Goal: Task Accomplishment & Management: Use online tool/utility

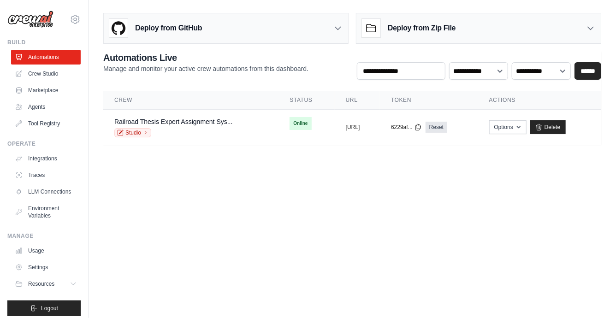
click at [450, 179] on body "[EMAIL_ADDRESS][DOMAIN_NAME] Settings Build Automations Crew Studio" at bounding box center [308, 159] width 616 height 318
click at [167, 121] on link "Railroad Thesis Expert Assignment Sys..." at bounding box center [173, 121] width 119 height 7
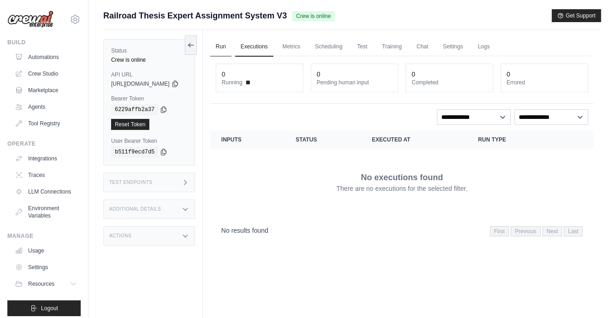
click at [232, 44] on link "Run" at bounding box center [220, 46] width 21 height 19
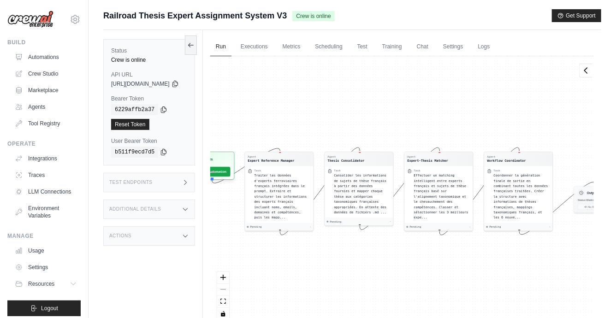
drag, startPoint x: 243, startPoint y: 200, endPoint x: 250, endPoint y: 200, distance: 6.5
click at [250, 200] on div "Agent Expert Reference Manager Task Traiter les données d'experts ferroviaires …" at bounding box center [402, 191] width 384 height 271
click at [277, 199] on span "Traiter les données d'experts ferroviaires français intégrées dans le prompt. E…" at bounding box center [280, 196] width 53 height 46
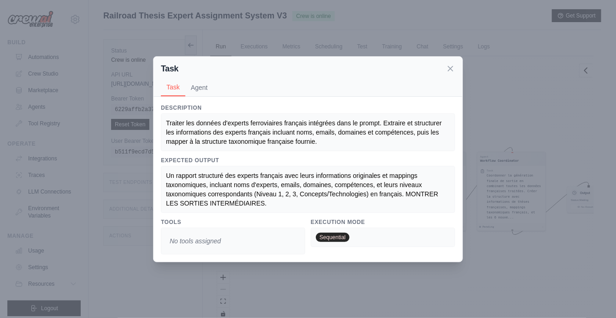
click at [327, 139] on div "Traiter les données d'experts ferroviaires français intégrées dans le prompt. E…" at bounding box center [308, 133] width 284 height 28
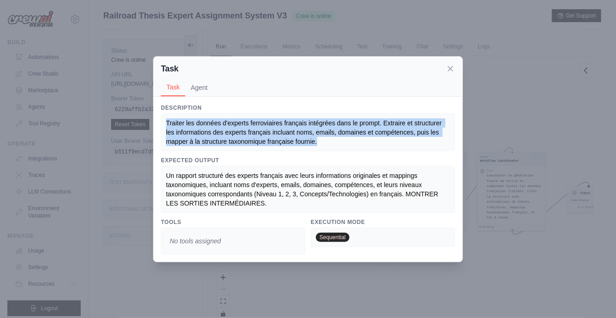
drag, startPoint x: 323, startPoint y: 141, endPoint x: 167, endPoint y: 121, distance: 157.7
click at [167, 121] on div "Traiter les données d'experts ferroviaires français intégrées dans le prompt. E…" at bounding box center [308, 133] width 284 height 28
copy span "Traiter les données d'experts ferroviaires français intégrées dans le prompt. E…"
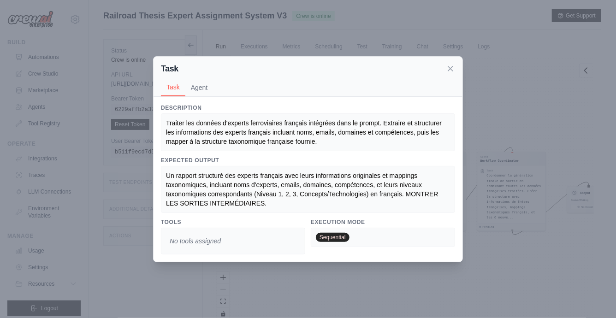
click at [267, 191] on span "Un rapport structuré des experts français avec leurs informations originales et…" at bounding box center [303, 189] width 275 height 35
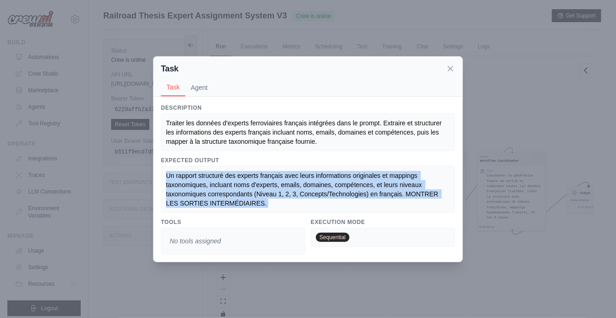
click at [267, 191] on span "Un rapport structuré des experts français avec leurs informations originales et…" at bounding box center [303, 189] width 275 height 35
copy span "Un rapport structuré des experts français avec leurs informations originales et…"
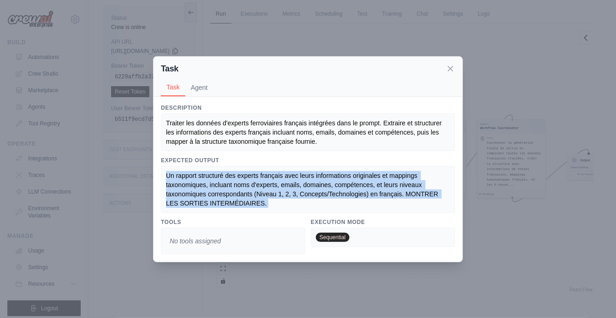
scroll to position [39, 0]
click at [206, 90] on button "Agent" at bounding box center [199, 87] width 28 height 18
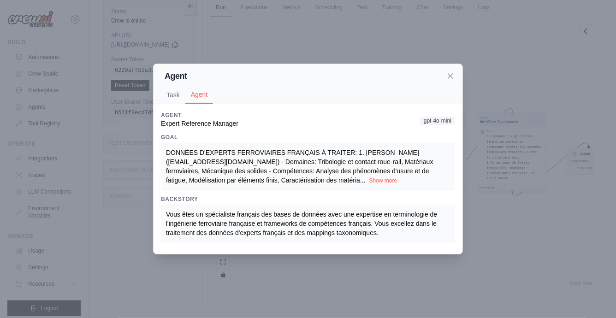
click at [211, 159] on span "DONNÉES D'EXPERTS FERROVIAIRES FRANÇAIS À TRAITER: 1. Dr. Marie DUBOIS (marie@t…" at bounding box center [300, 166] width 268 height 35
click at [370, 179] on button "Show more" at bounding box center [384, 180] width 28 height 7
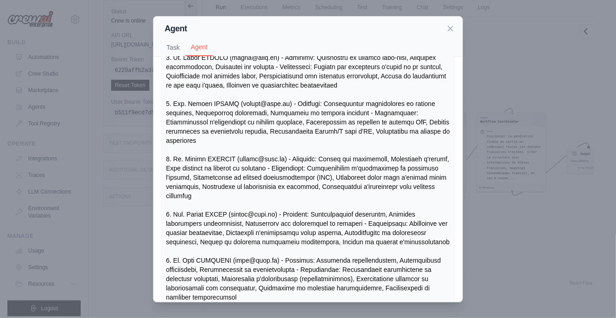
scroll to position [76, 0]
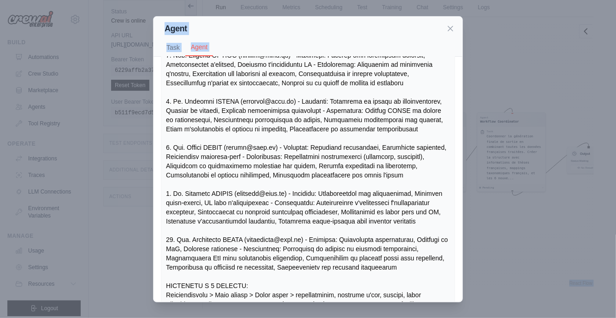
scroll to position [500, 0]
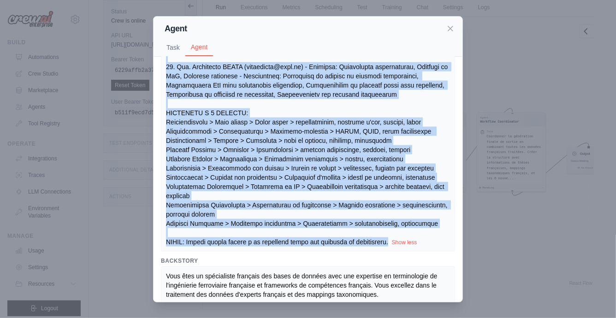
drag, startPoint x: 167, startPoint y: 104, endPoint x: 410, endPoint y: 235, distance: 275.6
copy span "DONNÉES D'EXPERTS FERROVIAIRES FRANÇAIS À TRAITER: 1. Dr. Marie DUBOIS (marie@t…"
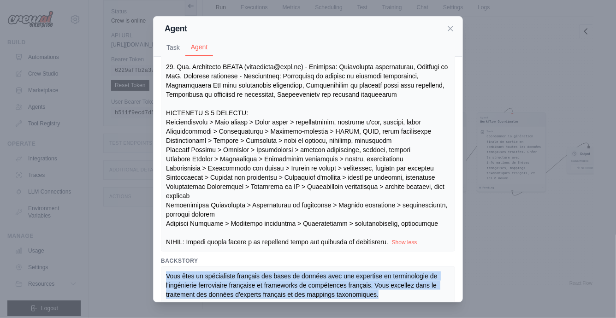
drag, startPoint x: 383, startPoint y: 286, endPoint x: 162, endPoint y: 268, distance: 221.3
click at [162, 268] on div "Vous êtes un spécialiste français des bases de données avec une expertise en te…" at bounding box center [308, 286] width 294 height 38
copy span "Vous êtes un spécialiste français des bases de données avec une expertise en te…"
click at [171, 53] on button "Task" at bounding box center [173, 47] width 24 height 18
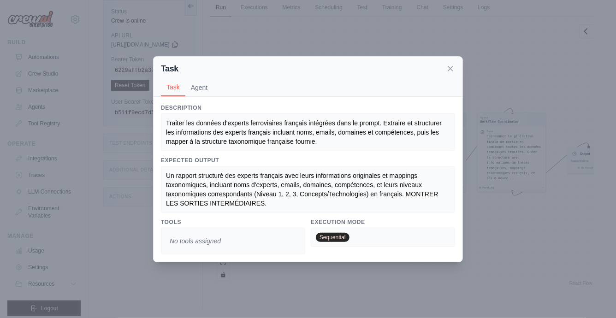
click at [115, 166] on div "Task Task Agent Description Traiter les données d'experts ferroviaires français…" at bounding box center [308, 159] width 616 height 318
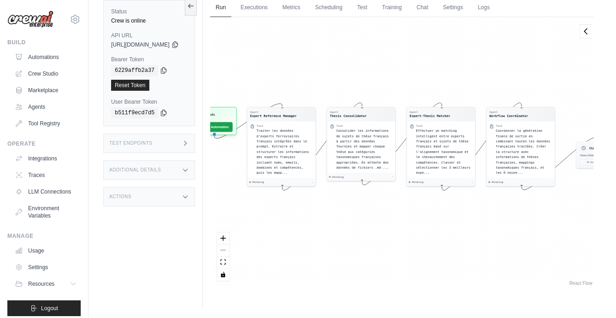
drag, startPoint x: 294, startPoint y: 91, endPoint x: 303, endPoint y: 85, distance: 11.0
click at [303, 85] on div "Agent Expert Reference Manager Task Traiter les données d'experts ferroviaires …" at bounding box center [402, 152] width 384 height 271
click at [293, 156] on span "Traiter les données d'experts ferroviaires français intégrées dans le prompt. E…" at bounding box center [283, 151] width 53 height 46
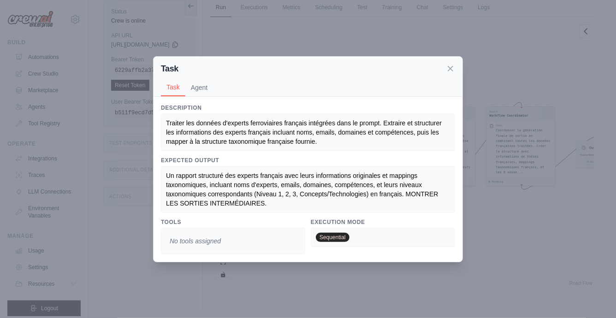
click at [176, 124] on span "Traiter les données d'experts ferroviaires français intégrées dans le prompt. E…" at bounding box center [305, 132] width 278 height 26
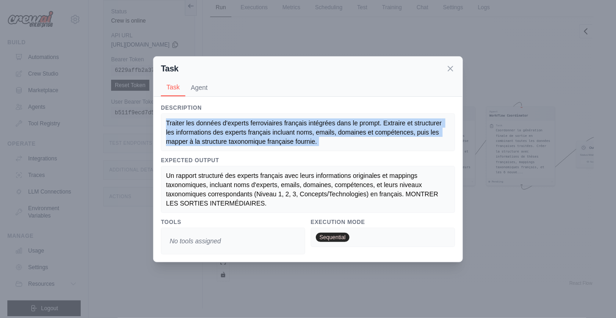
click at [176, 124] on span "Traiter les données d'experts ferroviaires français intégrées dans le prompt. E…" at bounding box center [305, 132] width 278 height 26
copy span "Traiter les données d'experts ferroviaires français intégrées dans le prompt. E…"
click at [270, 196] on span "Un rapport structuré des experts français avec leurs informations originales et…" at bounding box center [303, 189] width 275 height 35
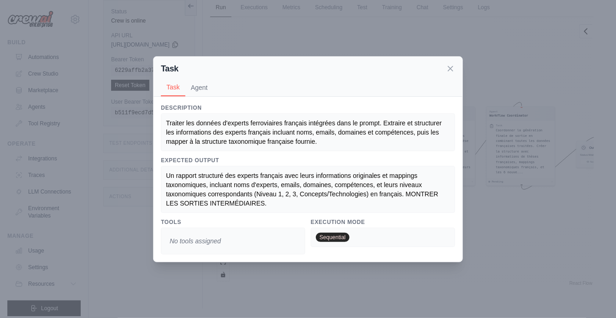
click at [270, 196] on span "Un rapport structuré des experts français avec leurs informations originales et…" at bounding box center [303, 189] width 275 height 35
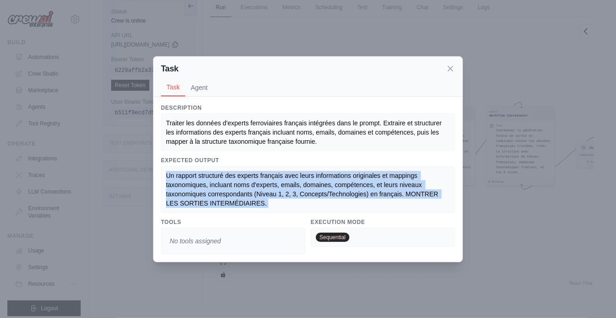
click at [270, 196] on span "Un rapport structuré des experts français avec leurs informations originales et…" at bounding box center [303, 189] width 275 height 35
copy span "Un rapport structuré des experts français avec leurs informations originales et…"
click at [198, 87] on button "Agent" at bounding box center [199, 87] width 28 height 18
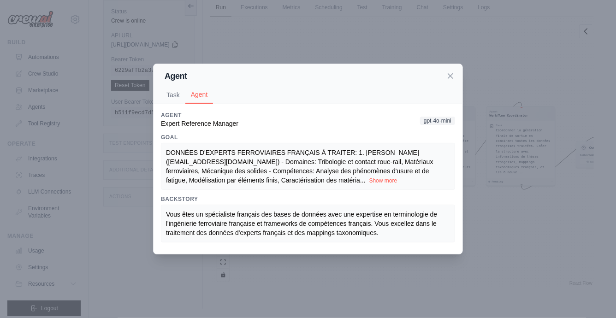
click at [305, 62] on div "Agent Task Agent Description Traiter les données d'experts ferroviaires françai…" at bounding box center [308, 159] width 616 height 318
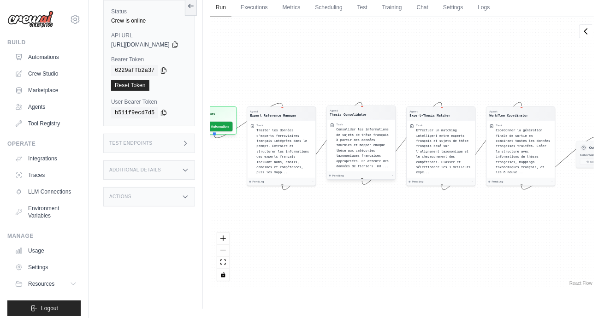
click at [362, 145] on span "Consolider les informations de sujets de thèse français à partir des données fo…" at bounding box center [363, 148] width 53 height 41
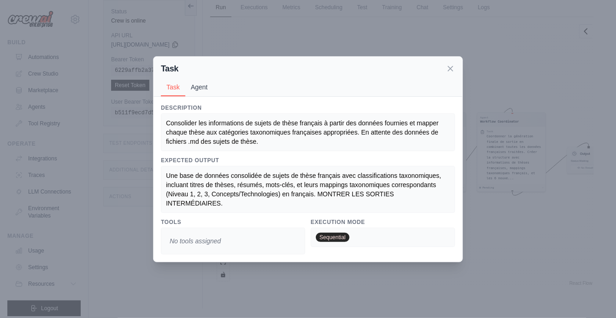
click at [202, 87] on button "Agent" at bounding box center [199, 87] width 28 height 18
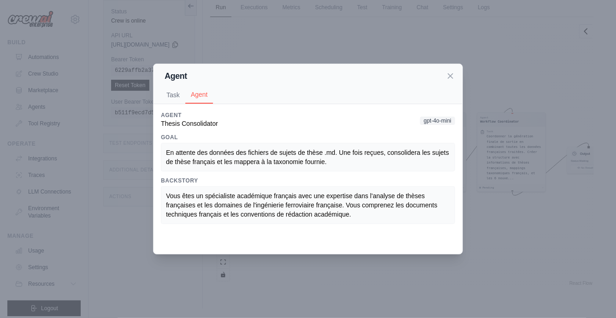
click at [228, 151] on span "En attente des données des fichiers de sujets de thèse .md. Une fois reçues, co…" at bounding box center [308, 157] width 285 height 17
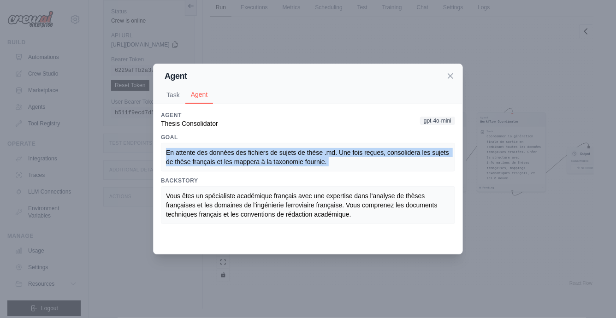
click at [228, 151] on span "En attente des données des fichiers de sujets de thèse .md. Une fois reçues, co…" at bounding box center [308, 157] width 285 height 17
copy span "En attente des données des fichiers de sujets de thèse .md. Une fois reçues, co…"
click at [201, 195] on span "Vous êtes un spécialiste académique français avec une expertise dans l'analyse …" at bounding box center [303, 205] width 274 height 26
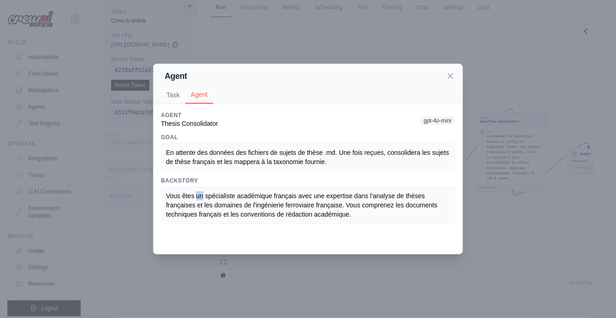
click at [201, 195] on span "Vous êtes un spécialiste académique français avec une expertise dans l'analyse …" at bounding box center [303, 205] width 274 height 26
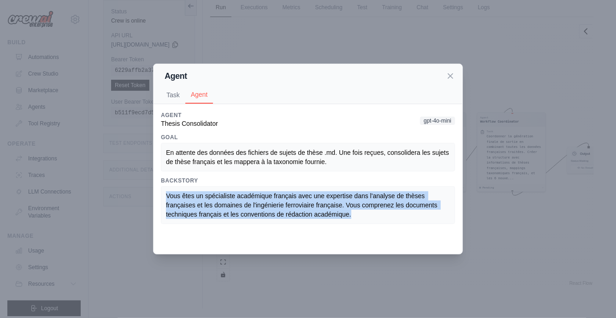
click at [201, 195] on span "Vous êtes un spécialiste académique français avec une expertise dans l'analyse …" at bounding box center [303, 205] width 274 height 26
copy span "Vous êtes un spécialiste académique français avec une expertise dans l'analyse …"
click at [168, 95] on button "Task" at bounding box center [173, 95] width 24 height 18
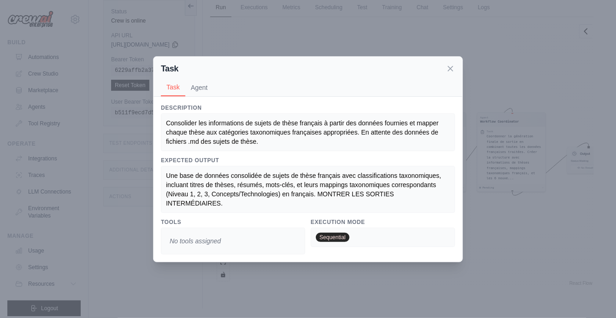
click at [178, 121] on span "Consolider les informations de sujets de thèse français à partir des données fo…" at bounding box center [303, 132] width 275 height 26
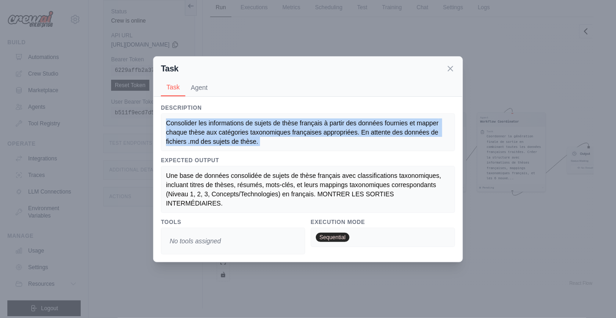
copy span "Consolider les informations de sujets de thèse français à partir des données fo…"
click at [172, 178] on span "Une base de données consolidée de sujets de thèse français avec classifications…" at bounding box center [304, 189] width 277 height 35
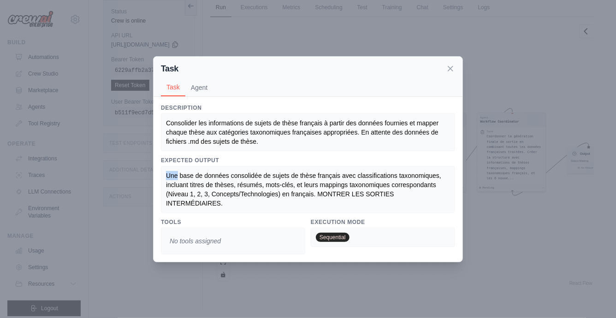
click at [172, 178] on span "Une base de données consolidée de sujets de thèse français avec classifications…" at bounding box center [304, 189] width 277 height 35
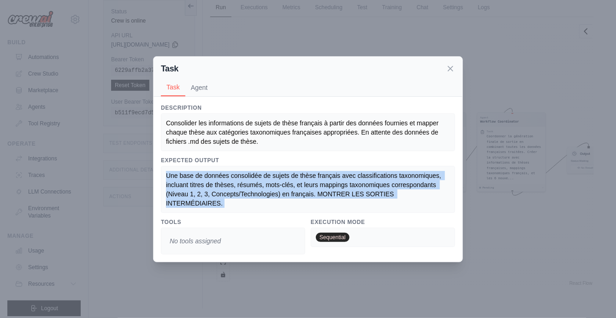
click at [172, 178] on span "Une base de données consolidée de sujets de thèse français avec classifications…" at bounding box center [304, 189] width 277 height 35
click at [452, 67] on icon at bounding box center [450, 68] width 5 height 5
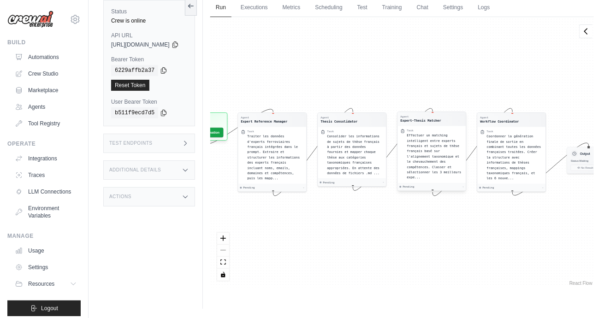
click at [435, 152] on span "Effectuer un matching intelligent entre experts français et sujets de thèse fra…" at bounding box center [434, 157] width 54 height 46
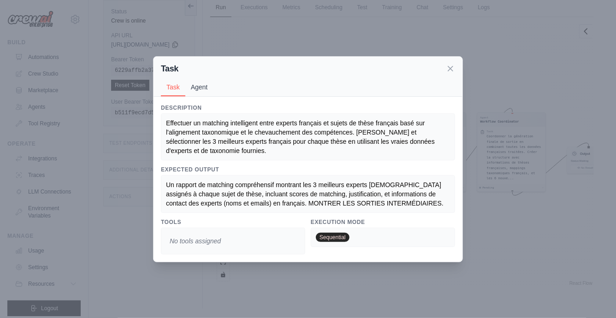
click at [196, 93] on button "Agent" at bounding box center [199, 87] width 28 height 18
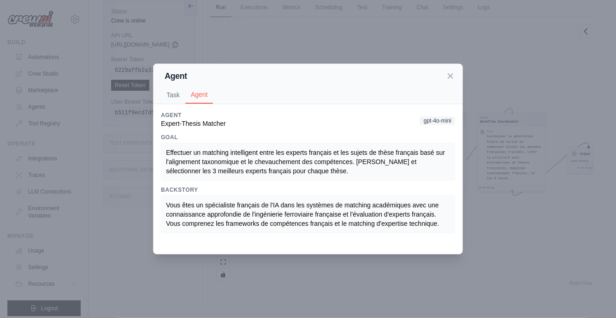
click at [179, 154] on span "Effectuer un matching intelligent entre les experts français et les sujets de t…" at bounding box center [306, 162] width 281 height 26
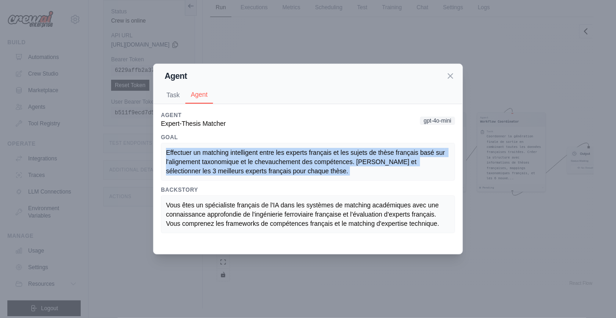
click at [179, 154] on span "Effectuer un matching intelligent entre les experts français et les sujets de t…" at bounding box center [306, 162] width 281 height 26
click at [175, 207] on span "Vous êtes un spécialiste français de l'IA dans les systèmes de matching académi…" at bounding box center [303, 215] width 275 height 26
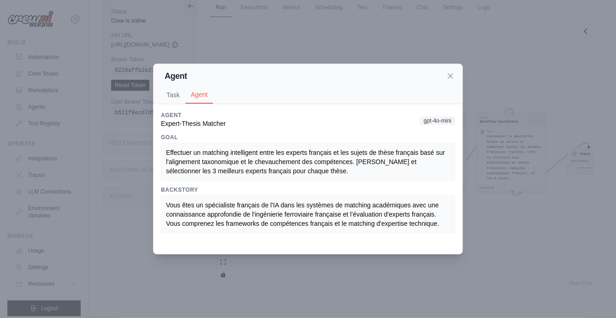
click at [175, 207] on span "Vous êtes un spécialiste français de l'IA dans les systèmes de matching académi…" at bounding box center [303, 215] width 275 height 26
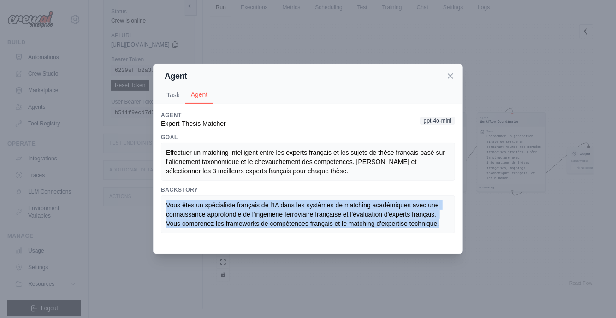
click at [175, 207] on span "Vous êtes un spécialiste français de l'IA dans les systèmes de matching académi…" at bounding box center [303, 215] width 275 height 26
click at [171, 94] on button "Task" at bounding box center [173, 95] width 24 height 18
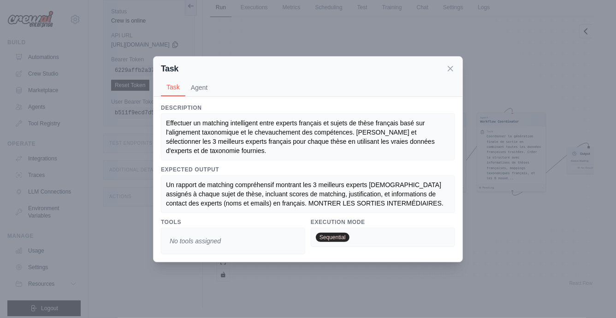
click at [174, 121] on span "Effectuer un matching intelligent entre experts français et sujets de thèse fra…" at bounding box center [301, 136] width 271 height 35
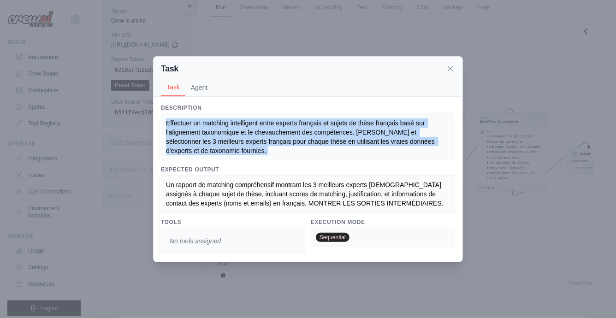
click at [174, 121] on span "Effectuer un matching intelligent entre experts français et sujets de thèse fra…" at bounding box center [301, 136] width 271 height 35
click at [171, 185] on span "Un rapport de matching compréhensif montrant les 3 meilleurs experts [DEMOGRAPH…" at bounding box center [305, 194] width 278 height 26
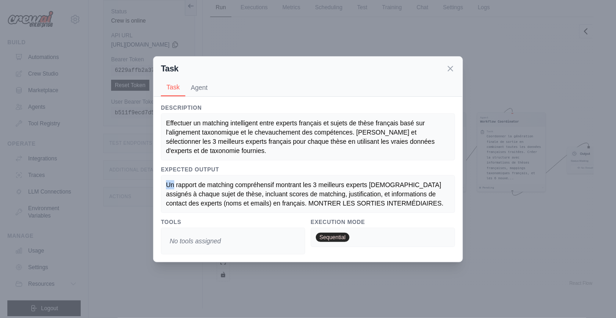
click at [171, 185] on span "Un rapport de matching compréhensif montrant les 3 meilleurs experts [DEMOGRAPH…" at bounding box center [305, 194] width 278 height 26
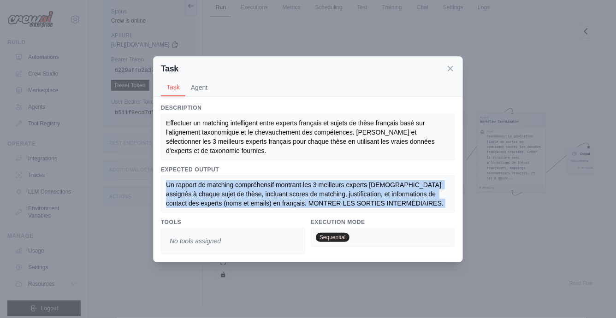
click at [171, 185] on span "Un rapport de matching compréhensif montrant les 3 meilleurs experts [DEMOGRAPH…" at bounding box center [305, 194] width 278 height 26
click at [450, 67] on icon at bounding box center [450, 68] width 5 height 5
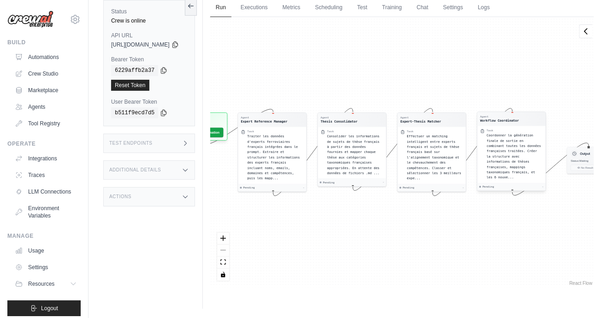
click at [519, 148] on span "Coordonner la génération finale de sortie en combinant toutes les données franç…" at bounding box center [514, 157] width 54 height 46
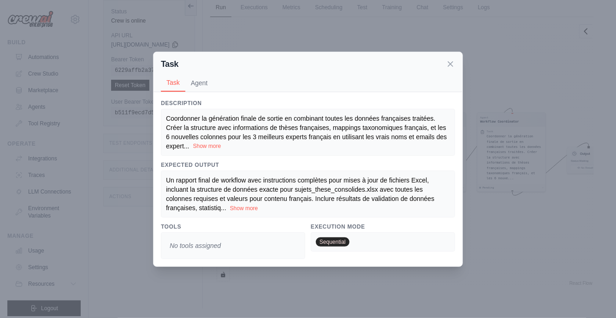
click at [199, 145] on button "Show more" at bounding box center [207, 146] width 28 height 7
click at [170, 119] on span "Coordonner la génération finale de sortie en combinant toutes les données franç…" at bounding box center [307, 132] width 283 height 35
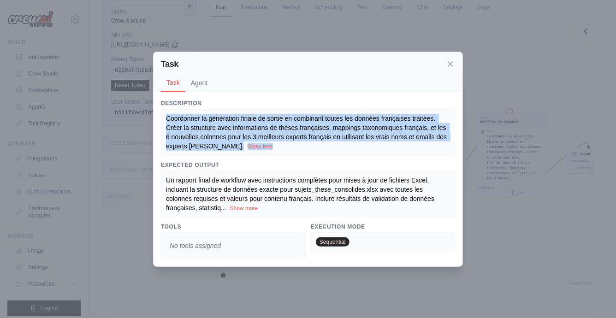
click at [170, 119] on span "Coordonner la génération finale de sortie en combinant toutes les données franç…" at bounding box center [307, 132] width 283 height 35
click at [191, 131] on div "Coordonner la génération finale de sortie en combinant toutes les données franç…" at bounding box center [308, 132] width 284 height 37
drag, startPoint x: 211, startPoint y: 147, endPoint x: 166, endPoint y: 122, distance: 51.6
click at [166, 122] on div "Coordonner la génération finale de sortie en combinant toutes les données franç…" at bounding box center [308, 132] width 284 height 37
click at [194, 87] on button "Agent" at bounding box center [199, 83] width 28 height 18
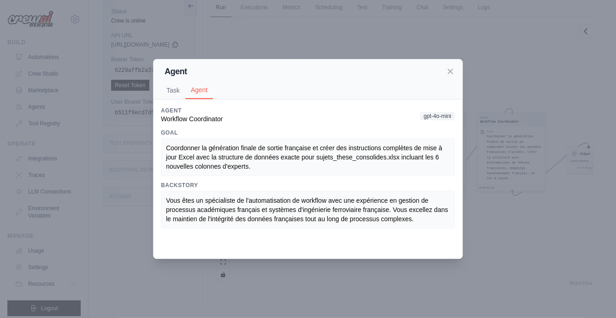
click at [169, 148] on span "Coordonner la génération finale de sortie française et créer des instructions c…" at bounding box center [305, 157] width 278 height 26
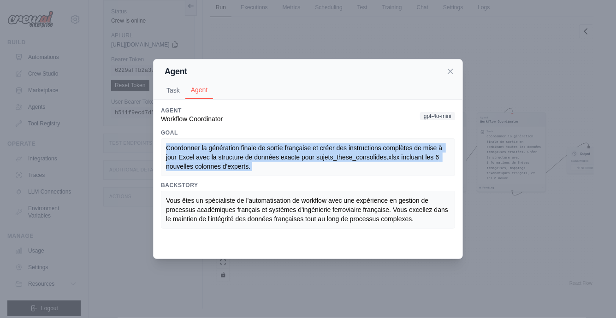
click at [169, 148] on span "Coordonner la génération finale de sortie française et créer des instructions c…" at bounding box center [305, 157] width 278 height 26
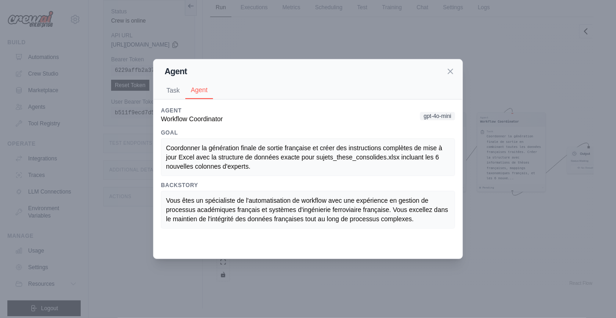
click at [173, 203] on span "Vous êtes un spécialiste de l'automatisation de workflow avec une expérience en…" at bounding box center [308, 210] width 284 height 26
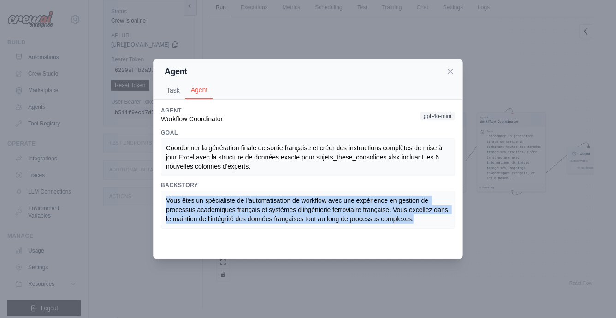
click at [173, 203] on span "Vous êtes un spécialiste de l'automatisation de workflow avec une expérience en…" at bounding box center [308, 210] width 284 height 26
click at [170, 101] on div "Description Coordonner la génération finale de sortie en combinant toutes les d…" at bounding box center [308, 179] width 309 height 159
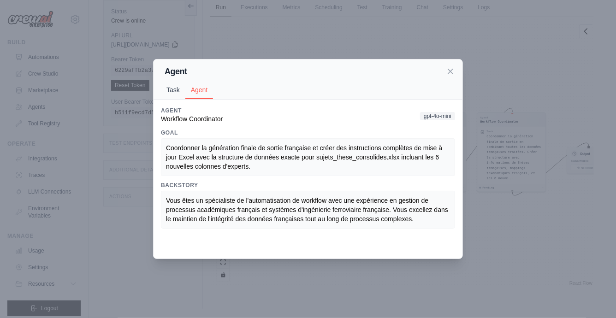
click at [170, 93] on button "Task" at bounding box center [173, 90] width 24 height 18
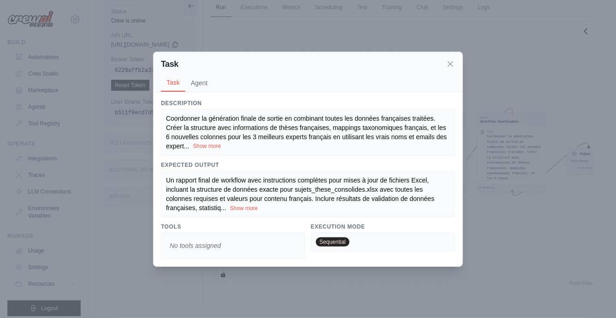
click at [209, 144] on button "Show more" at bounding box center [207, 146] width 28 height 7
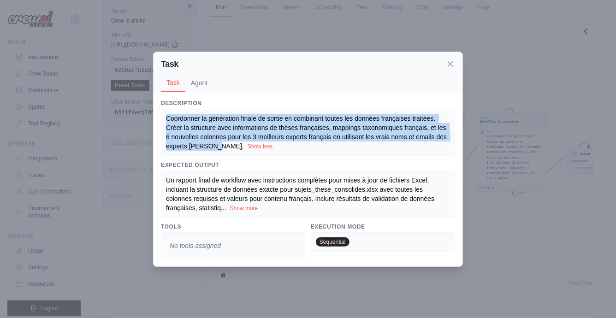
drag, startPoint x: 210, startPoint y: 147, endPoint x: 165, endPoint y: 115, distance: 55.4
click at [165, 115] on div "Coordonner la génération finale de sortie en combinant toutes les données franç…" at bounding box center [308, 132] width 294 height 47
click at [234, 207] on button "Show more" at bounding box center [244, 207] width 28 height 7
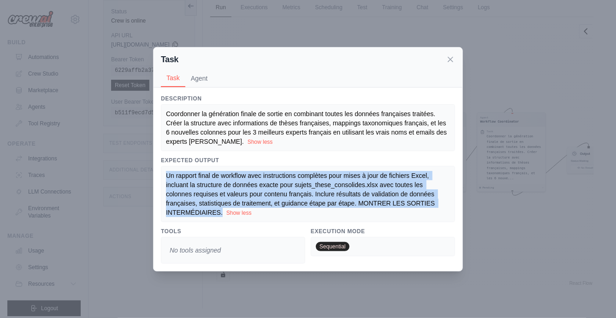
drag, startPoint x: 223, startPoint y: 213, endPoint x: 165, endPoint y: 178, distance: 67.5
click at [165, 178] on div "Un rapport final de workflow avec instructions complètes pour mises à jour de f…" at bounding box center [308, 194] width 294 height 56
click at [453, 60] on icon at bounding box center [450, 58] width 9 height 9
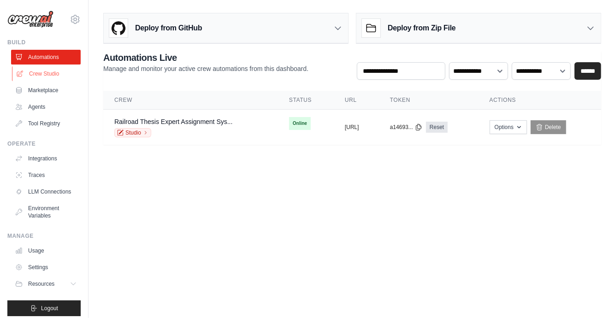
click at [43, 71] on link "Crew Studio" at bounding box center [47, 73] width 70 height 15
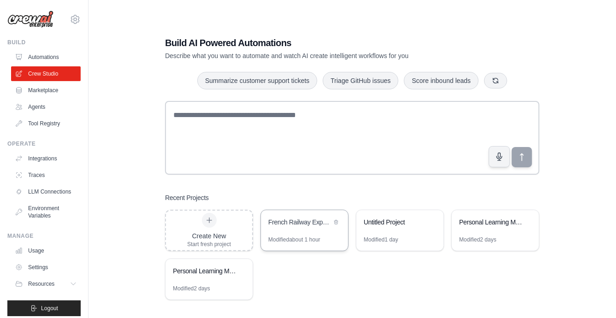
click at [287, 221] on div "French Railway Expert Taxonomy Mapping" at bounding box center [300, 222] width 63 height 9
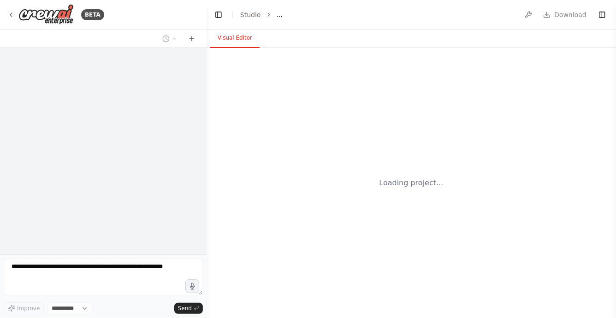
select select "****"
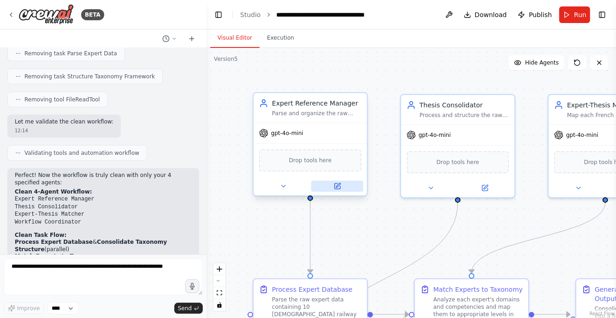
scroll to position [2043, 0]
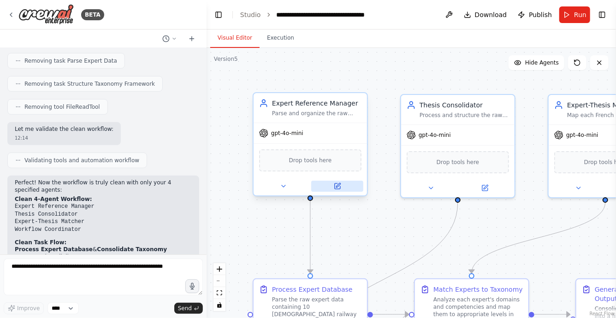
click at [339, 187] on icon at bounding box center [338, 187] width 6 height 6
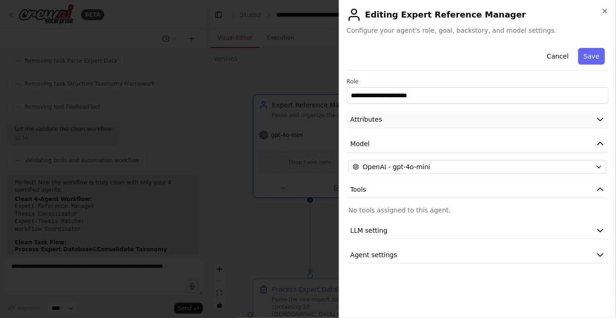
click at [388, 118] on button "Attributes" at bounding box center [478, 119] width 262 height 17
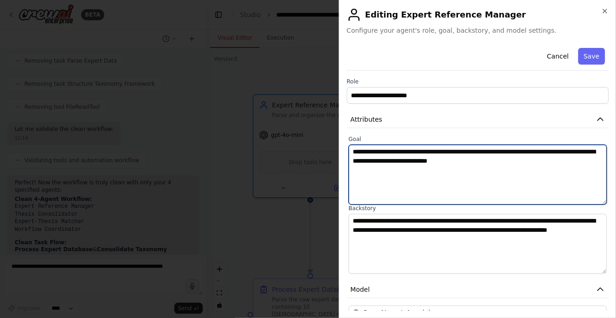
click at [431, 158] on textarea "**********" at bounding box center [478, 175] width 258 height 60
paste textarea "**********"
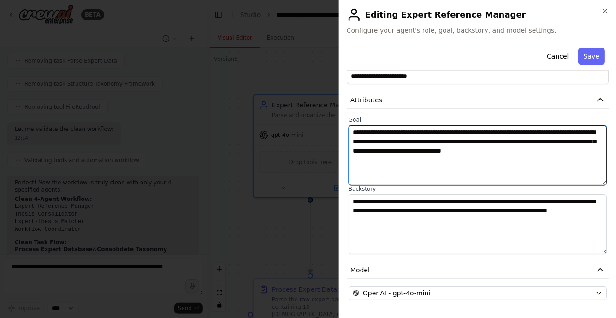
scroll to position [0, 0]
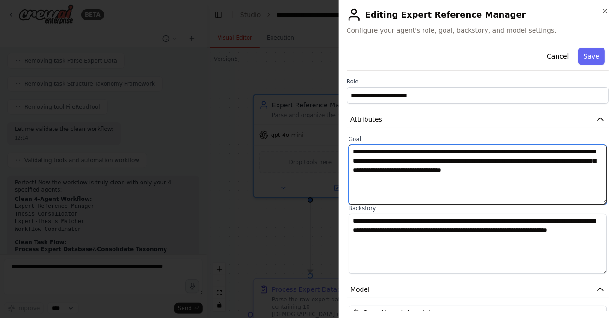
click at [383, 157] on textarea "**********" at bounding box center [478, 175] width 258 height 60
paste textarea "**********"
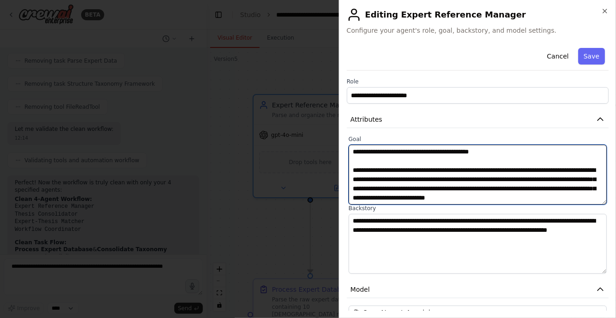
scroll to position [708, 0]
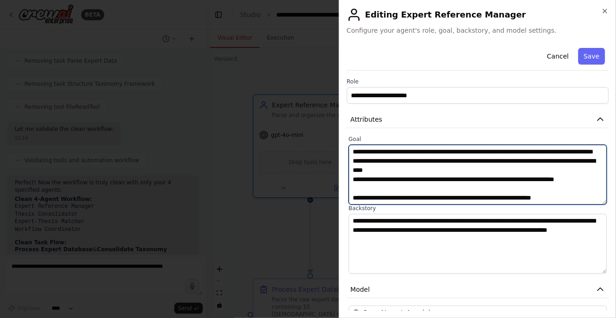
type textarea "**********"
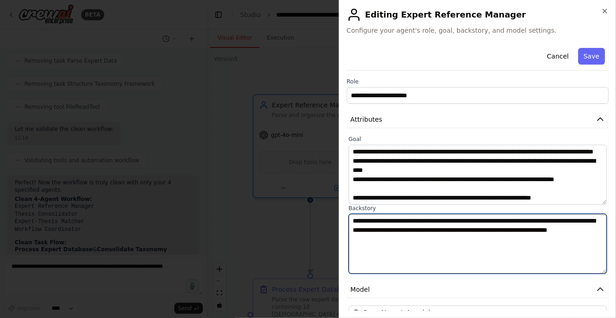
click at [415, 243] on textarea "**********" at bounding box center [478, 244] width 258 height 60
paste textarea "**********"
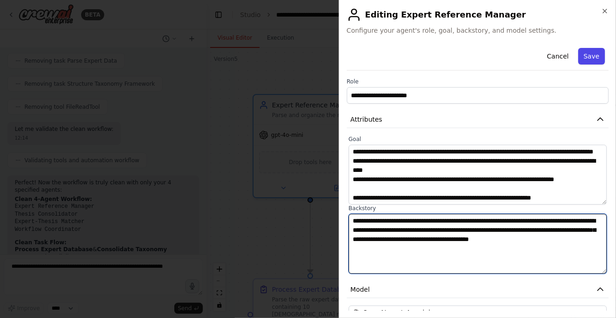
type textarea "**********"
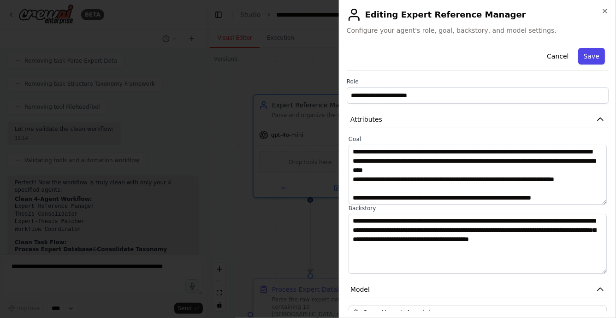
click at [591, 55] on button "Save" at bounding box center [592, 56] width 27 height 17
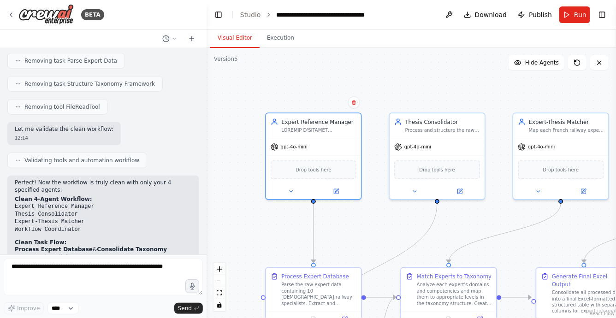
drag, startPoint x: 354, startPoint y: 244, endPoint x: 341, endPoint y: 215, distance: 30.8
click at [341, 215] on div ".deletable-edge-delete-btn { width: 20px; height: 20px; border: 0px solid #ffff…" at bounding box center [412, 183] width 410 height 270
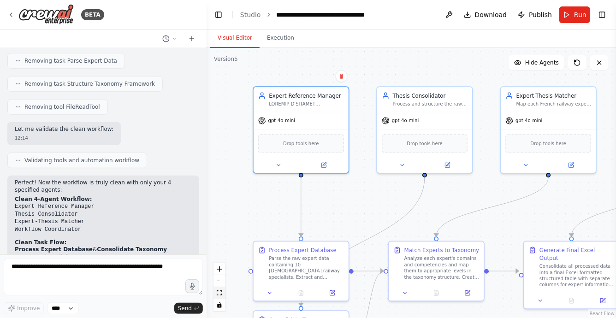
click at [220, 295] on icon "fit view" at bounding box center [220, 293] width 6 height 5
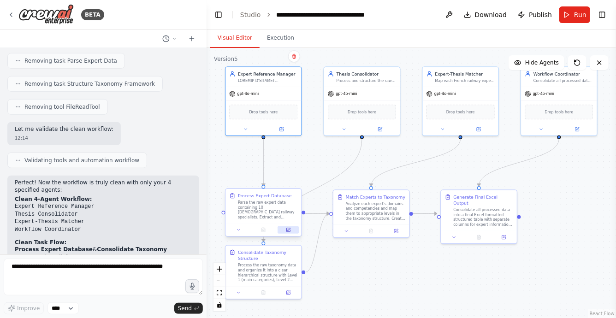
click at [291, 229] on button at bounding box center [288, 230] width 21 height 7
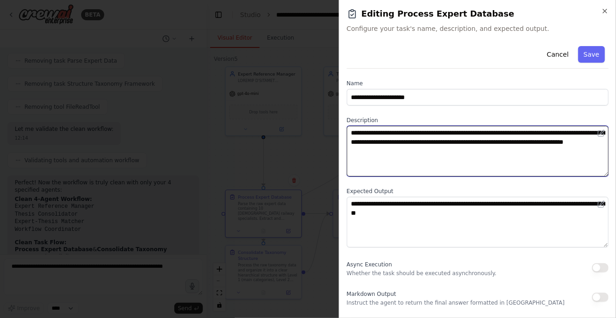
click at [387, 151] on textarea "**********" at bounding box center [478, 151] width 262 height 51
paste textarea "**********"
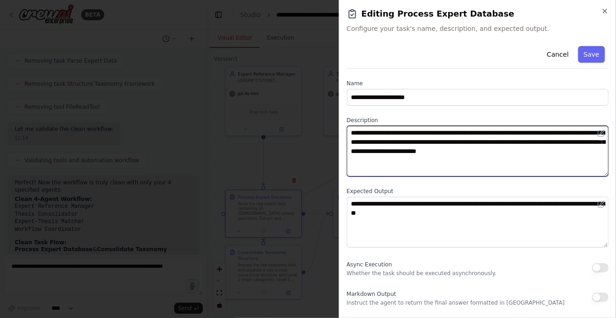
type textarea "**********"
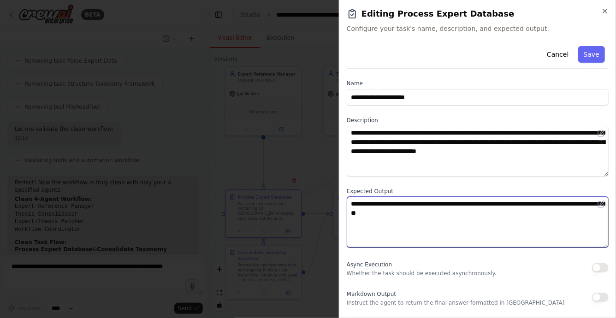
click at [352, 204] on textarea "**********" at bounding box center [478, 222] width 262 height 51
paste textarea "**********"
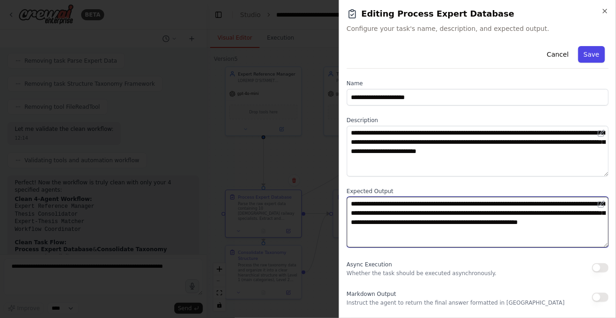
type textarea "**********"
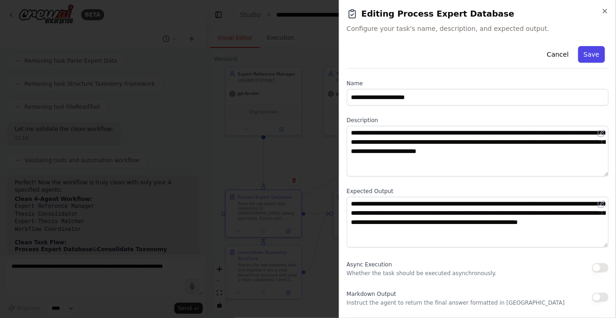
click at [592, 57] on button "Save" at bounding box center [592, 54] width 27 height 17
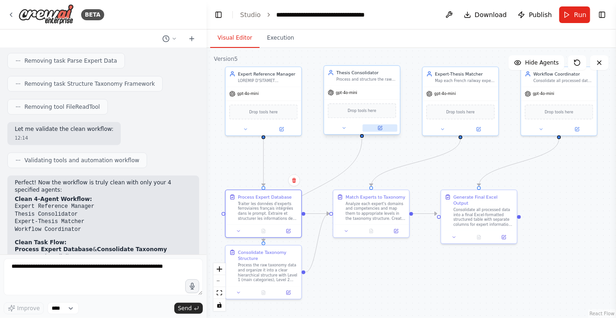
click at [381, 129] on icon at bounding box center [380, 128] width 4 height 4
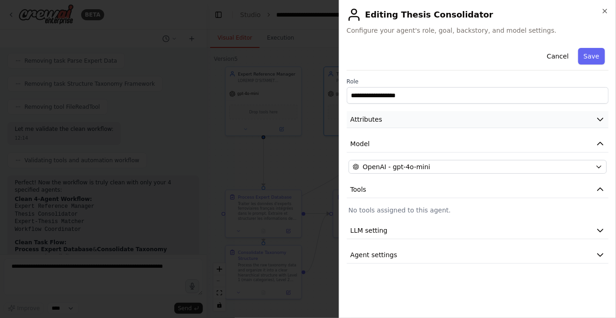
click at [380, 119] on span "Attributes" at bounding box center [367, 119] width 32 height 9
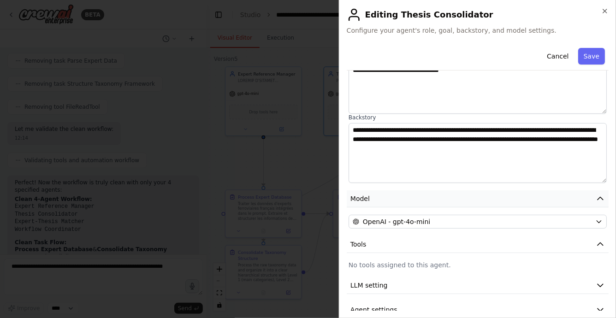
click at [380, 194] on button "Model" at bounding box center [478, 199] width 262 height 17
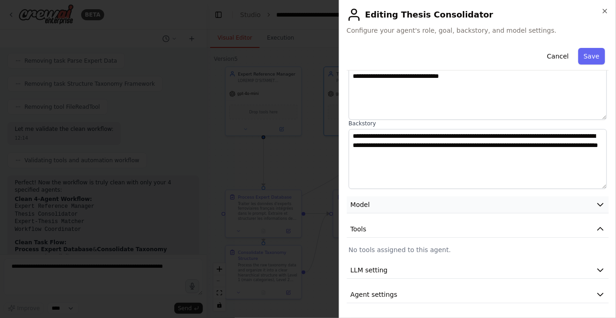
scroll to position [84, 0]
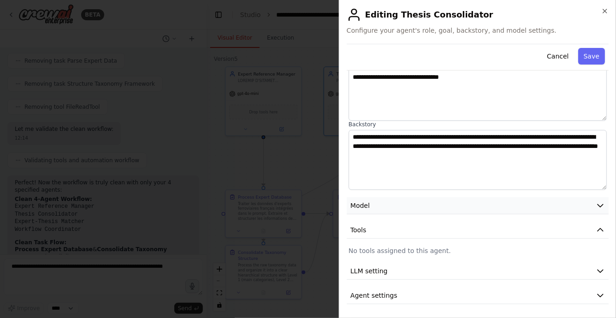
click at [393, 207] on button "Model" at bounding box center [478, 205] width 262 height 17
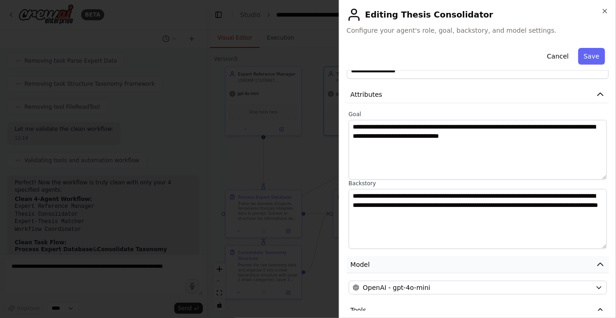
scroll to position [0, 0]
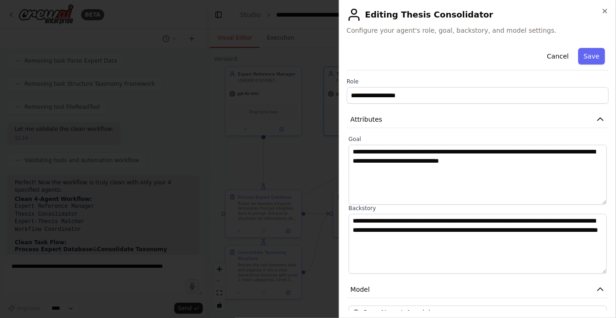
click at [309, 172] on div at bounding box center [308, 159] width 616 height 318
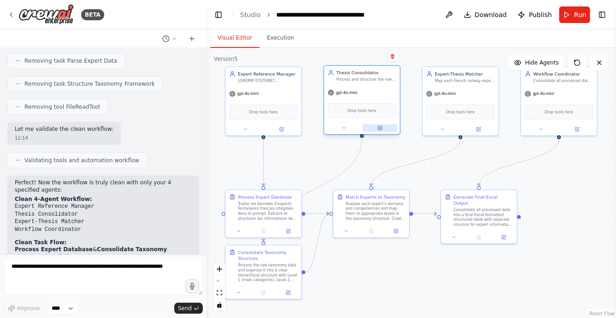
click at [377, 127] on button at bounding box center [380, 128] width 35 height 7
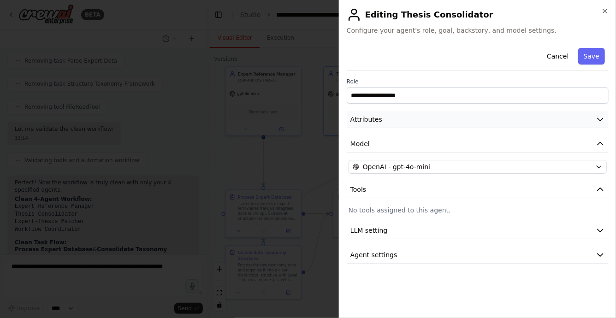
click at [382, 120] on button "Attributes" at bounding box center [478, 119] width 262 height 17
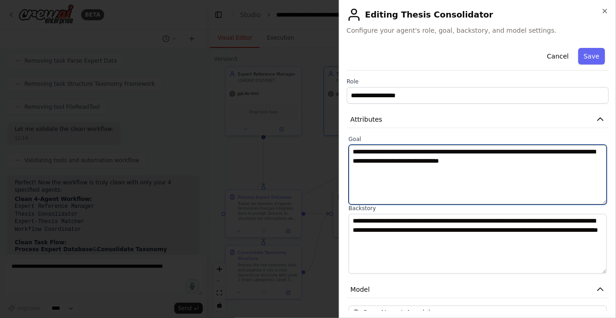
click at [388, 158] on textarea "**********" at bounding box center [478, 175] width 258 height 60
paste textarea "**********"
type textarea "**********"
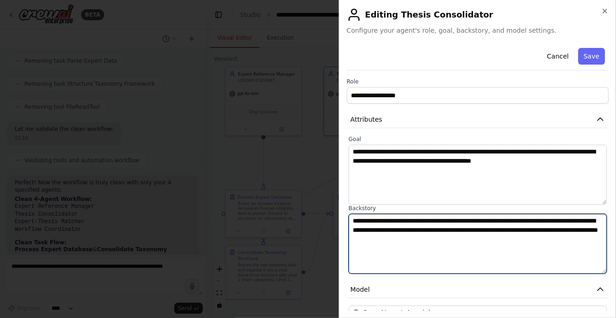
click at [387, 232] on textarea "**********" at bounding box center [478, 244] width 258 height 60
paste textarea "**********"
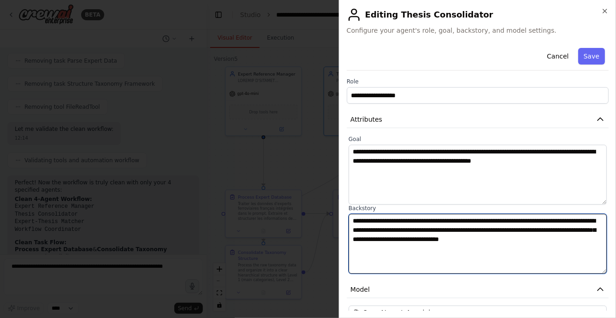
scroll to position [105, 0]
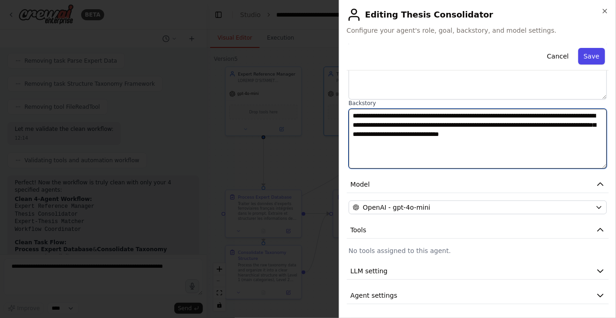
type textarea "**********"
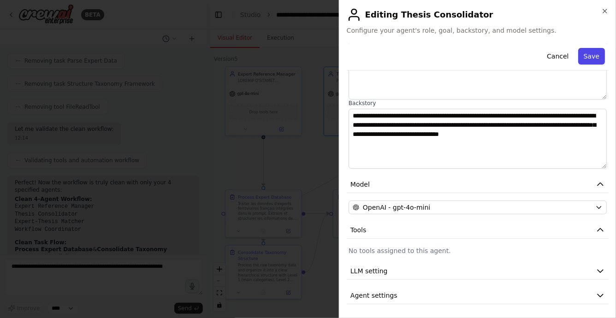
click at [591, 54] on button "Save" at bounding box center [592, 56] width 27 height 17
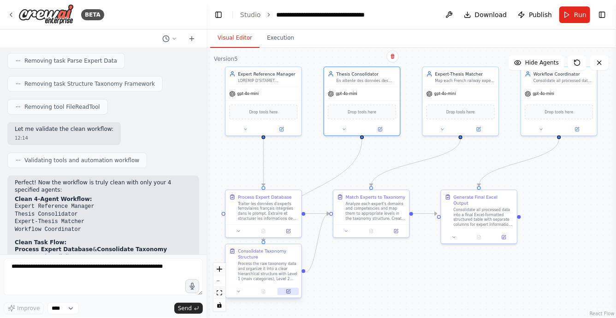
click at [290, 291] on icon at bounding box center [289, 291] width 3 height 3
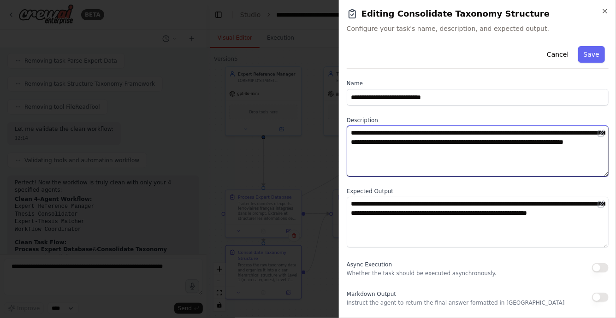
click at [365, 135] on textarea "**********" at bounding box center [478, 151] width 262 height 51
paste textarea "**********"
type textarea "**********"
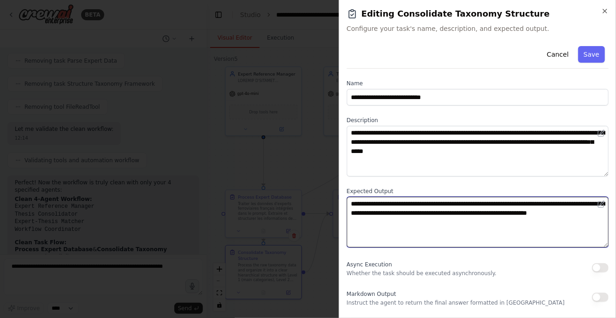
click at [355, 205] on textarea "**********" at bounding box center [478, 222] width 262 height 51
paste textarea "**********"
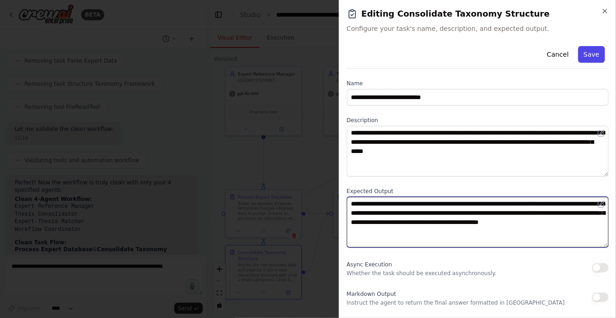
type textarea "**********"
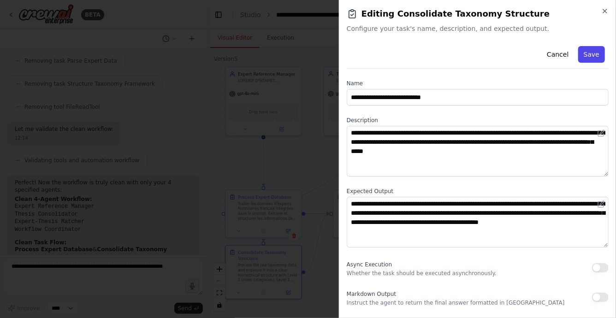
click at [584, 54] on button "Save" at bounding box center [592, 54] width 27 height 17
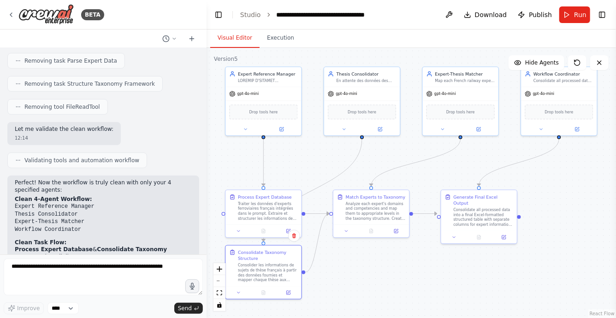
click at [372, 281] on div ".deletable-edge-delete-btn { width: 20px; height: 20px; border: 0px solid #ffff…" at bounding box center [412, 183] width 410 height 270
click at [480, 132] on div at bounding box center [461, 128] width 76 height 12
click at [480, 128] on icon at bounding box center [479, 128] width 4 height 4
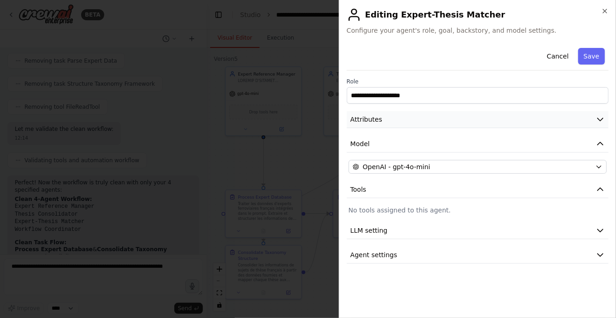
click at [395, 120] on button "Attributes" at bounding box center [478, 119] width 262 height 17
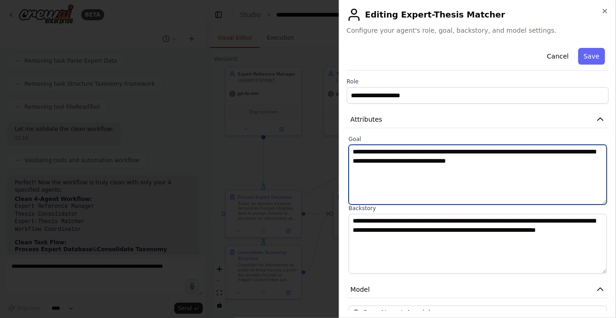
click at [364, 151] on textarea "**********" at bounding box center [478, 175] width 258 height 60
paste textarea "**********"
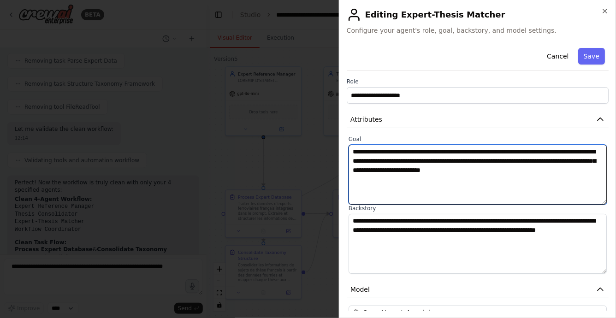
type textarea "**********"
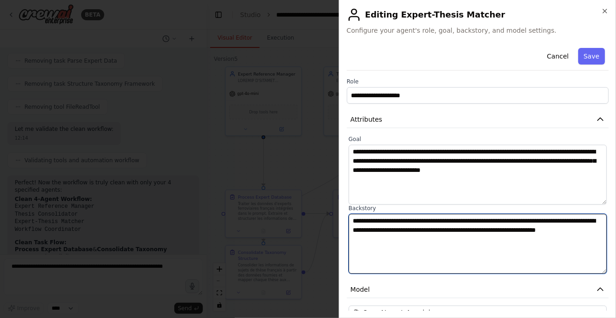
click at [359, 219] on textarea "**********" at bounding box center [478, 244] width 258 height 60
paste textarea "**********"
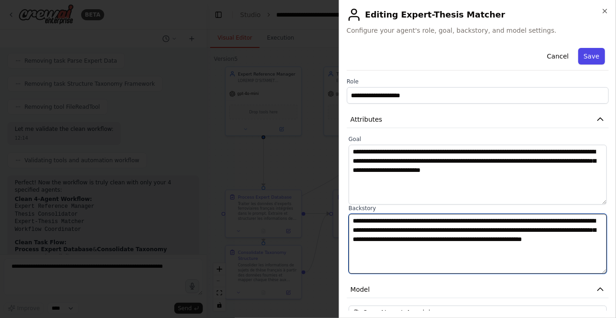
type textarea "**********"
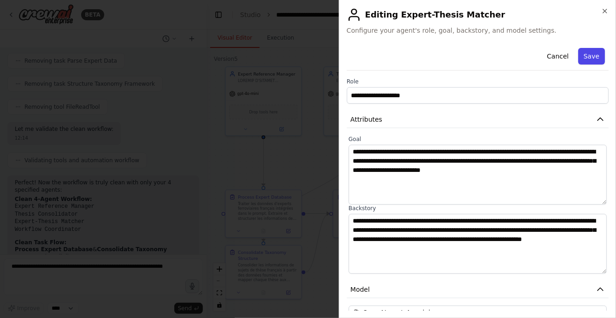
click at [589, 60] on button "Save" at bounding box center [592, 56] width 27 height 17
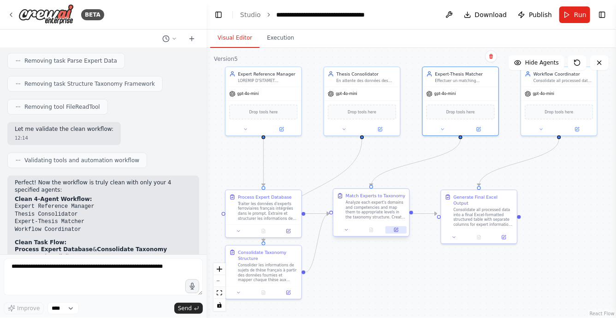
click at [398, 230] on icon at bounding box center [396, 229] width 5 height 5
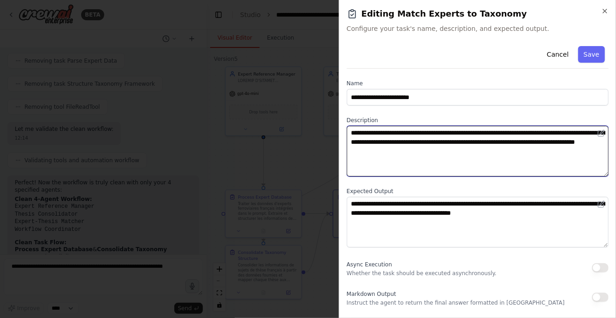
click at [360, 132] on textarea "**********" at bounding box center [478, 151] width 262 height 51
paste textarea "**********"
type textarea "**********"
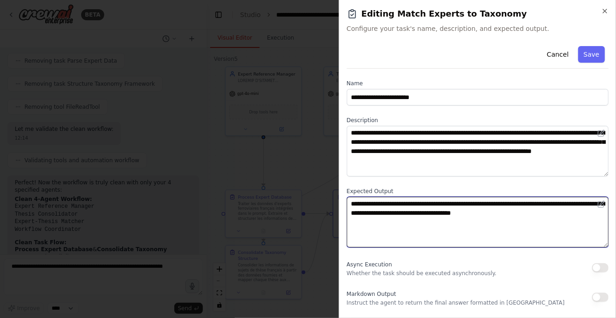
click at [355, 204] on textarea "**********" at bounding box center [478, 222] width 262 height 51
paste textarea "**********"
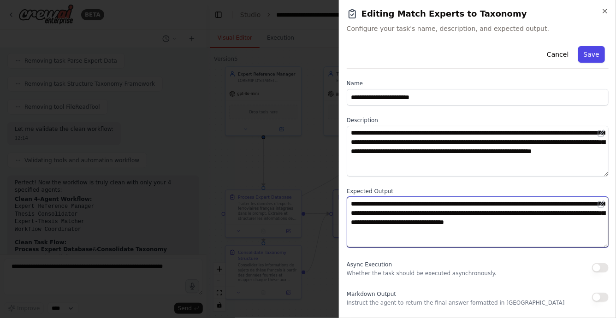
type textarea "**********"
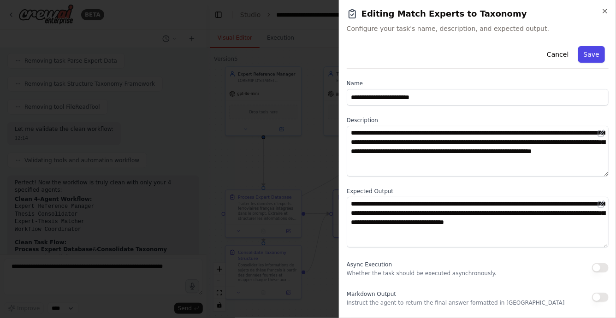
click at [596, 57] on button "Save" at bounding box center [592, 54] width 27 height 17
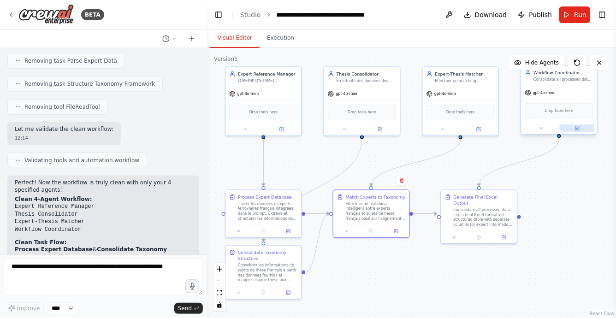
click at [579, 129] on icon at bounding box center [577, 127] width 5 height 5
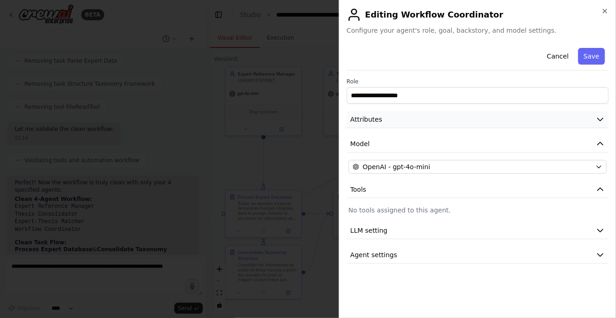
click at [371, 125] on button "Attributes" at bounding box center [478, 119] width 262 height 17
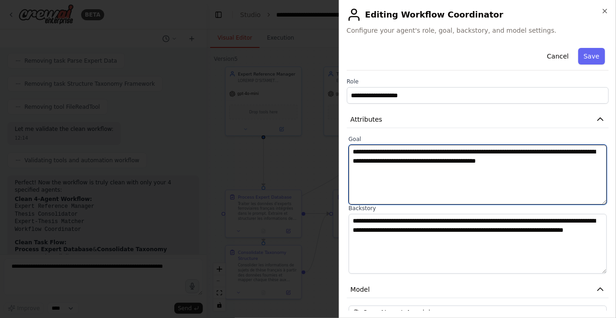
click at [363, 152] on textarea "**********" at bounding box center [478, 175] width 258 height 60
paste textarea "**********"
type textarea "**********"
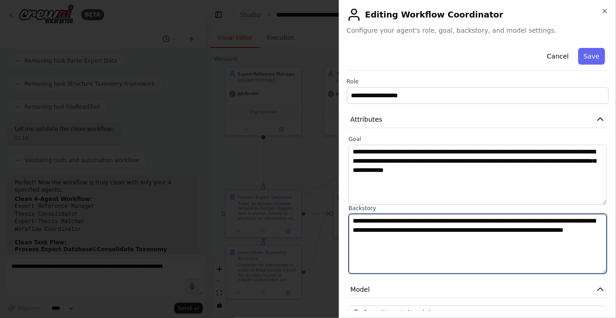
click at [359, 222] on textarea "**********" at bounding box center [478, 244] width 258 height 60
paste textarea "**********"
type textarea "**********"
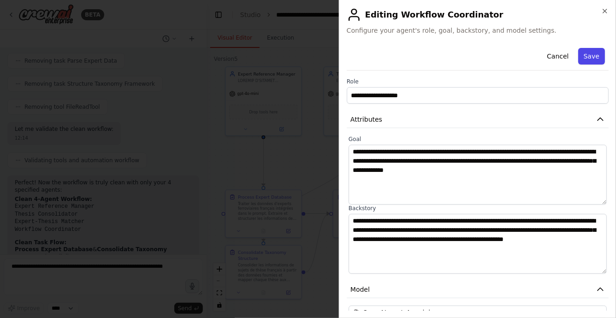
click at [588, 61] on button "Save" at bounding box center [592, 56] width 27 height 17
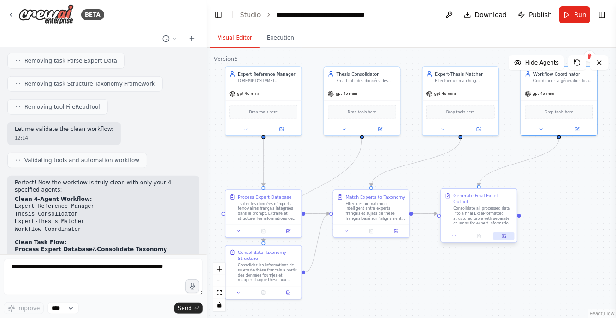
click at [503, 234] on icon at bounding box center [504, 236] width 4 height 4
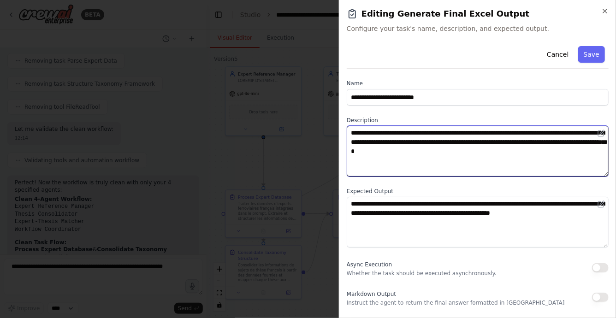
click at [358, 132] on textarea "**********" at bounding box center [478, 151] width 262 height 51
paste textarea "**********"
type textarea "**********"
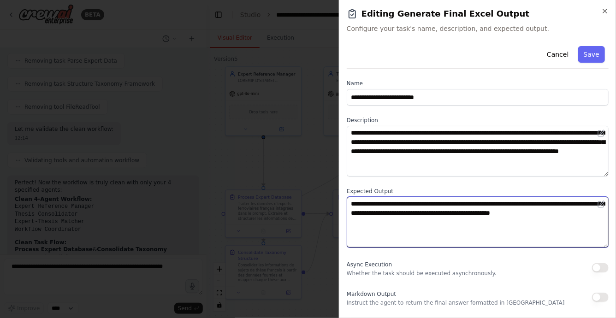
click at [353, 206] on textarea "**********" at bounding box center [478, 222] width 262 height 51
paste textarea "**********"
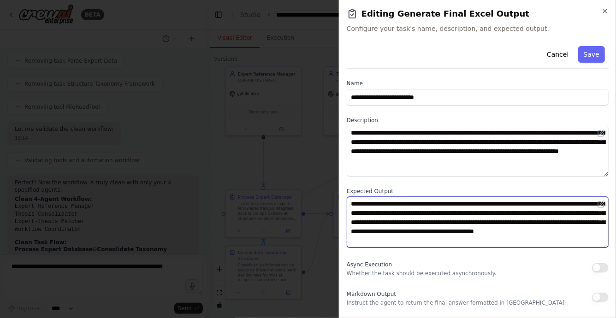
scroll to position [6, 0]
type textarea "**********"
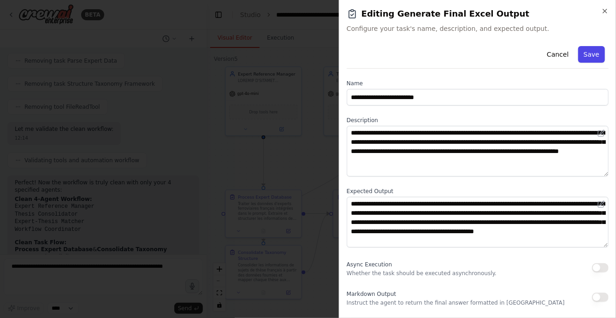
click at [593, 58] on button "Save" at bounding box center [592, 54] width 27 height 17
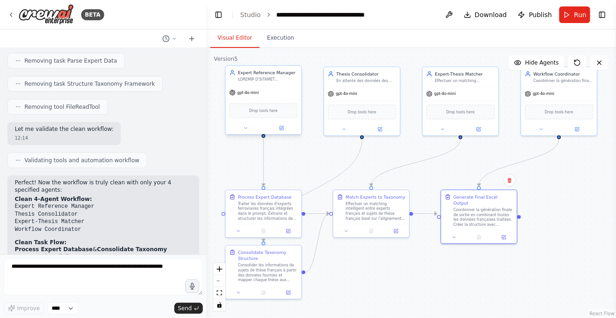
click at [261, 96] on div "gpt-4o-mini" at bounding box center [264, 92] width 76 height 13
click at [251, 91] on span "gpt-4o-mini" at bounding box center [249, 92] width 22 height 5
click at [246, 127] on icon at bounding box center [245, 127] width 5 height 5
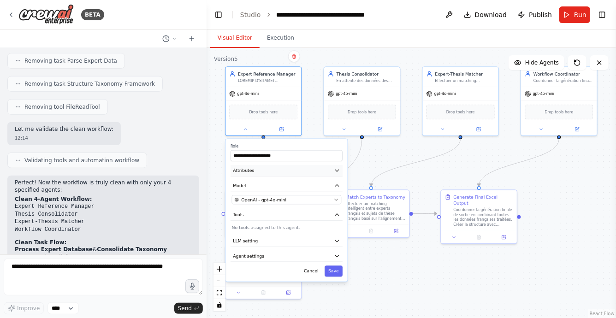
click at [284, 170] on button "Attributes" at bounding box center [287, 171] width 112 height 12
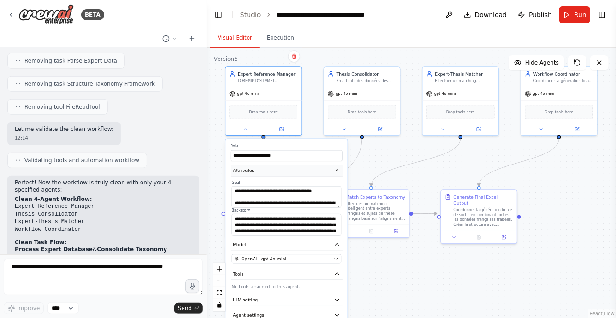
click at [284, 171] on button "Attributes" at bounding box center [287, 171] width 112 height 12
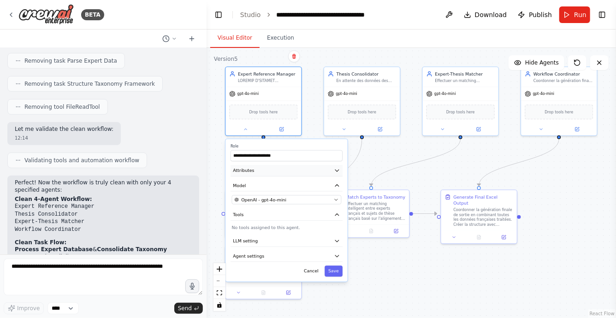
click at [284, 171] on button "Attributes" at bounding box center [287, 171] width 112 height 12
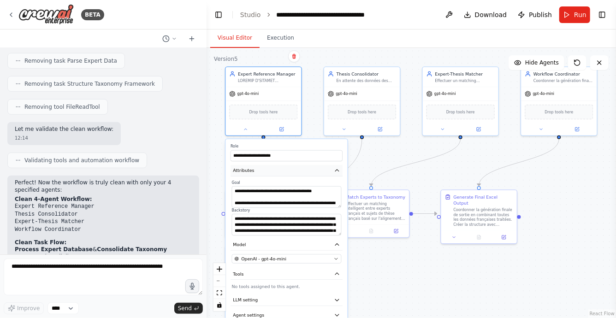
click at [284, 171] on button "Attributes" at bounding box center [287, 171] width 112 height 12
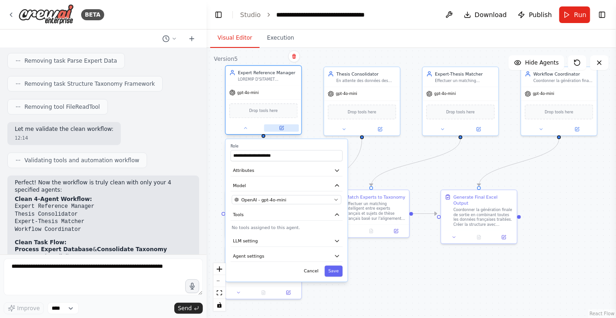
click at [281, 127] on icon at bounding box center [282, 127] width 3 height 3
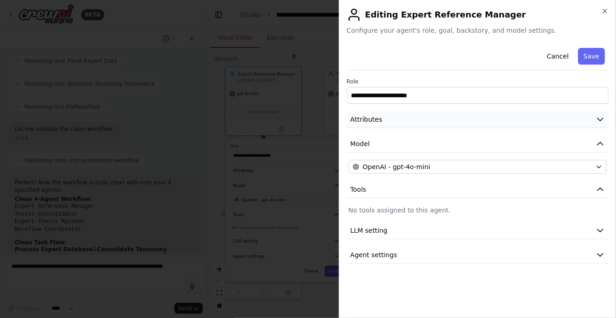
click at [383, 119] on button "Attributes" at bounding box center [478, 119] width 262 height 17
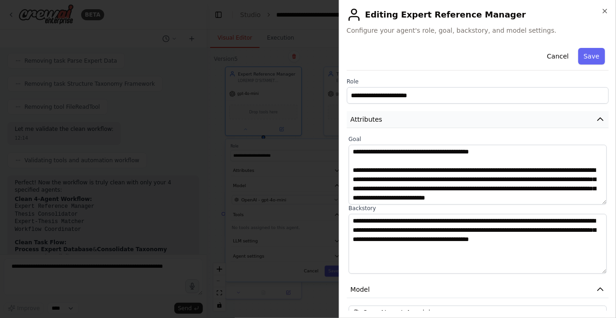
click at [384, 125] on button "Attributes" at bounding box center [478, 119] width 262 height 17
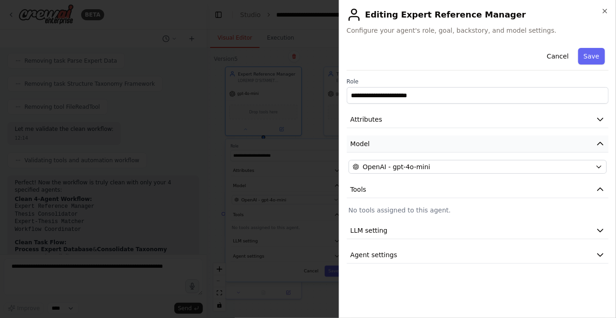
click at [380, 136] on button "Model" at bounding box center [478, 144] width 262 height 17
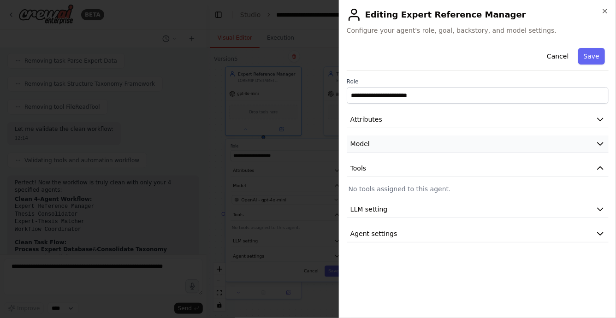
click at [379, 143] on button "Model" at bounding box center [478, 144] width 262 height 17
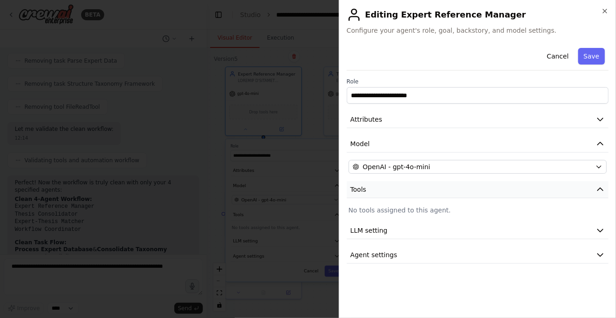
click at [386, 187] on button "Tools" at bounding box center [478, 189] width 262 height 17
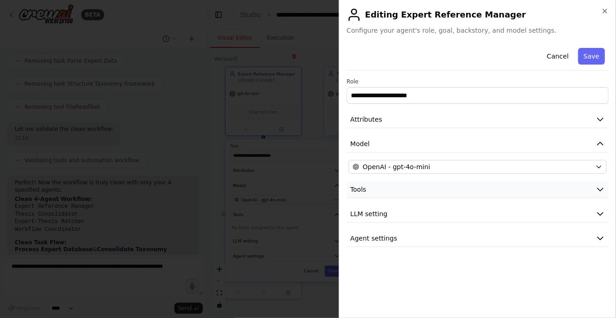
click at [386, 190] on button "Tools" at bounding box center [478, 189] width 262 height 17
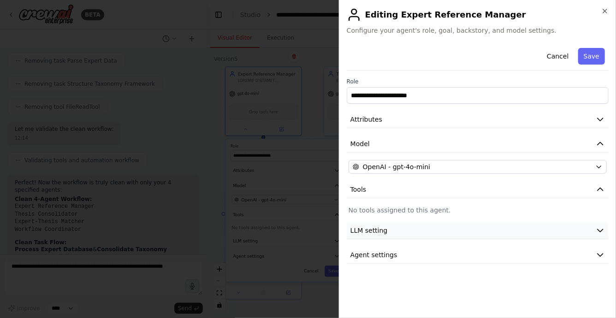
click at [383, 238] on button "LLM setting" at bounding box center [478, 230] width 262 height 17
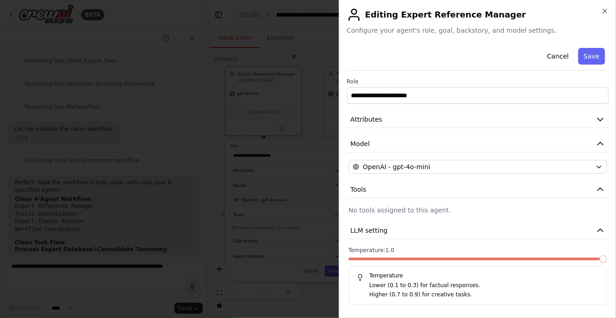
click at [607, 260] on span at bounding box center [603, 259] width 7 height 7
click at [594, 56] on button "Save" at bounding box center [592, 56] width 27 height 17
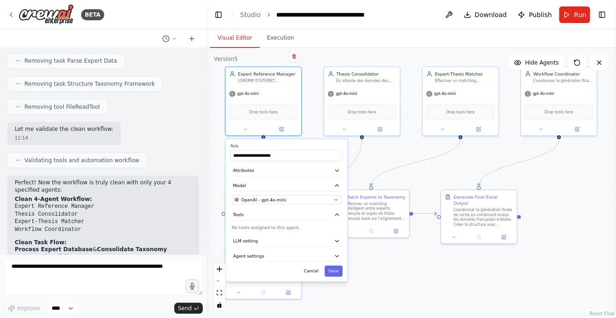
click at [312, 262] on div "**********" at bounding box center [287, 210] width 122 height 143
click at [322, 256] on button "Agent settings" at bounding box center [287, 257] width 112 height 12
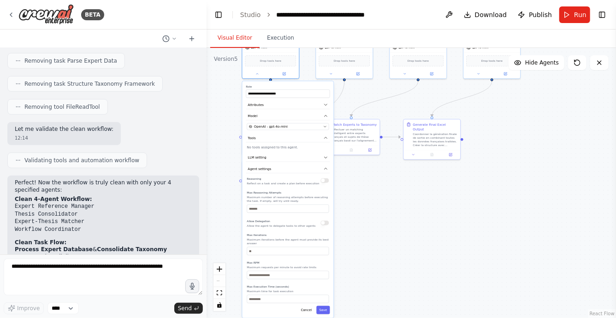
drag, startPoint x: 373, startPoint y: 269, endPoint x: 365, endPoint y: 182, distance: 87.5
click at [365, 182] on div ".deletable-edge-delete-btn { width: 20px; height: 20px; border: 0px solid #ffff…" at bounding box center [412, 183] width 410 height 270
click at [327, 310] on button "Save" at bounding box center [323, 310] width 13 height 8
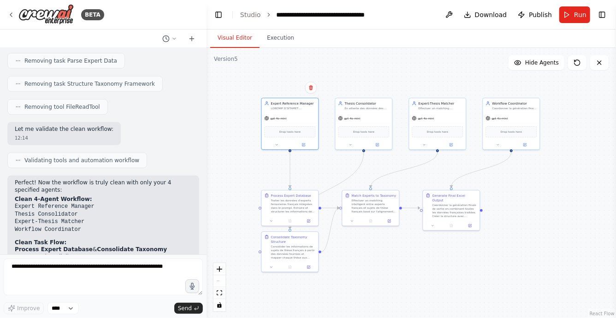
drag, startPoint x: 366, startPoint y: 222, endPoint x: 386, endPoint y: 293, distance: 73.8
click at [386, 293] on div ".deletable-edge-delete-btn { width: 20px; height: 20px; border: 0px solid #ffff…" at bounding box center [412, 183] width 410 height 270
click at [220, 293] on icon "fit view" at bounding box center [220, 293] width 6 height 5
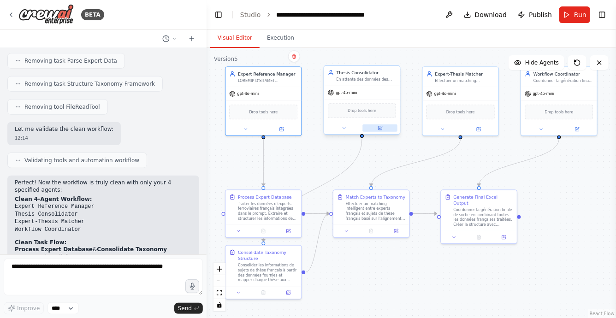
click at [376, 129] on button at bounding box center [380, 128] width 35 height 7
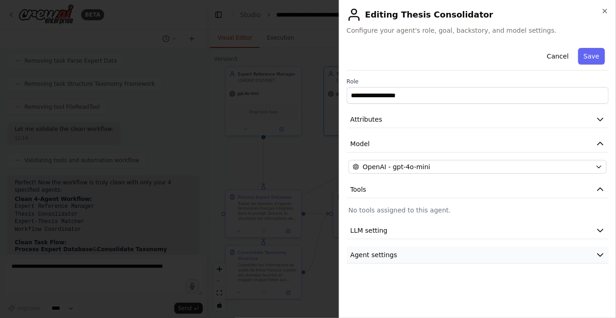
click at [376, 256] on span "Agent settings" at bounding box center [374, 255] width 47 height 9
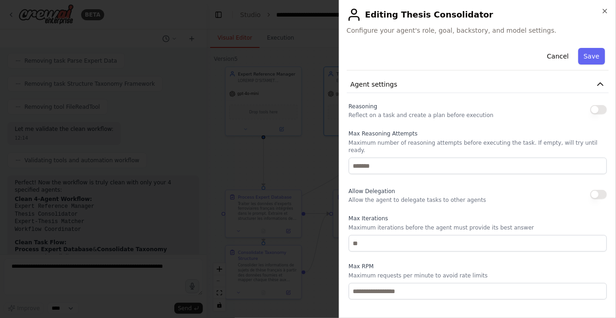
scroll to position [160, 0]
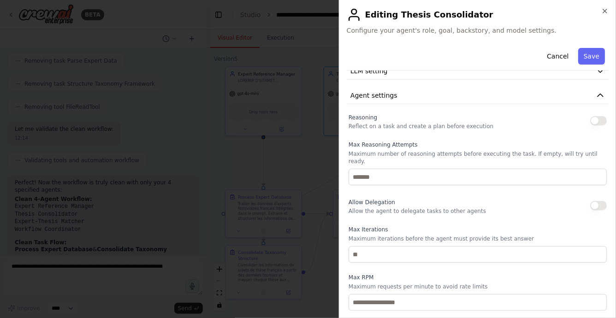
click at [594, 118] on button "button" at bounding box center [599, 120] width 17 height 9
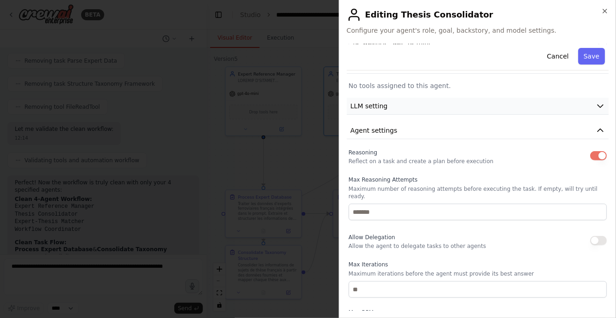
scroll to position [123, 0]
click at [436, 102] on button "LLM setting" at bounding box center [478, 108] width 262 height 17
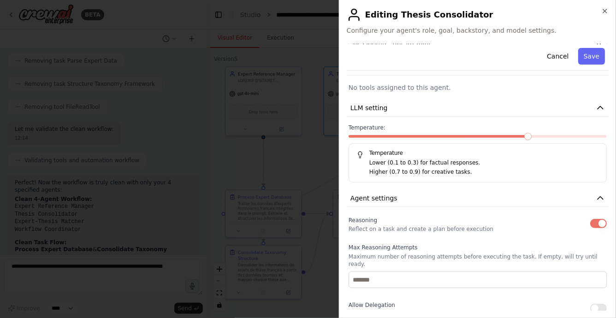
click at [531, 135] on span at bounding box center [528, 136] width 7 height 7
click at [604, 135] on span at bounding box center [603, 136] width 7 height 7
click at [593, 59] on button "Save" at bounding box center [592, 56] width 27 height 17
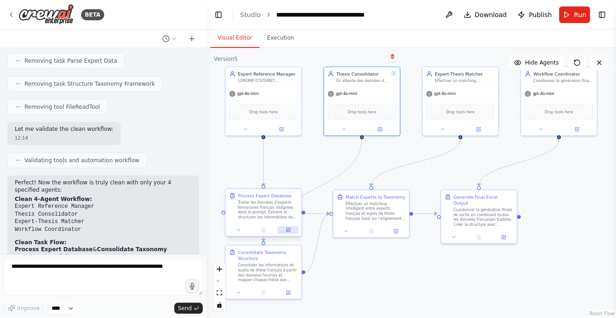
click at [291, 231] on icon at bounding box center [288, 229] width 5 height 5
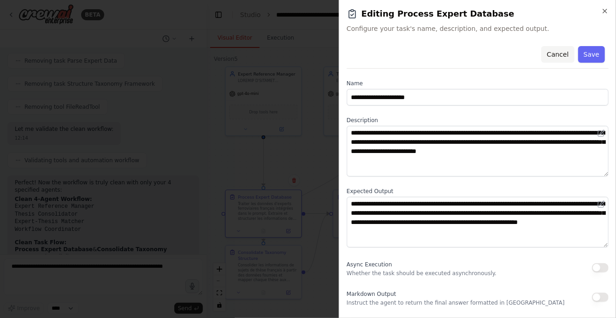
click at [553, 54] on button "Cancel" at bounding box center [558, 54] width 33 height 17
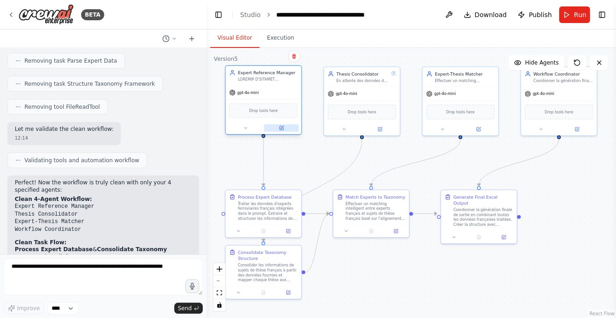
click at [286, 127] on button at bounding box center [281, 128] width 35 height 7
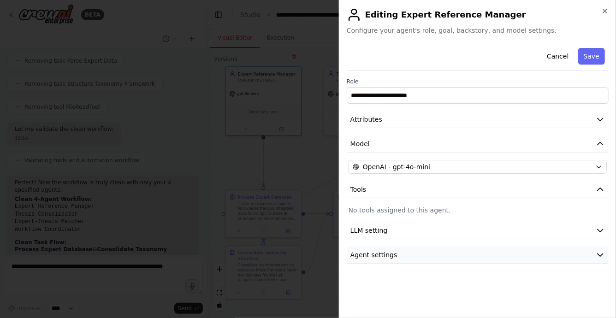
click at [393, 258] on span "Agent settings" at bounding box center [374, 255] width 47 height 9
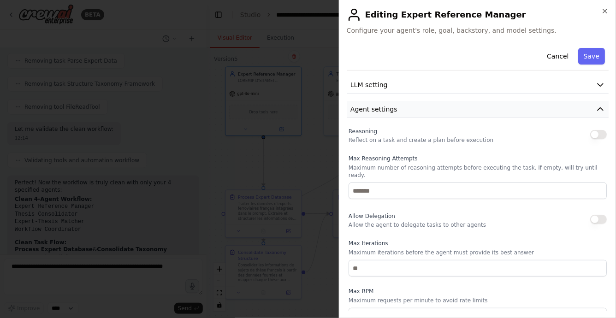
scroll to position [159, 0]
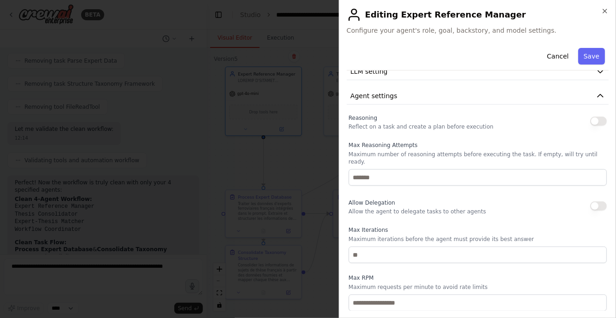
click at [597, 123] on button "button" at bounding box center [599, 121] width 17 height 9
click at [593, 57] on button "Save" at bounding box center [592, 56] width 27 height 17
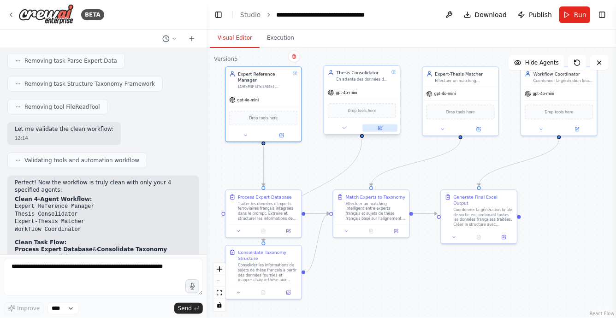
click at [382, 131] on button at bounding box center [380, 128] width 35 height 7
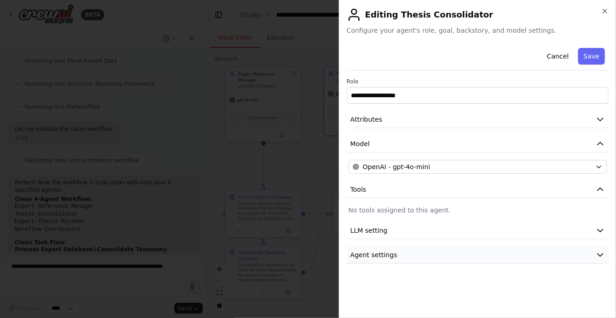
click at [396, 251] on button "Agent settings" at bounding box center [478, 255] width 262 height 17
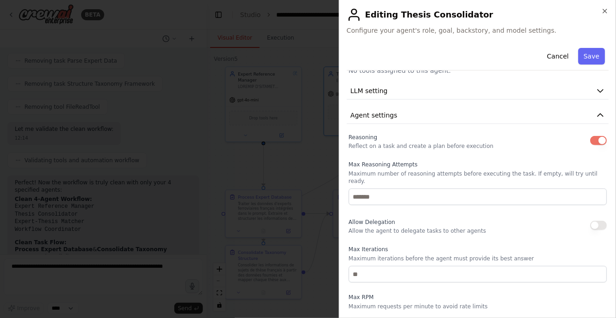
scroll to position [115, 0]
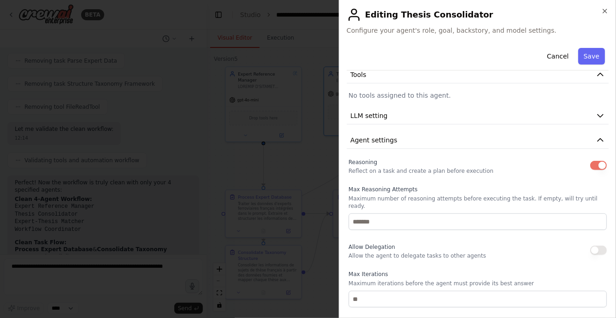
click at [413, 106] on div "**********" at bounding box center [478, 166] width 262 height 474
click at [413, 118] on button "LLM setting" at bounding box center [478, 116] width 262 height 17
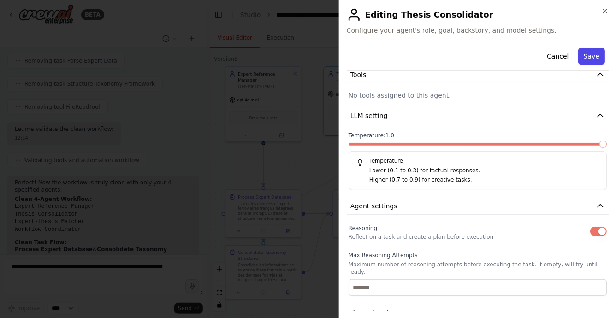
click at [593, 58] on button "Save" at bounding box center [592, 56] width 27 height 17
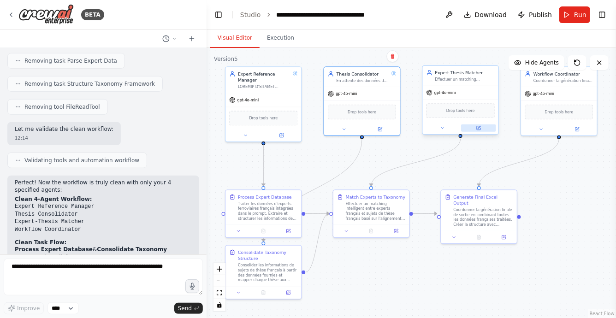
click at [478, 130] on icon at bounding box center [479, 127] width 5 height 5
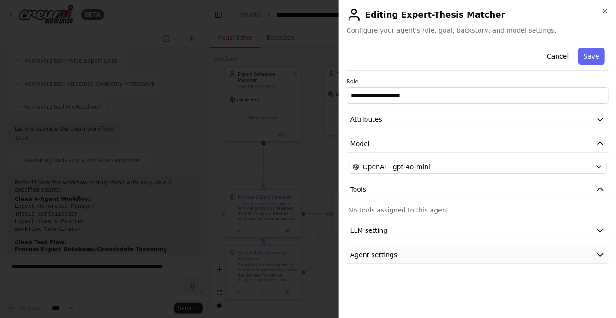
click at [461, 259] on button "Agent settings" at bounding box center [478, 255] width 262 height 17
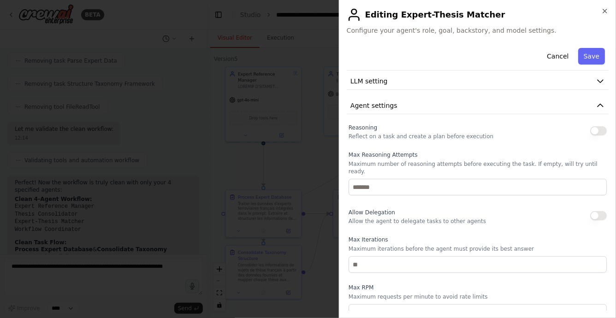
scroll to position [146, 0]
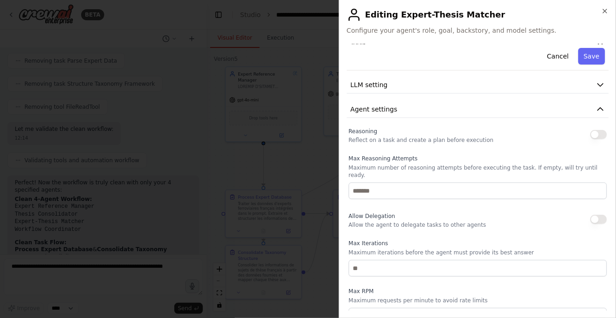
click at [597, 135] on button "button" at bounding box center [599, 134] width 17 height 9
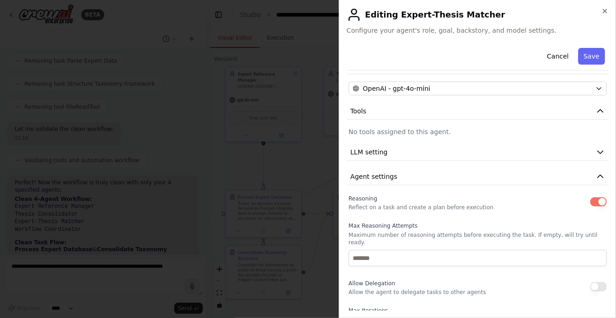
scroll to position [78, 0]
click at [476, 155] on button "LLM setting" at bounding box center [478, 153] width 262 height 17
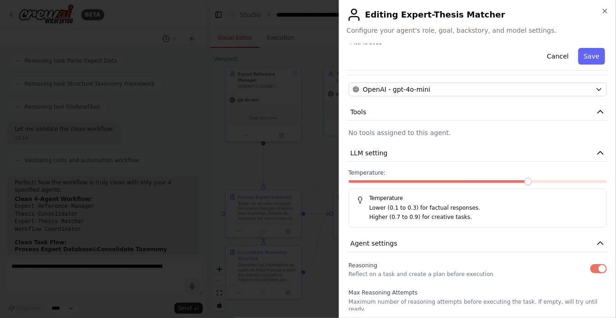
click at [527, 181] on span at bounding box center [528, 181] width 7 height 7
click at [604, 184] on span at bounding box center [603, 181] width 7 height 7
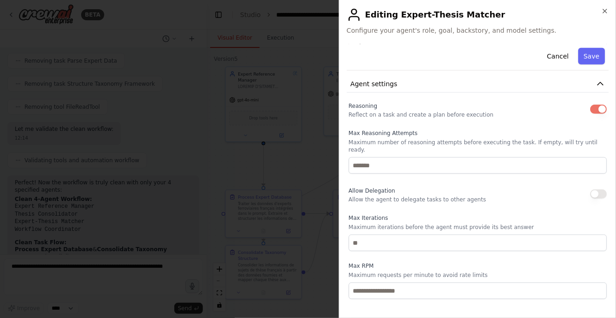
scroll to position [265, 0]
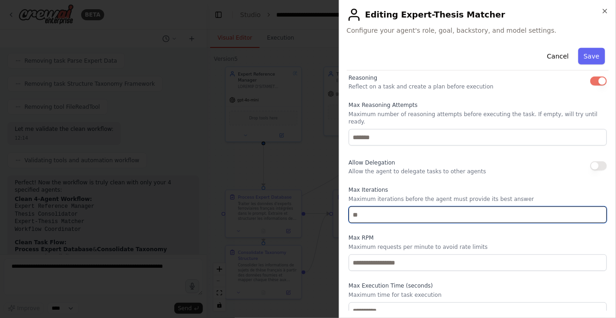
click at [441, 211] on input "number" at bounding box center [478, 215] width 258 height 17
type input "*"
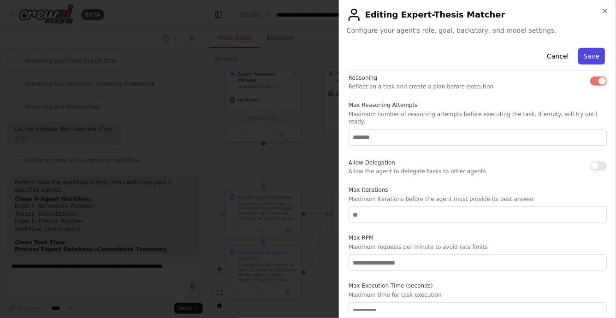
click at [594, 58] on button "Save" at bounding box center [592, 56] width 27 height 17
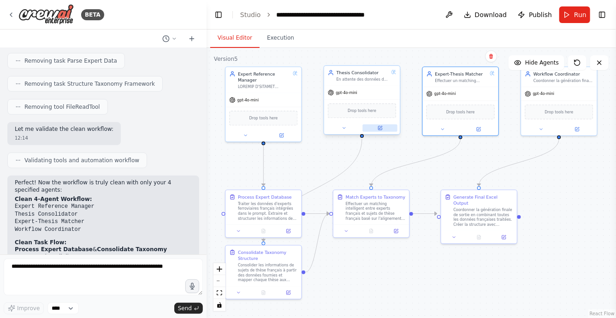
click at [383, 131] on button at bounding box center [380, 128] width 35 height 7
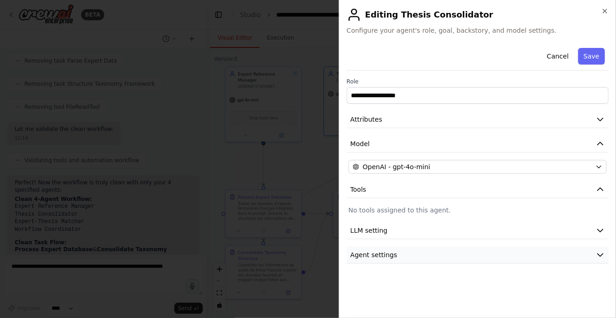
click at [428, 254] on button "Agent settings" at bounding box center [478, 255] width 262 height 17
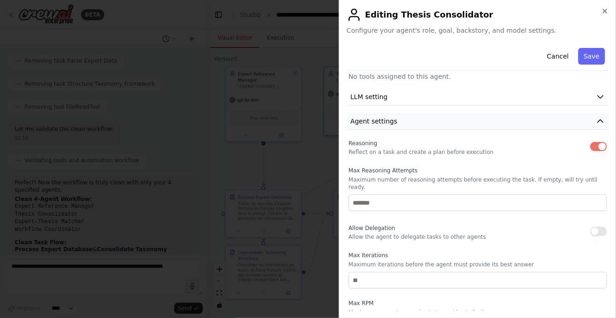
scroll to position [138, 0]
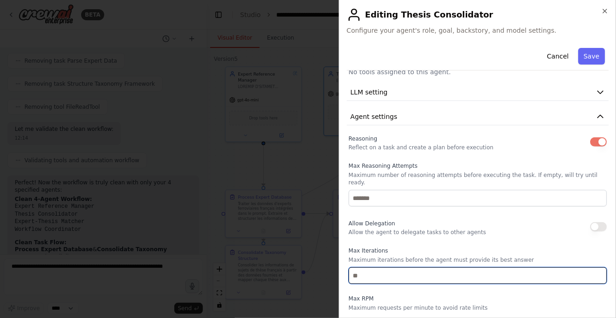
click at [386, 269] on input "number" at bounding box center [478, 276] width 258 height 17
type input "*"
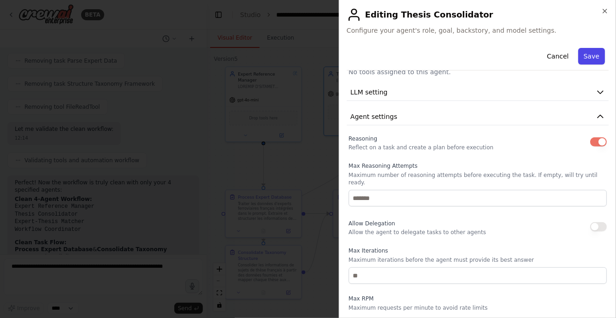
click at [597, 59] on button "Save" at bounding box center [592, 56] width 27 height 17
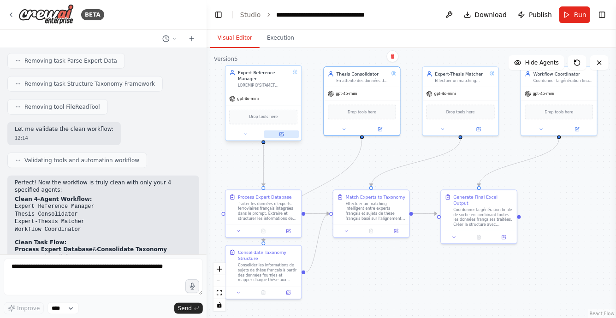
click at [282, 136] on icon at bounding box center [282, 134] width 4 height 4
click at [283, 137] on button at bounding box center [281, 134] width 35 height 7
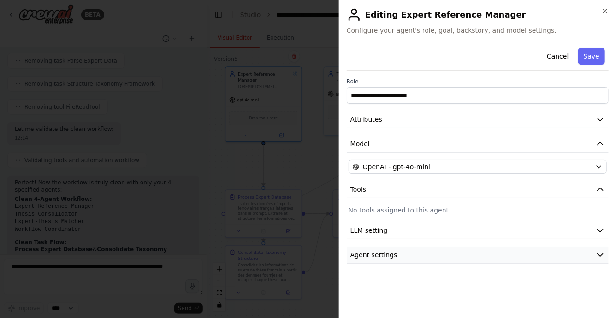
click at [386, 254] on span "Agent settings" at bounding box center [374, 255] width 47 height 9
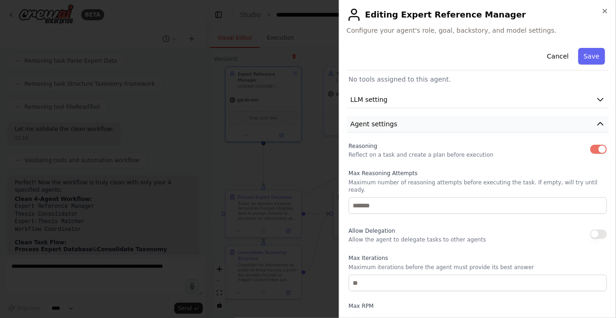
scroll to position [200, 0]
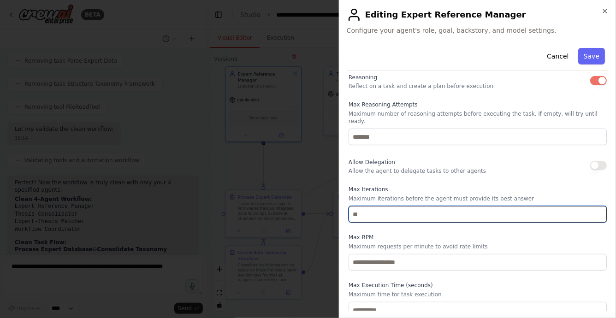
click at [386, 211] on input "number" at bounding box center [478, 214] width 258 height 17
type input "*"
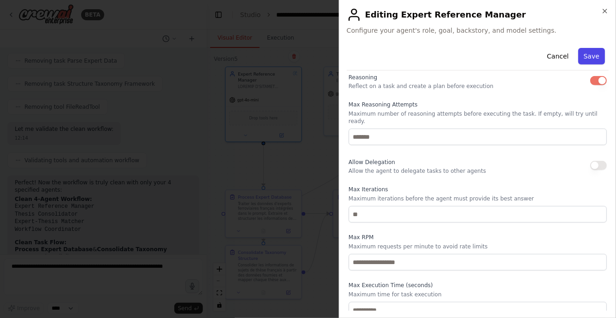
click at [591, 60] on button "Save" at bounding box center [592, 56] width 27 height 17
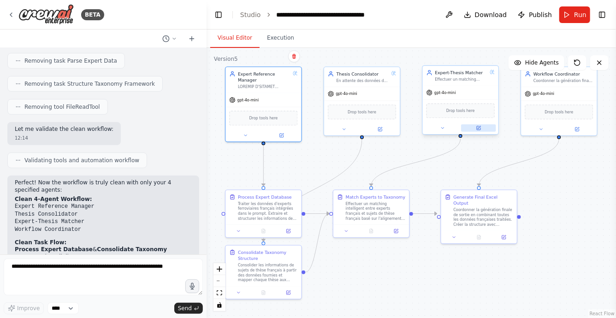
click at [479, 130] on icon at bounding box center [479, 127] width 5 height 5
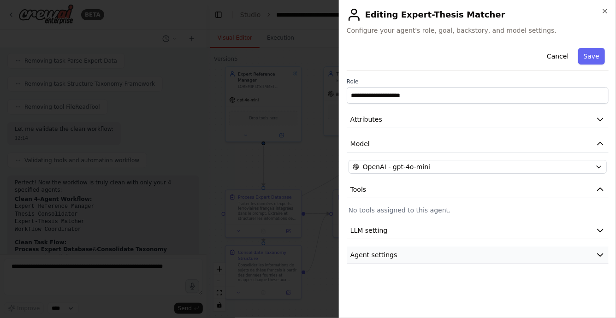
click at [432, 257] on button "Agent settings" at bounding box center [478, 255] width 262 height 17
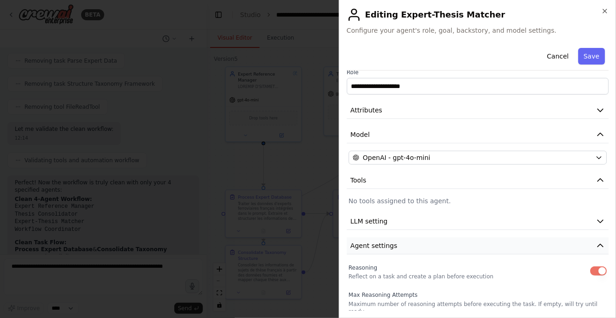
scroll to position [0, 0]
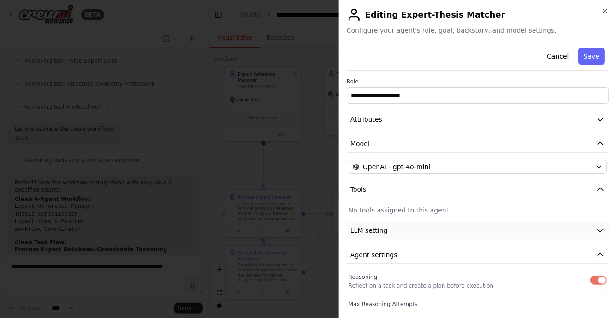
click at [446, 231] on button "LLM setting" at bounding box center [478, 230] width 262 height 17
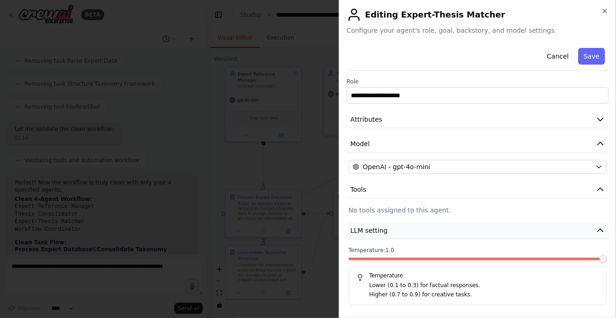
scroll to position [16, 0]
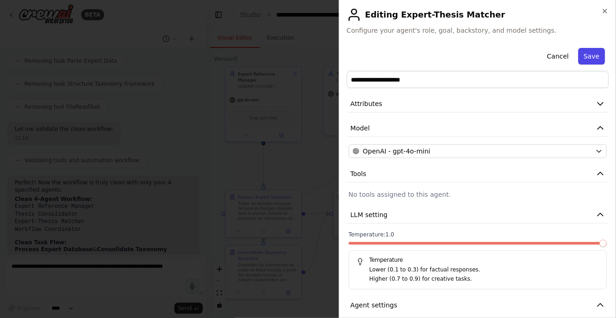
click at [588, 56] on button "Save" at bounding box center [592, 56] width 27 height 17
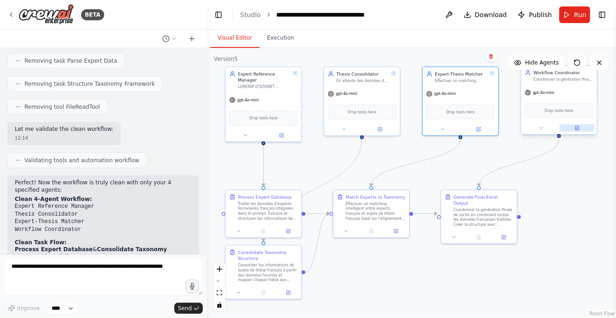
click at [578, 129] on icon at bounding box center [578, 128] width 4 height 4
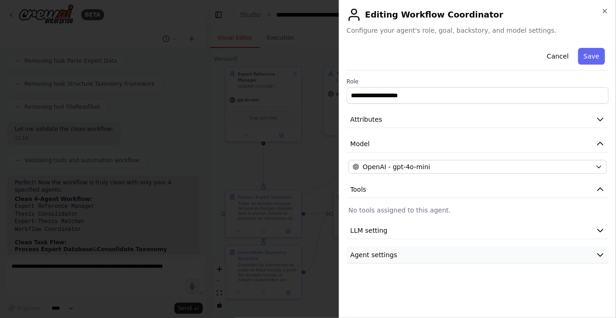
click at [452, 253] on button "Agent settings" at bounding box center [478, 255] width 262 height 17
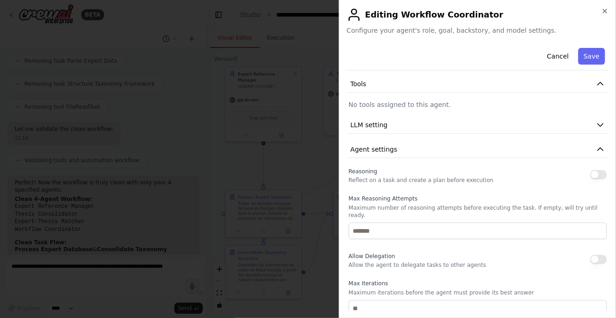
scroll to position [55, 0]
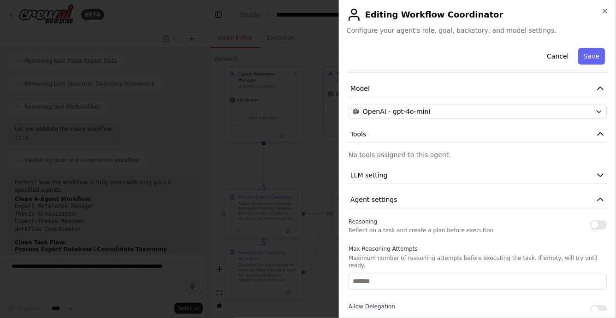
click at [596, 224] on button "button" at bounding box center [599, 225] width 17 height 9
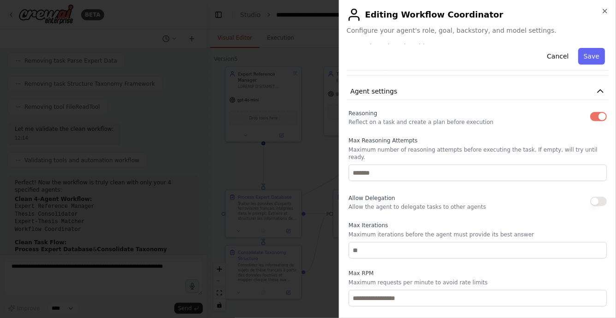
scroll to position [171, 0]
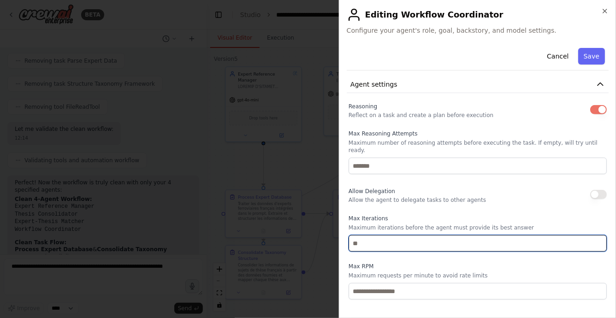
click at [387, 237] on input "number" at bounding box center [478, 243] width 258 height 17
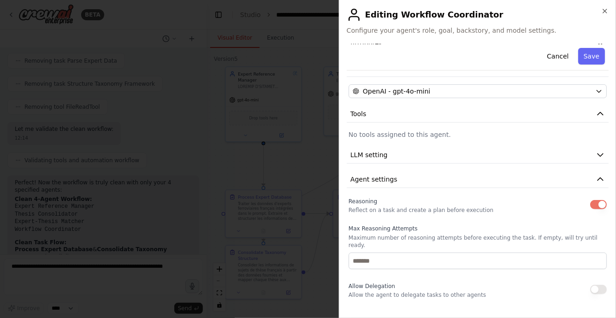
scroll to position [0, 0]
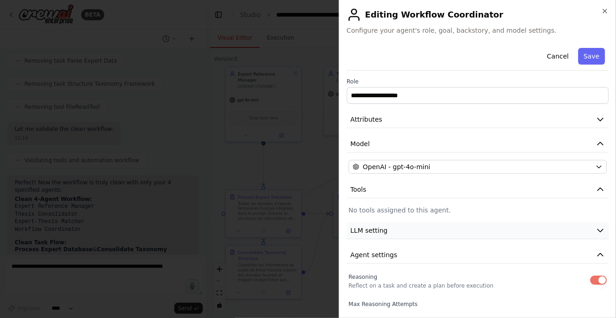
type input "*"
click at [536, 229] on button "LLM setting" at bounding box center [478, 230] width 262 height 17
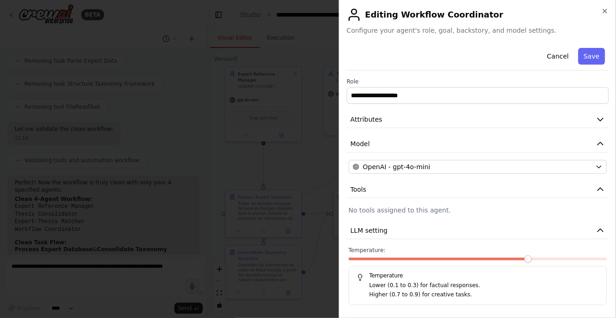
click at [530, 258] on span at bounding box center [528, 259] width 7 height 7
click at [607, 263] on span at bounding box center [603, 259] width 7 height 7
click at [589, 60] on button "Save" at bounding box center [592, 56] width 27 height 17
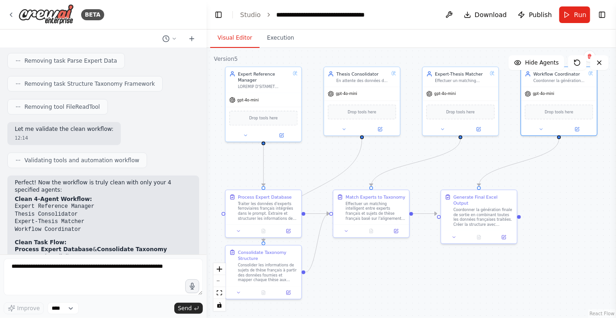
click at [489, 279] on div ".deletable-edge-delete-btn { width: 20px; height: 20px; border: 0px solid #ffff…" at bounding box center [412, 183] width 410 height 270
click at [573, 17] on button "Run" at bounding box center [575, 14] width 31 height 17
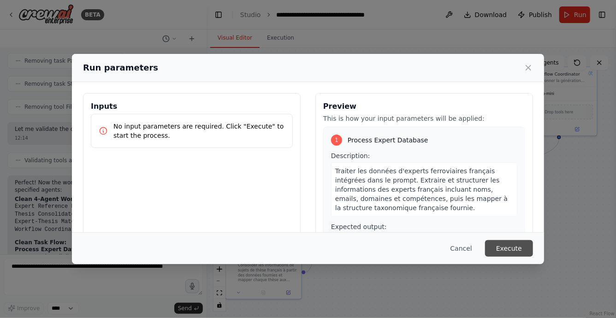
click at [506, 245] on button "Execute" at bounding box center [509, 248] width 48 height 17
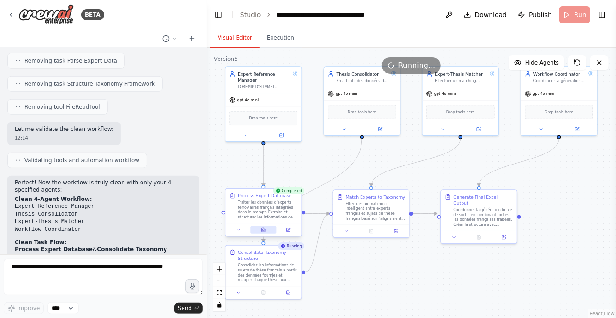
click at [265, 231] on icon at bounding box center [263, 230] width 3 height 4
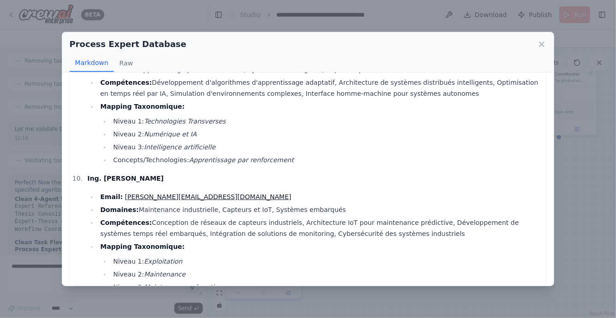
scroll to position [1255, 0]
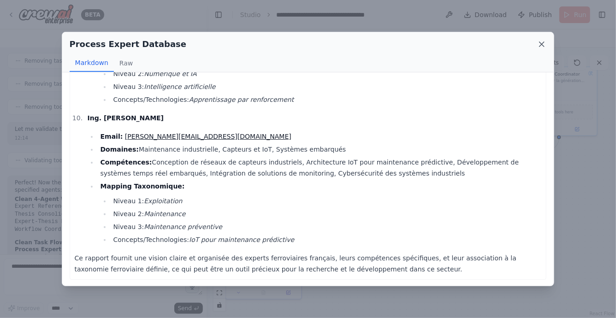
click at [542, 45] on icon at bounding box center [542, 44] width 9 height 9
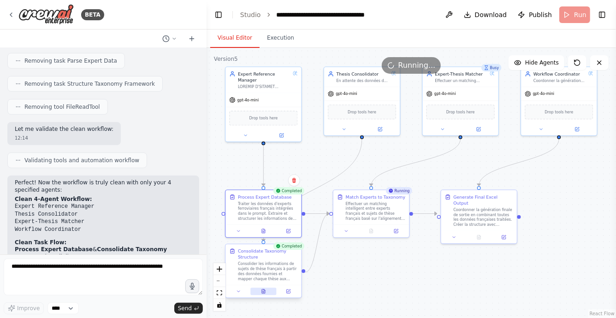
click at [264, 291] on icon at bounding box center [263, 292] width 3 height 4
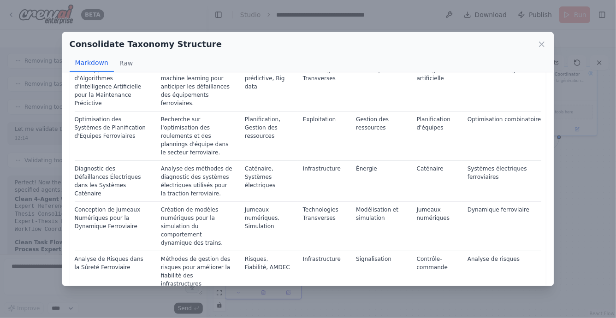
scroll to position [243, 0]
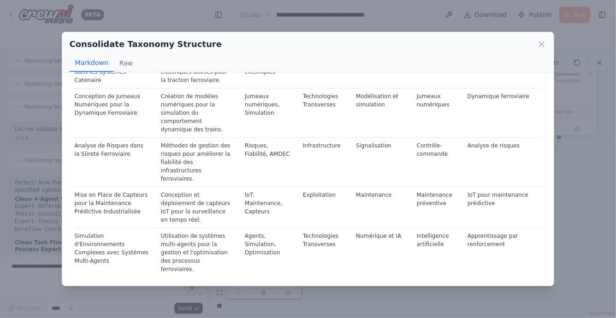
click at [322, 291] on div "Consolidate Taxonomy Structure Markdown Raw Base de Données Consolidée des Suje…" at bounding box center [308, 159] width 616 height 318
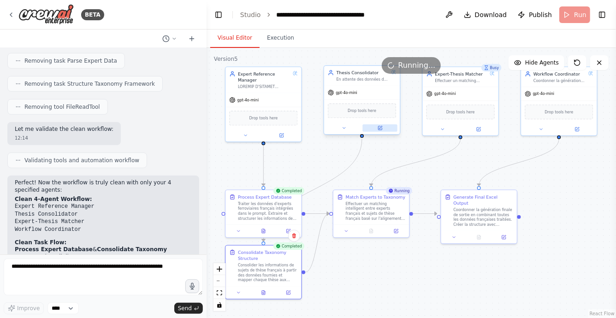
click at [379, 127] on icon at bounding box center [380, 128] width 4 height 4
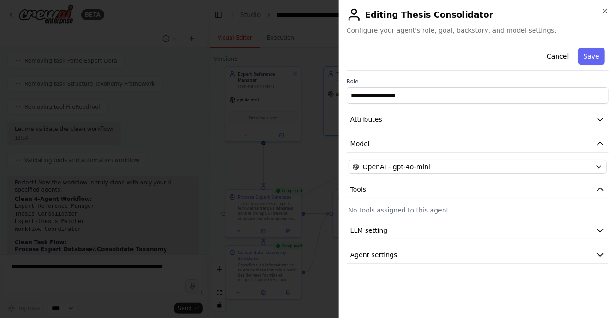
click at [315, 161] on div at bounding box center [308, 159] width 616 height 318
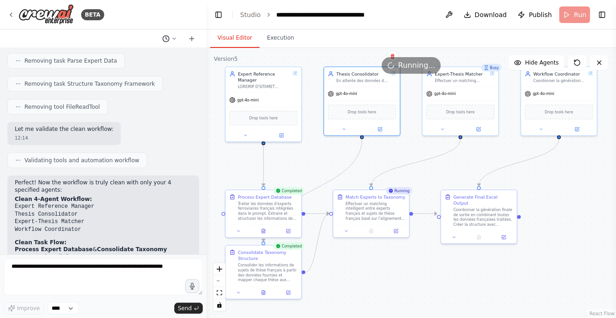
click at [173, 38] on icon at bounding box center [174, 38] width 3 height 1
click at [130, 71] on span "recreate the workflow clean" at bounding box center [134, 72] width 68 height 7
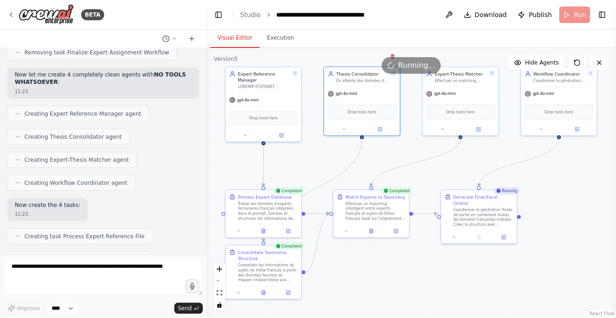
scroll to position [53049, 0]
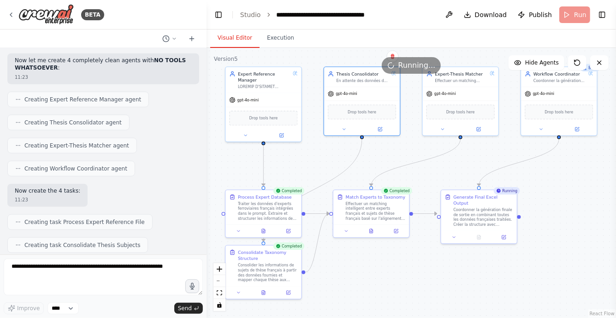
drag, startPoint x: 15, startPoint y: 91, endPoint x: 113, endPoint y: 179, distance: 131.7
copy div "voici les contenus des fichiers .md qui se toruvent dans le dossier "thesis sub…"
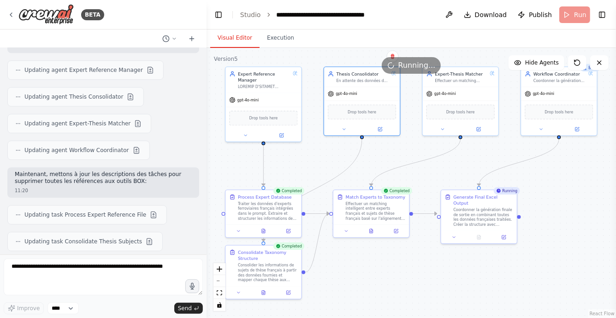
scroll to position [52235, 0]
click at [172, 36] on icon at bounding box center [175, 39] width 6 height 6
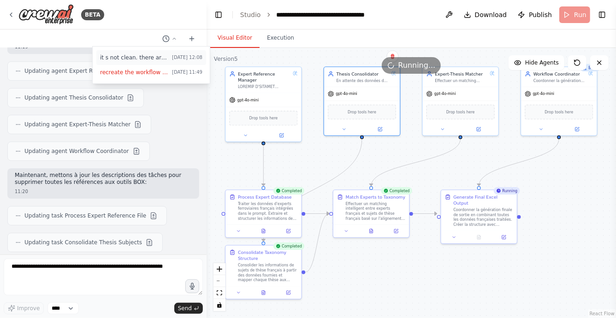
click at [133, 56] on span "it s not clean. there are remaining agents" at bounding box center [134, 57] width 68 height 7
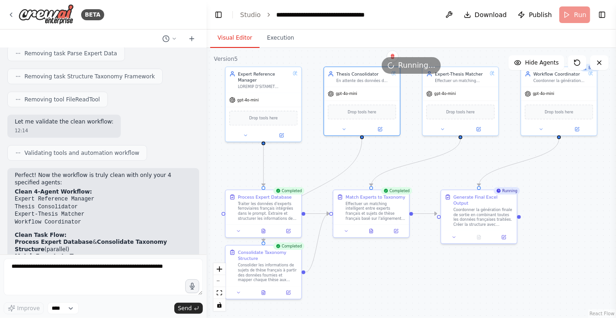
scroll to position [2043, 0]
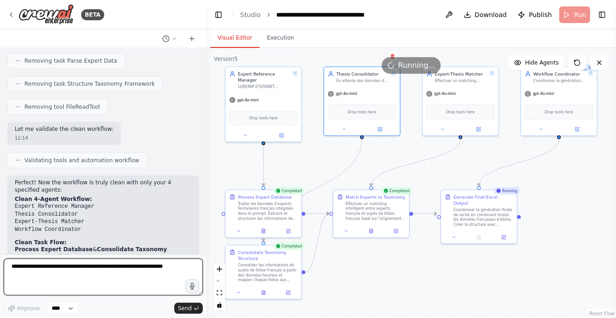
click at [77, 269] on textarea at bounding box center [103, 277] width 199 height 37
paste textarea "**********"
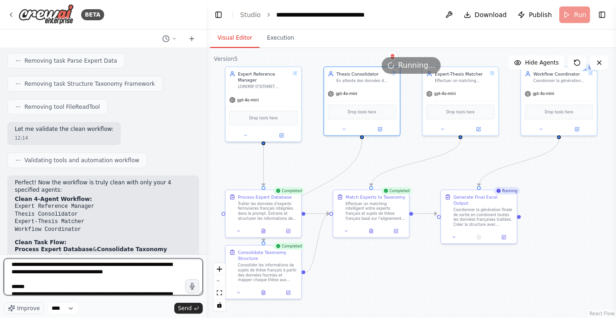
scroll to position [0, 0]
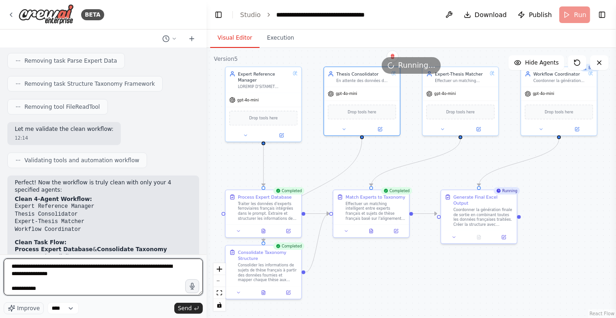
click at [125, 269] on textarea at bounding box center [103, 277] width 199 height 37
click at [77, 275] on textarea at bounding box center [103, 277] width 199 height 37
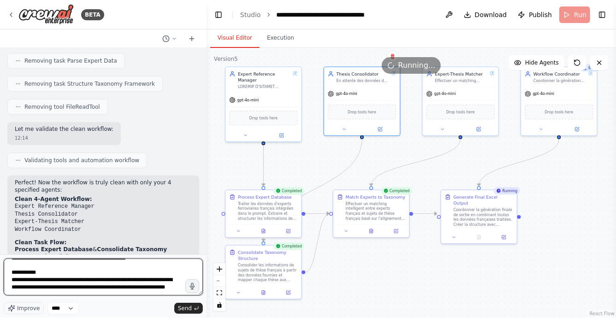
scroll to position [953, 0]
click at [93, 289] on textarea at bounding box center [103, 277] width 199 height 37
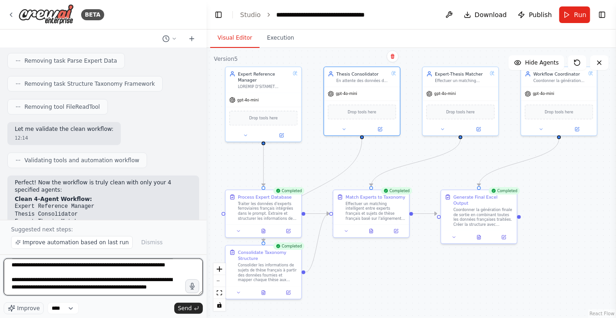
scroll to position [979, 0]
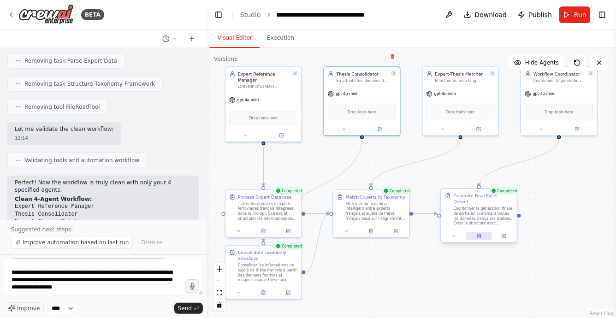
click at [476, 233] on button at bounding box center [479, 236] width 26 height 7
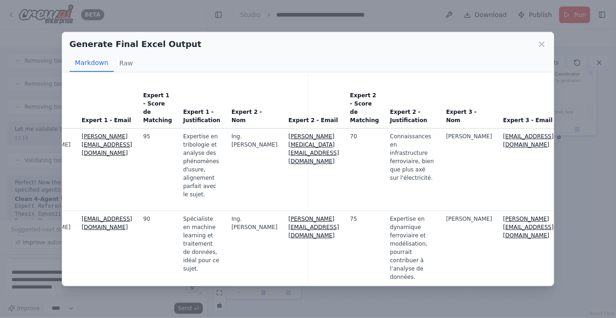
scroll to position [292, 0]
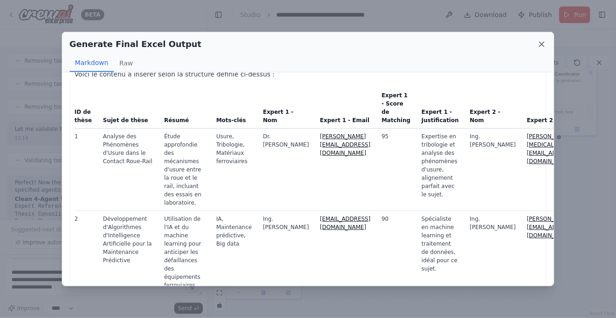
click at [540, 44] on icon at bounding box center [542, 44] width 9 height 9
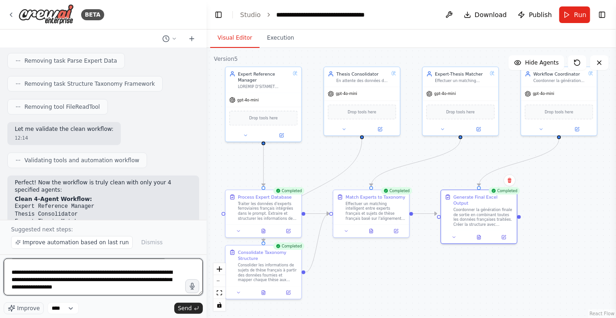
click at [142, 293] on textarea at bounding box center [103, 277] width 199 height 37
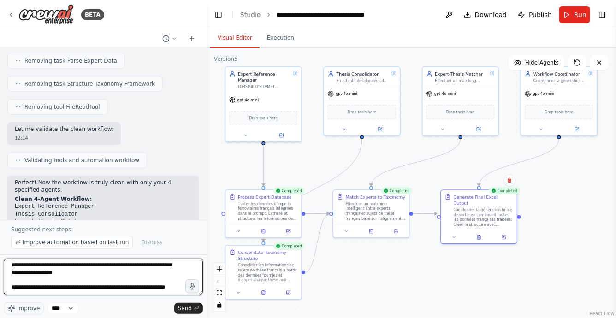
scroll to position [1001, 0]
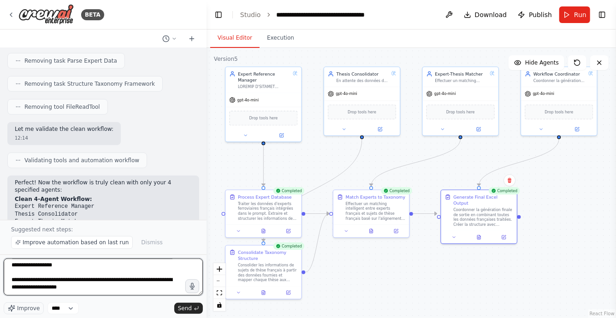
type textarea "**********"
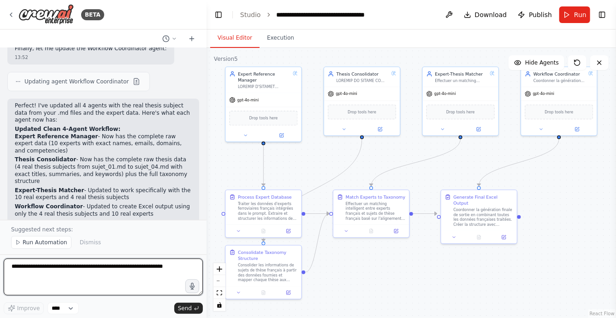
scroll to position [3507, 0]
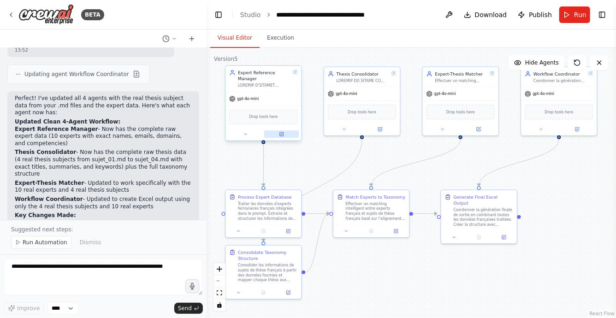
click at [283, 133] on icon at bounding box center [282, 133] width 3 height 3
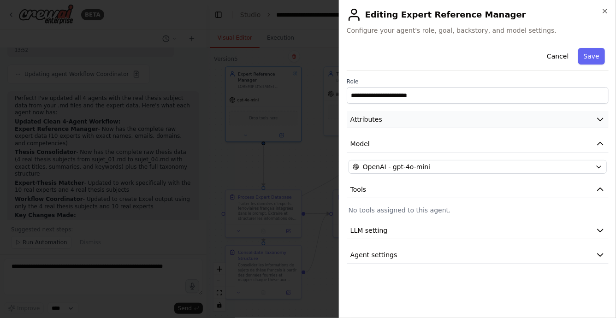
click at [392, 120] on button "Attributes" at bounding box center [478, 119] width 262 height 17
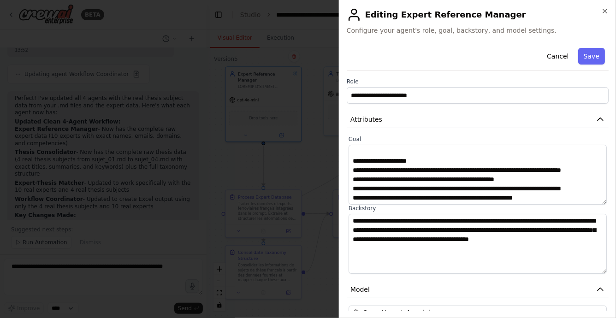
scroll to position [460, 0]
click at [595, 58] on button "Save" at bounding box center [592, 56] width 27 height 17
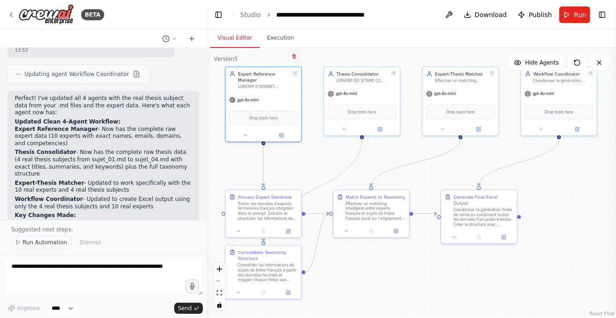
click at [51, 243] on span "Run Automation" at bounding box center [45, 242] width 45 height 7
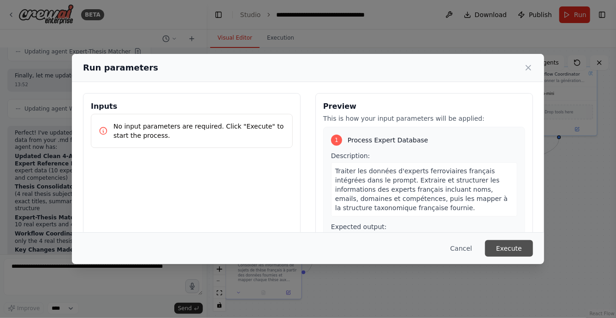
click at [510, 250] on button "Execute" at bounding box center [509, 248] width 48 height 17
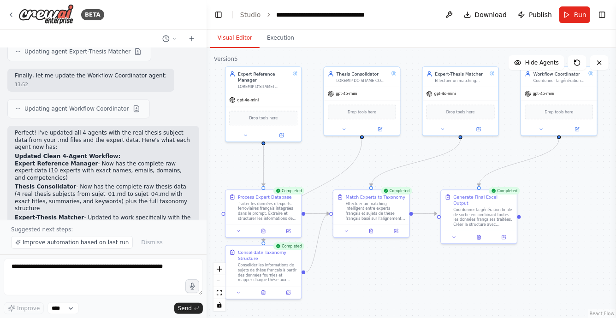
scroll to position [3507, 0]
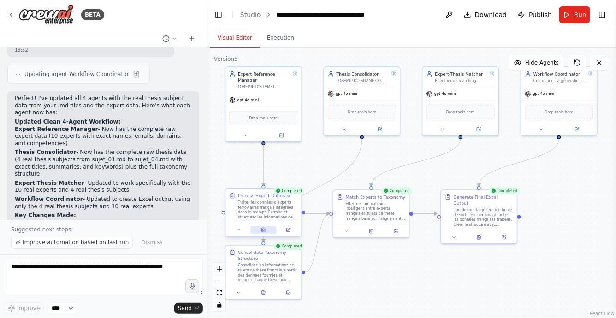
click at [263, 228] on icon at bounding box center [263, 230] width 3 height 4
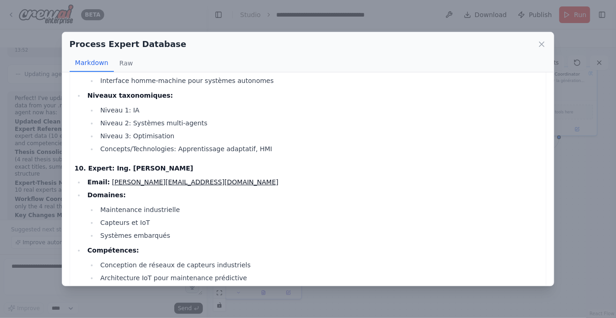
scroll to position [2209, 0]
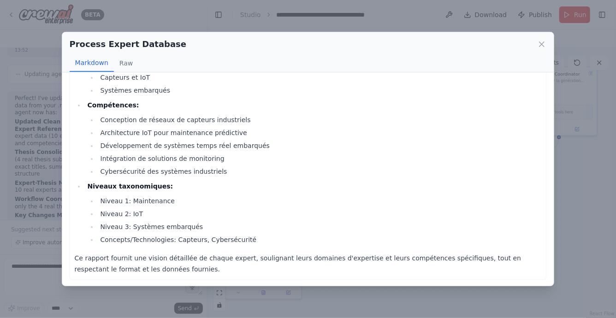
click at [354, 297] on div "Process Expert Database Markdown Raw Rapport structuré des experts ferroviaires…" at bounding box center [308, 159] width 616 height 318
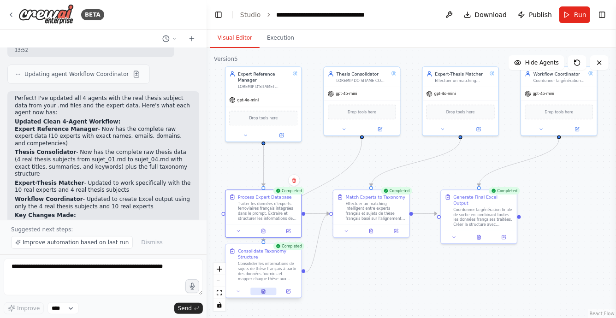
click at [263, 293] on icon at bounding box center [264, 293] width 2 height 0
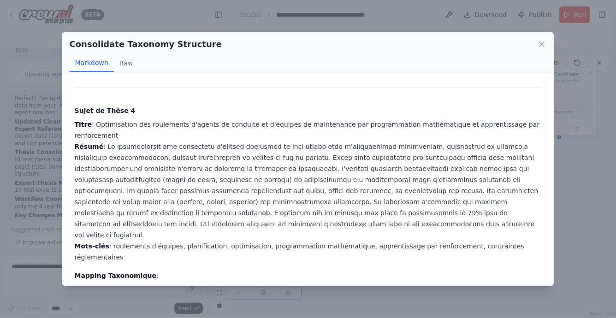
scroll to position [716, 0]
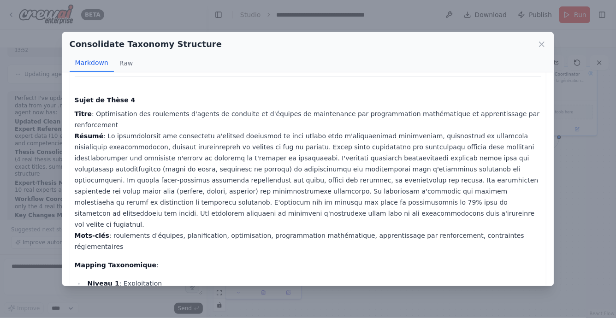
click at [340, 293] on div "Consolidate Taxonomy Structure Markdown Raw Base de données consolidée des suje…" at bounding box center [308, 159] width 616 height 318
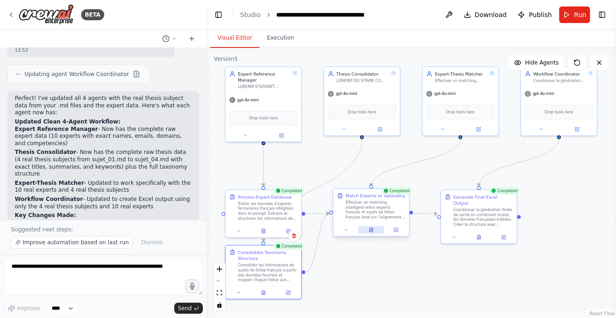
click at [369, 231] on button at bounding box center [371, 230] width 26 height 7
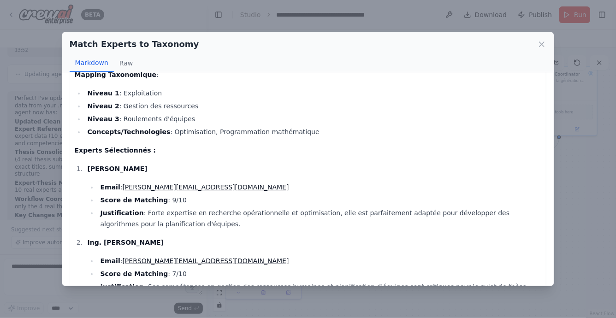
scroll to position [1323, 0]
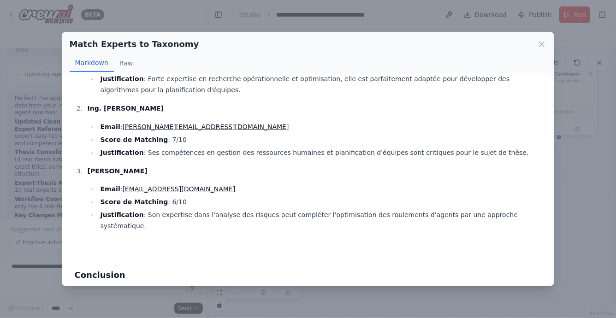
click at [355, 297] on div "Match Experts to Taxonomy Markdown Raw I now can give a great answer. Rapport d…" at bounding box center [308, 159] width 616 height 318
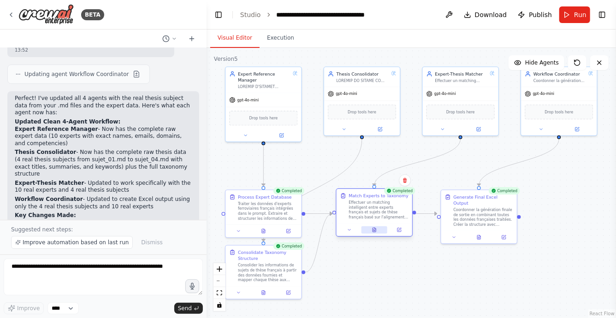
click at [374, 233] on button at bounding box center [375, 230] width 26 height 7
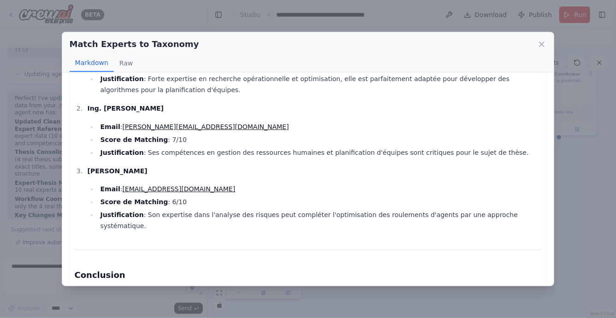
click at [340, 293] on div "Match Experts to Taxonomy Markdown Raw I now can give a great answer. Rapport d…" at bounding box center [308, 159] width 616 height 318
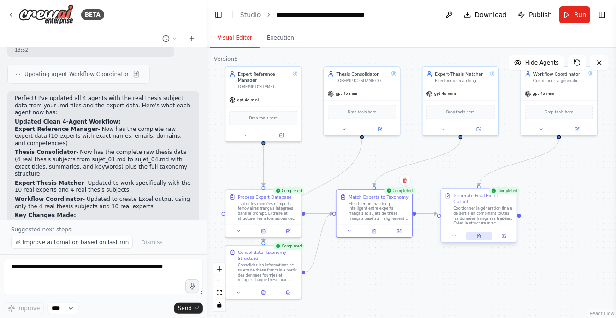
click at [480, 234] on icon at bounding box center [479, 236] width 3 height 4
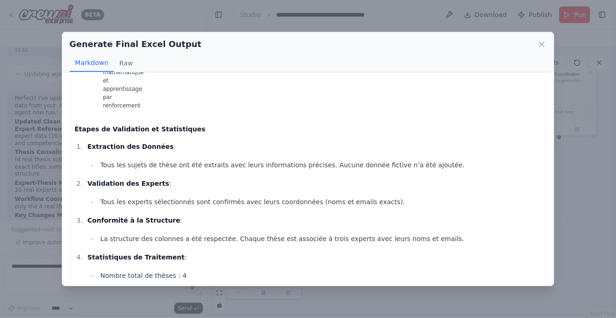
scroll to position [3507, 0]
click at [403, 24] on div "Generate Final Excel Output Markdown Raw Rapport Final de Workflow Instructions…" at bounding box center [308, 159] width 616 height 318
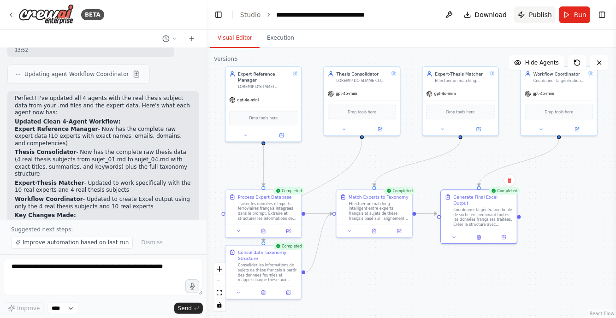
click at [538, 15] on span "Publish" at bounding box center [540, 14] width 23 height 9
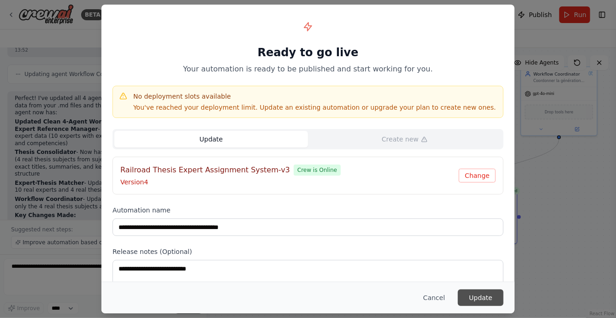
click at [476, 300] on button "Update" at bounding box center [481, 298] width 46 height 17
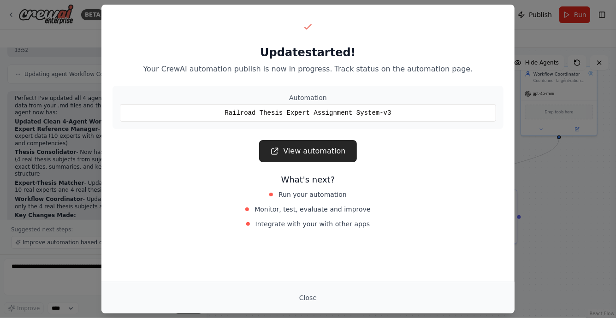
click at [77, 88] on div "Update started! Your CrewAI automation publish is now in progress. Track status…" at bounding box center [308, 159] width 616 height 318
click at [302, 299] on button "Close" at bounding box center [308, 298] width 32 height 17
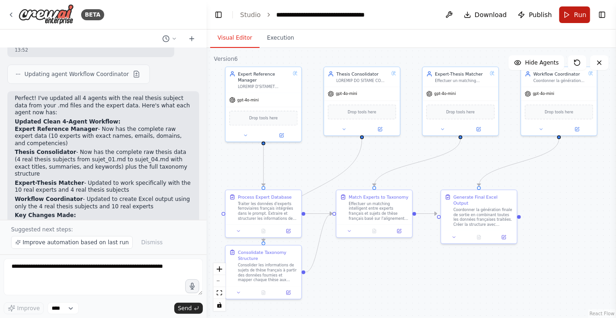
click at [568, 15] on button "Run" at bounding box center [575, 14] width 31 height 17
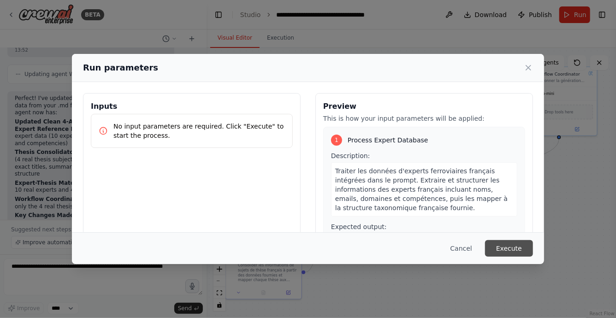
click at [505, 248] on button "Execute" at bounding box center [509, 248] width 48 height 17
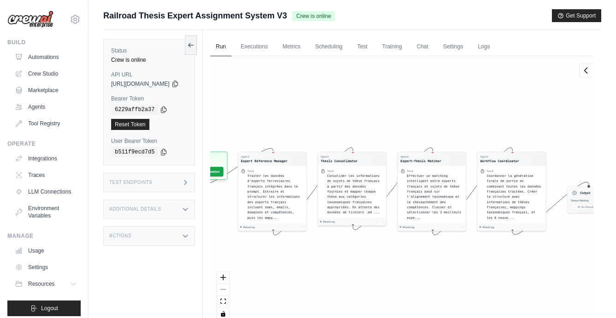
scroll to position [39, 0]
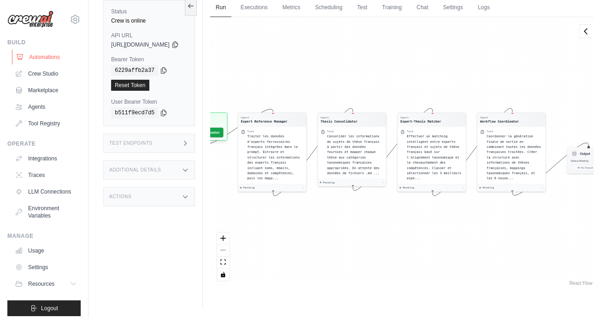
click at [48, 55] on link "Automations" at bounding box center [47, 57] width 70 height 15
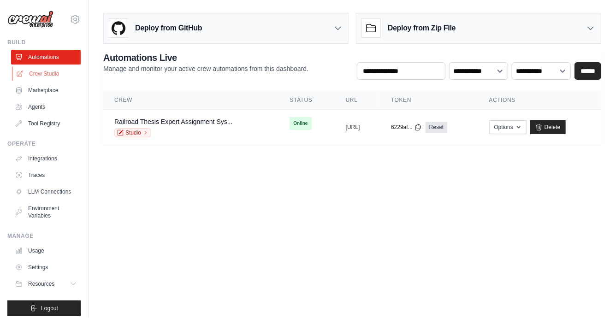
click at [47, 74] on link "Crew Studio" at bounding box center [47, 73] width 70 height 15
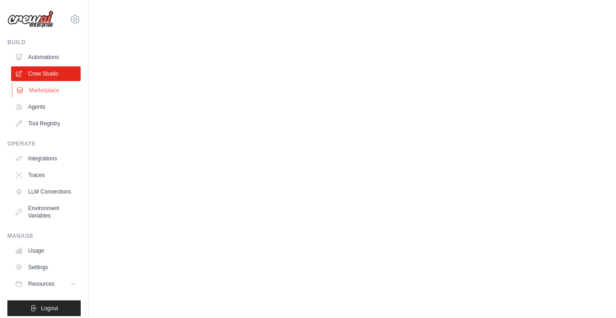
click at [47, 90] on link "Marketplace" at bounding box center [47, 90] width 70 height 15
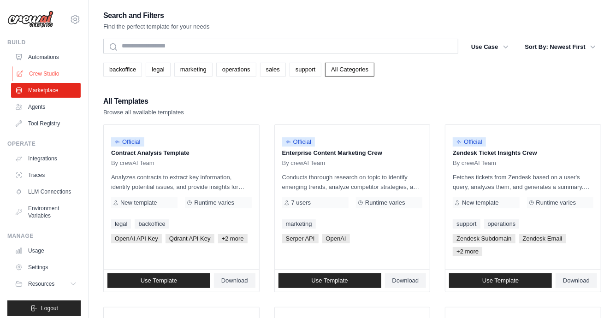
click at [51, 70] on link "Crew Studio" at bounding box center [47, 73] width 70 height 15
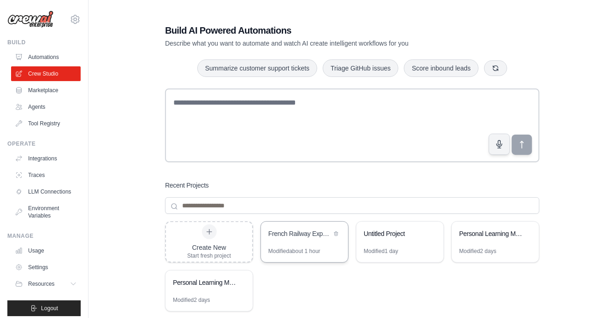
click at [295, 233] on div "French Railway Expert Taxonomy Mapping" at bounding box center [300, 233] width 63 height 9
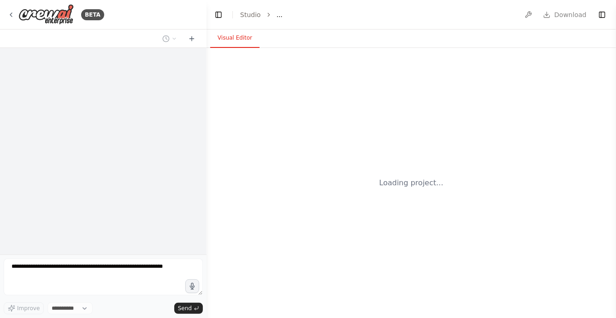
select select "****"
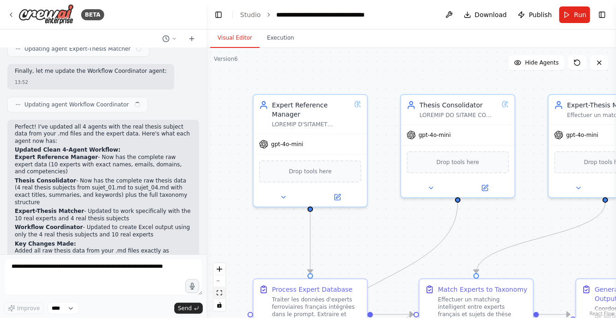
click at [220, 297] on button "fit view" at bounding box center [220, 293] width 12 height 12
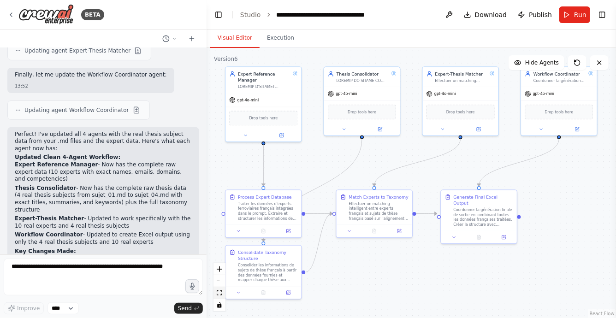
scroll to position [3535, 0]
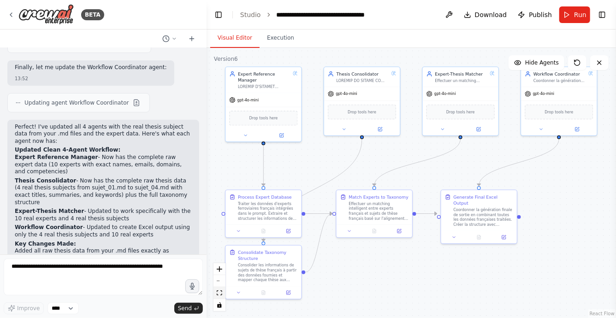
click at [219, 291] on icon "fit view" at bounding box center [220, 293] width 6 height 5
click at [280, 134] on icon at bounding box center [282, 134] width 4 height 4
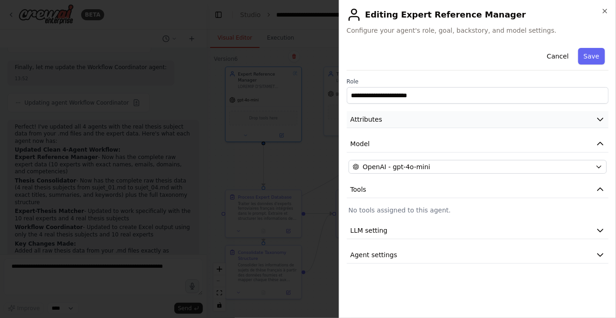
click at [384, 125] on button "Attributes" at bounding box center [478, 119] width 262 height 17
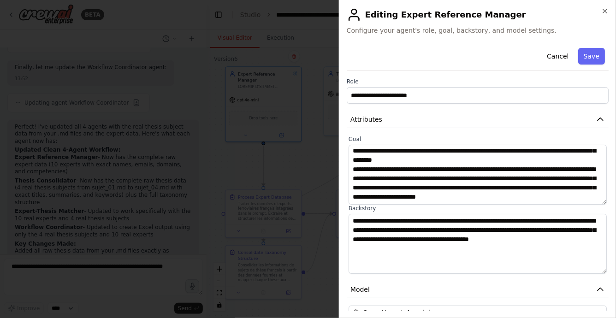
scroll to position [149, 0]
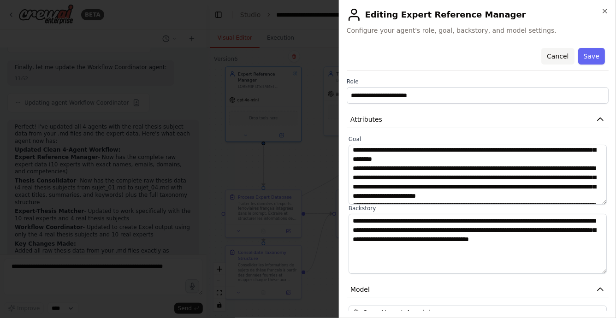
click at [563, 57] on button "Cancel" at bounding box center [558, 56] width 33 height 17
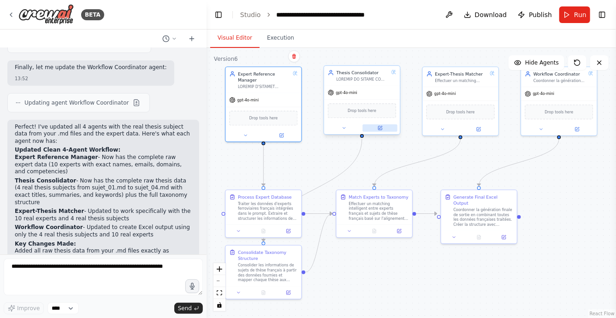
click at [376, 125] on button at bounding box center [380, 128] width 35 height 7
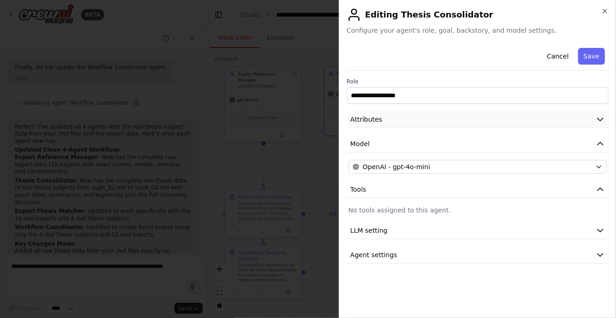
click at [384, 119] on button "Attributes" at bounding box center [478, 119] width 262 height 17
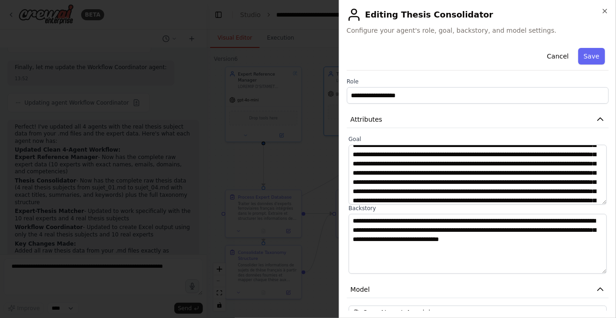
scroll to position [388, 0]
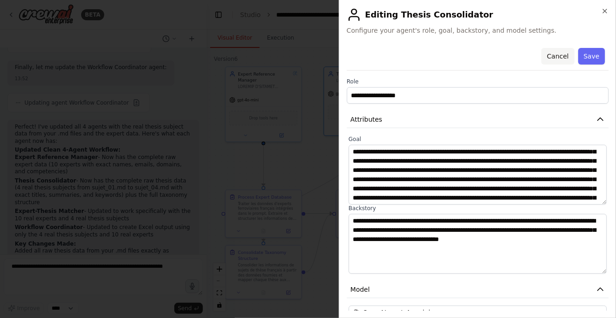
click at [558, 60] on button "Cancel" at bounding box center [558, 56] width 33 height 17
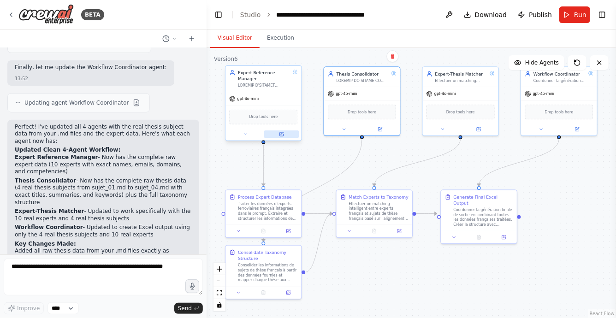
click at [286, 133] on button at bounding box center [281, 134] width 35 height 7
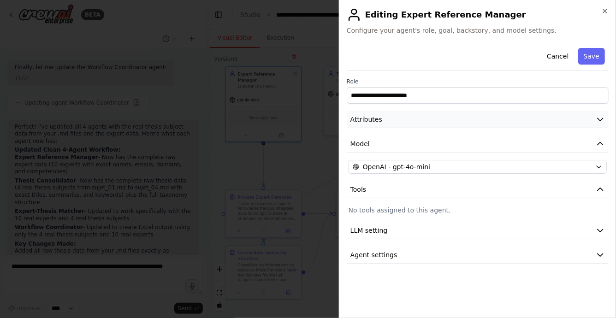
click at [406, 122] on button "Attributes" at bounding box center [478, 119] width 262 height 17
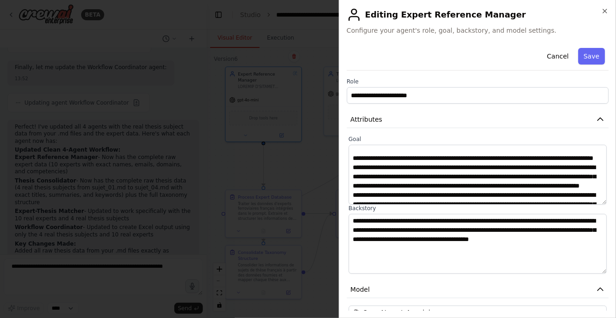
scroll to position [0, 0]
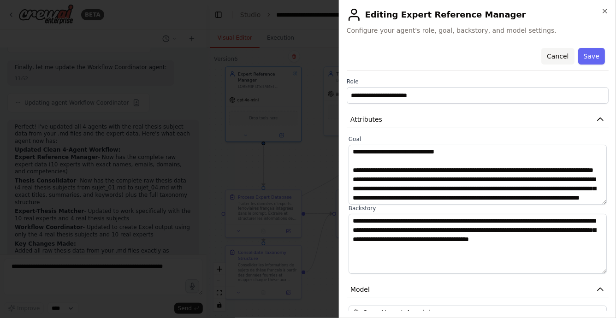
click at [558, 61] on button "Cancel" at bounding box center [558, 56] width 33 height 17
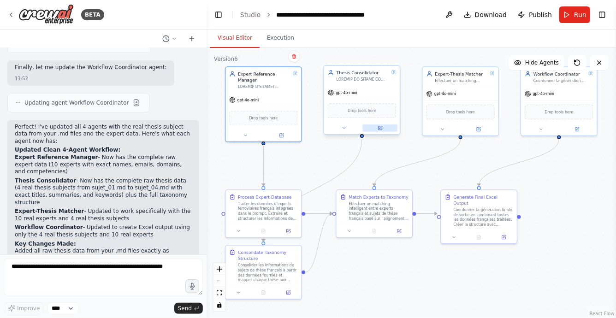
click at [386, 127] on button at bounding box center [380, 128] width 35 height 7
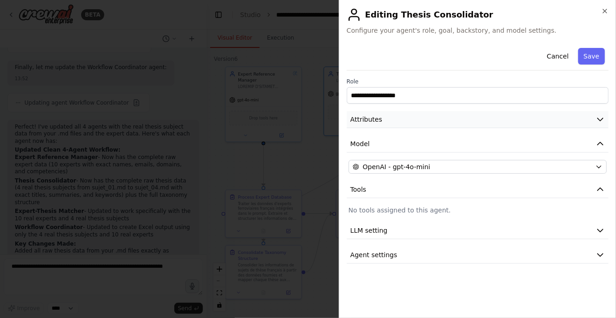
click at [463, 117] on button "Attributes" at bounding box center [478, 119] width 262 height 17
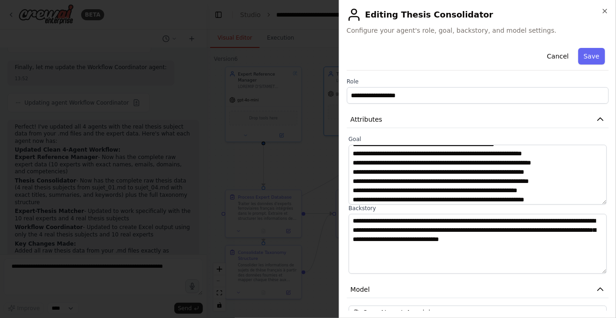
scroll to position [828, 0]
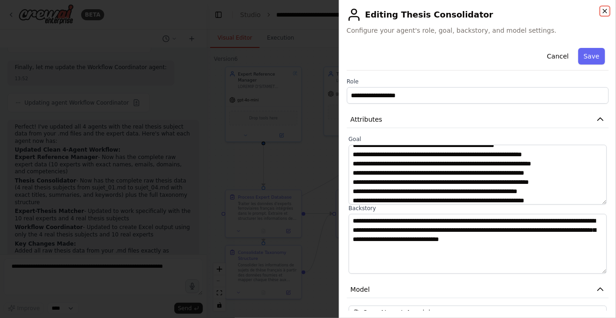
click at [603, 12] on icon "button" at bounding box center [605, 10] width 7 height 7
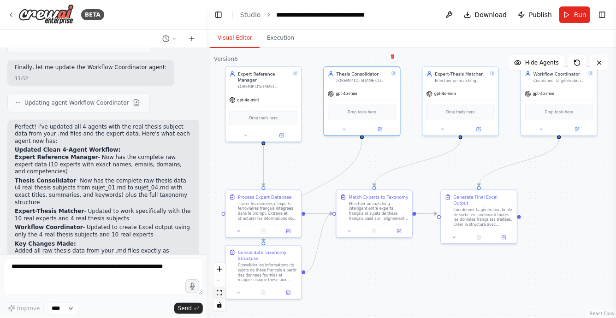
click at [221, 293] on icon "fit view" at bounding box center [220, 293] width 6 height 5
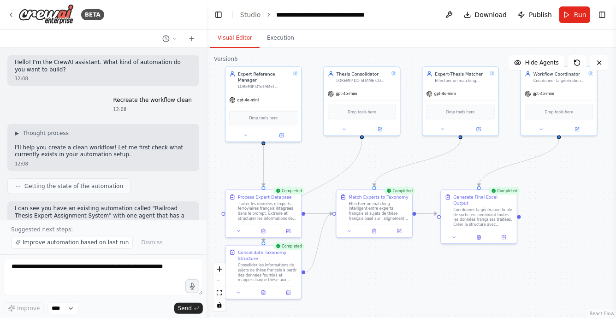
scroll to position [3507, 0]
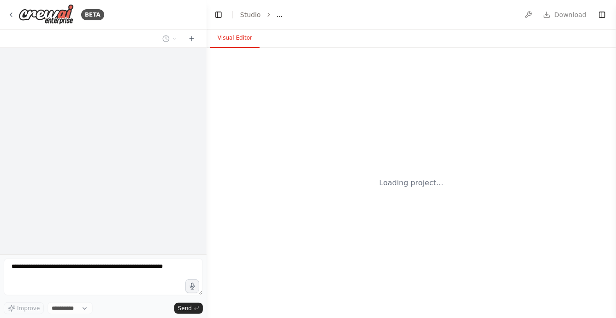
select select "****"
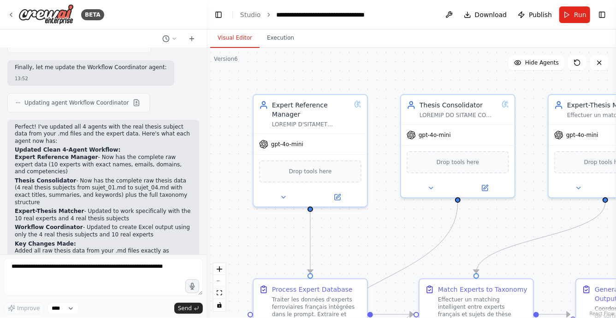
scroll to position [3542, 0]
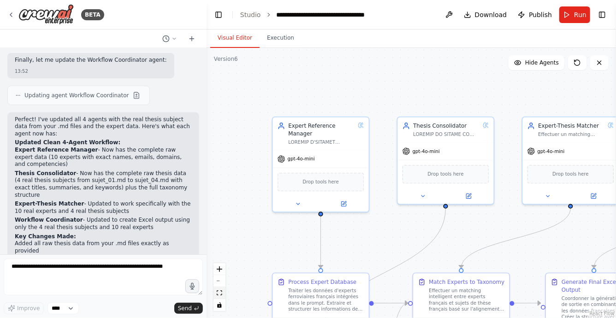
click at [223, 294] on button "fit view" at bounding box center [220, 293] width 12 height 12
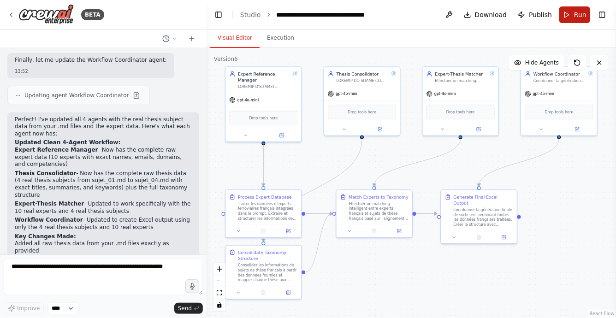
click at [569, 14] on button "Run" at bounding box center [575, 14] width 31 height 17
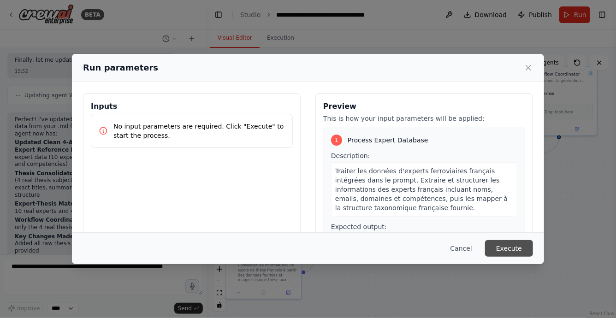
click at [493, 246] on button "Execute" at bounding box center [509, 248] width 48 height 17
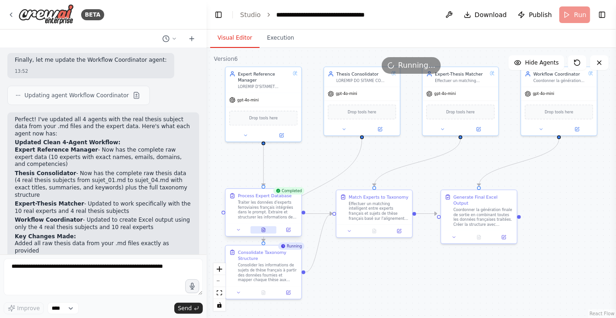
click at [264, 231] on icon at bounding box center [263, 230] width 3 height 4
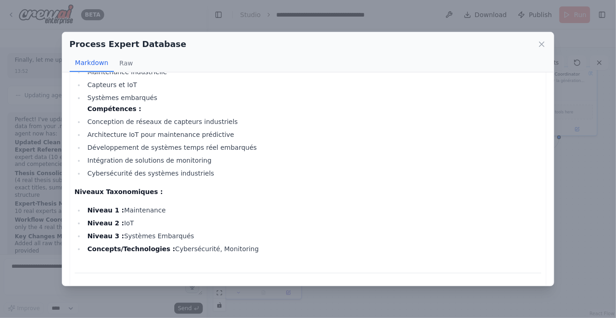
scroll to position [2529, 0]
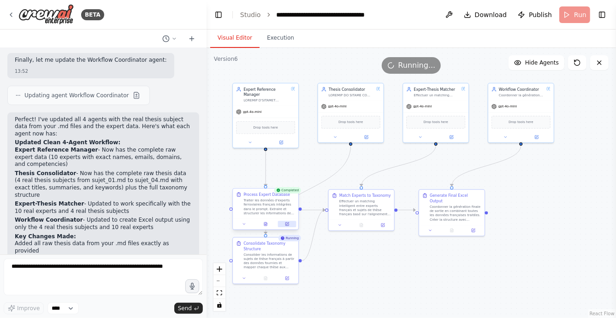
click at [288, 225] on icon at bounding box center [287, 224] width 3 height 3
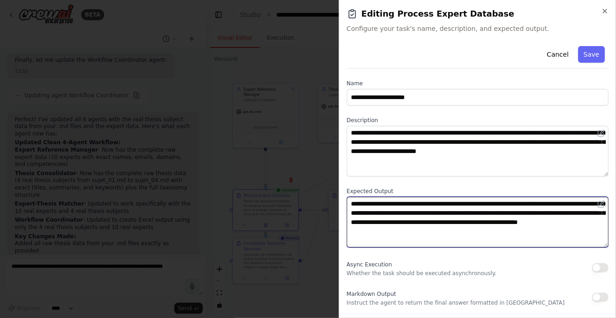
click at [421, 211] on textarea "**********" at bounding box center [478, 222] width 262 height 51
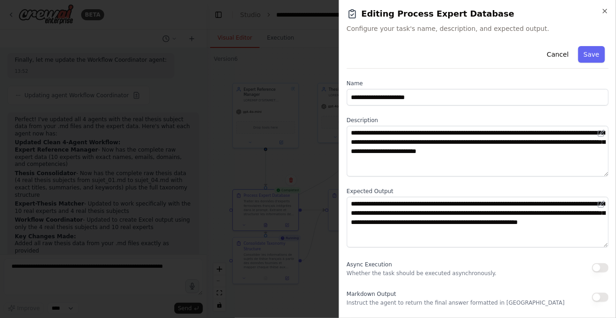
click at [319, 193] on div at bounding box center [308, 159] width 616 height 318
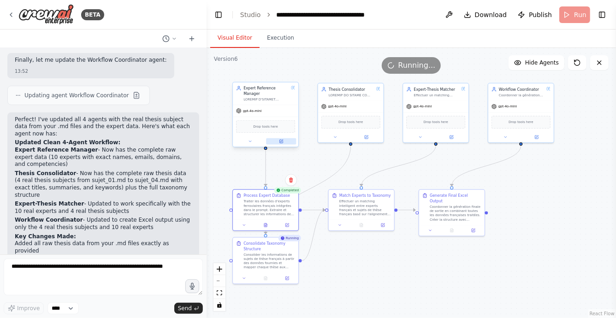
click at [282, 142] on icon at bounding box center [281, 141] width 3 height 3
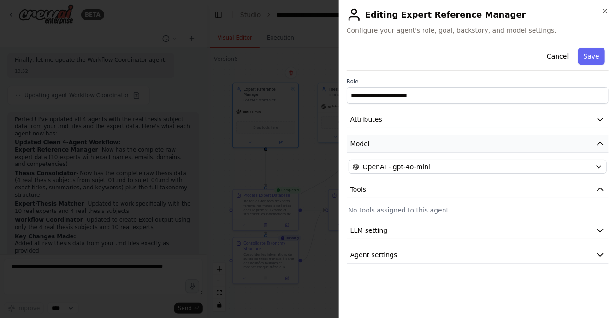
click at [403, 139] on button "Model" at bounding box center [478, 144] width 262 height 17
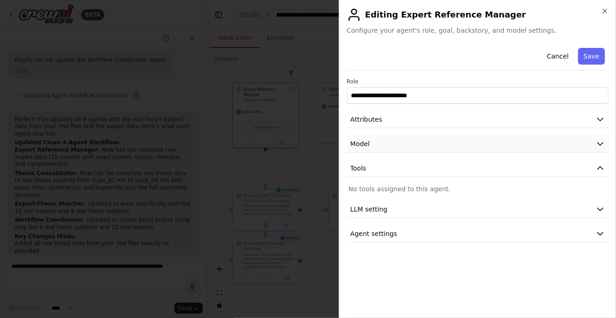
click at [403, 139] on button "Model" at bounding box center [478, 144] width 262 height 17
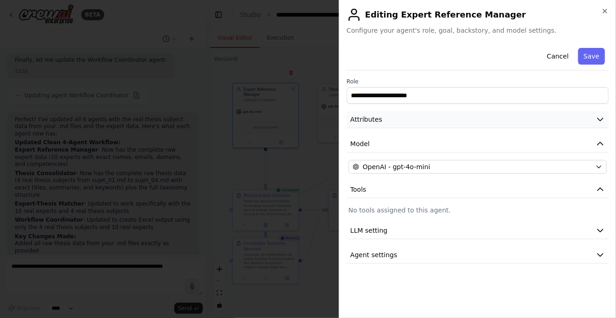
click at [410, 122] on button "Attributes" at bounding box center [478, 119] width 262 height 17
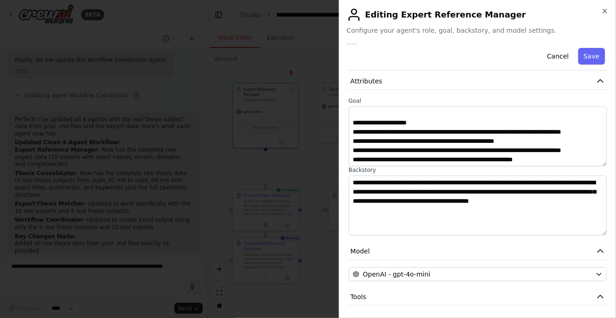
scroll to position [39, 0]
click at [559, 55] on button "Cancel" at bounding box center [558, 56] width 33 height 17
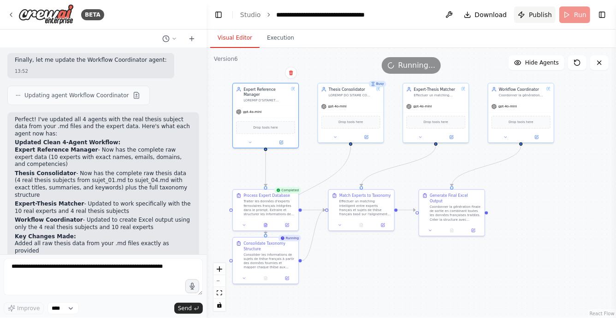
click at [533, 15] on span "Publish" at bounding box center [540, 14] width 23 height 9
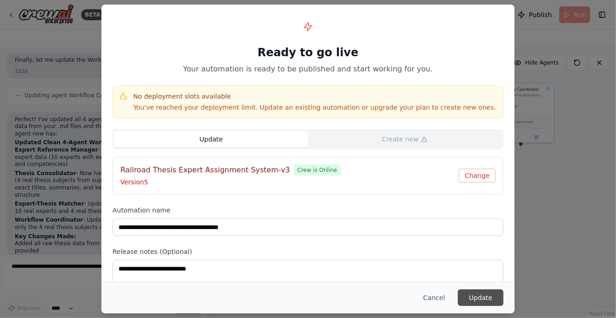
click at [480, 297] on button "Update" at bounding box center [481, 298] width 46 height 17
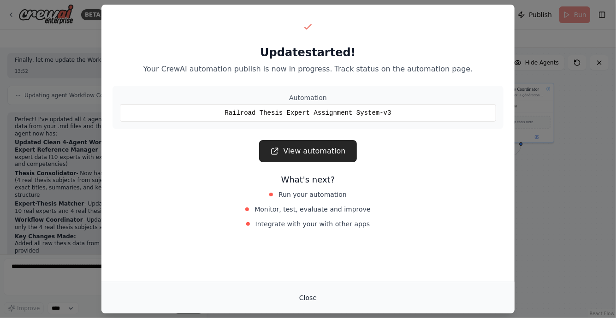
click at [310, 302] on button "Close" at bounding box center [308, 298] width 32 height 17
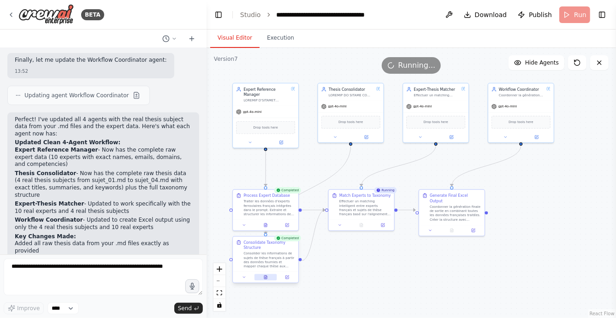
click at [265, 276] on icon at bounding box center [265, 278] width 3 height 4
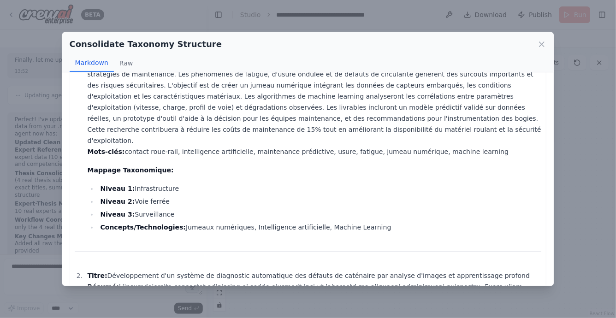
scroll to position [73, 0]
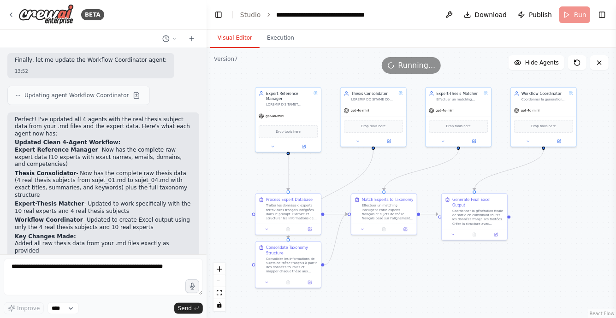
drag, startPoint x: 357, startPoint y: 276, endPoint x: 380, endPoint y: 281, distance: 23.2
click at [380, 281] on div ".deletable-edge-delete-btn { width: 20px; height: 20px; border: 0px solid #ffff…" at bounding box center [412, 183] width 410 height 270
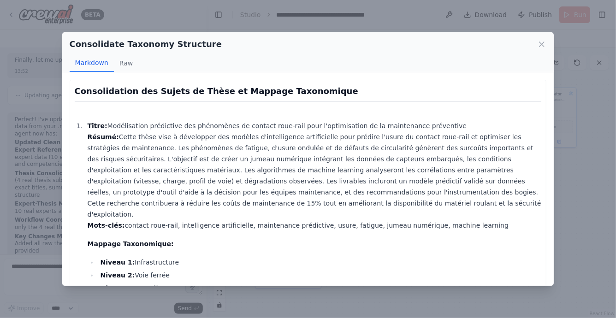
click at [384, 294] on div "Consolidate Taxonomy Structure Markdown Raw Consolidation des Sujets de Thèse e…" at bounding box center [308, 159] width 616 height 318
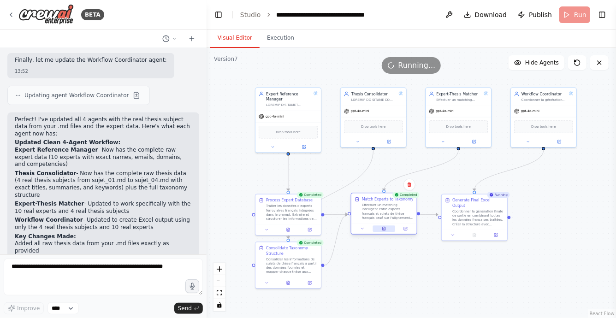
click at [386, 232] on button at bounding box center [384, 229] width 23 height 6
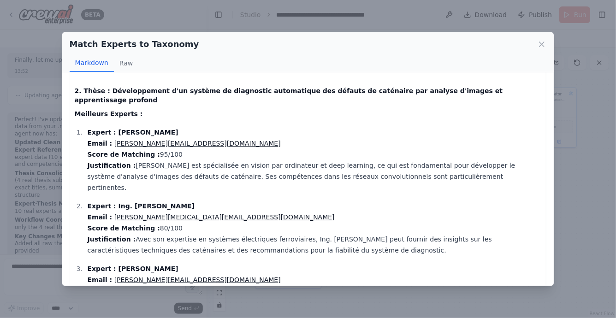
scroll to position [305, 0]
click at [547, 44] on icon at bounding box center [542, 44] width 9 height 9
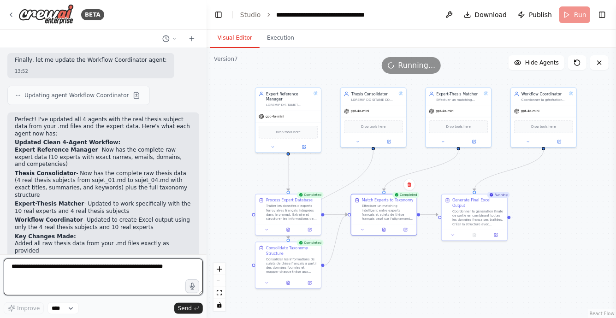
click at [69, 274] on textarea at bounding box center [103, 277] width 199 height 37
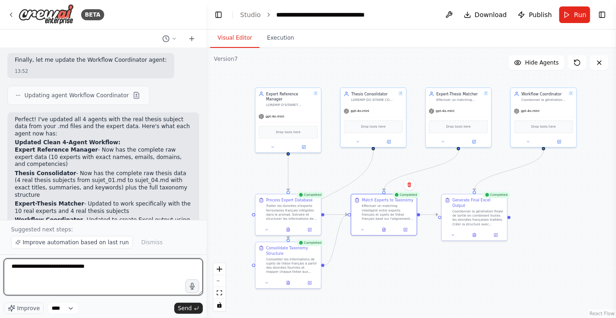
click at [111, 269] on textarea "**********" at bounding box center [103, 277] width 199 height 37
click at [96, 267] on textarea "**********" at bounding box center [103, 277] width 199 height 37
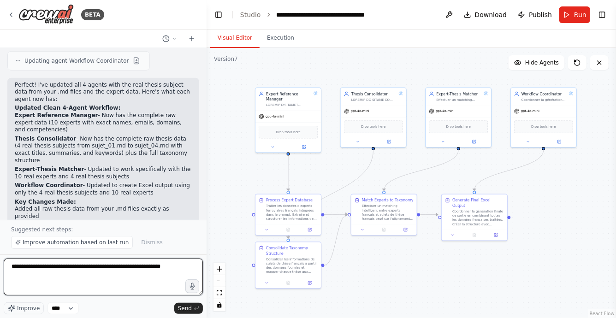
type textarea "**********"
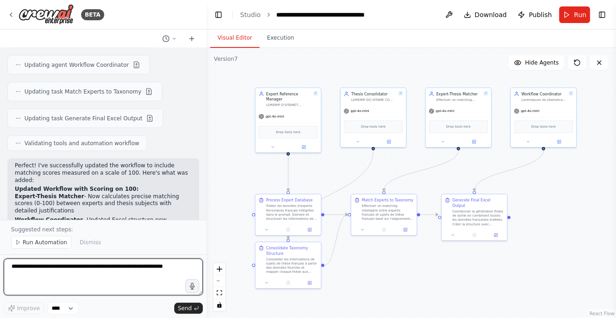
scroll to position [4035, 0]
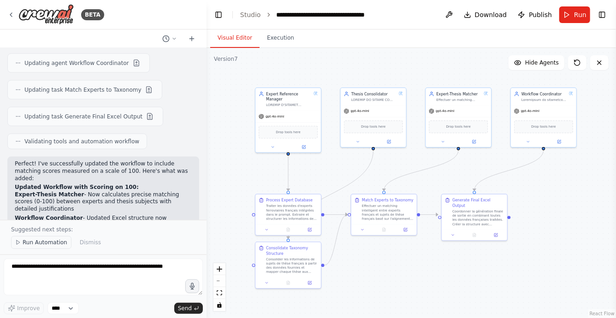
click at [37, 239] on span "Run Automation" at bounding box center [45, 242] width 45 height 7
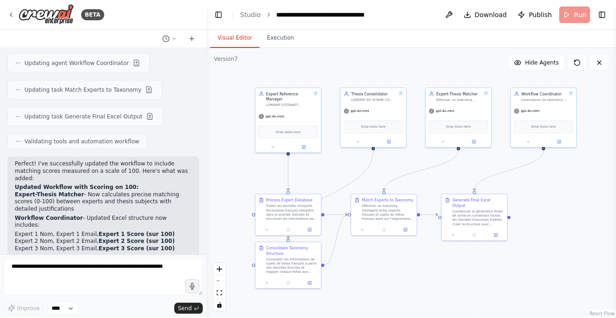
scroll to position [4001, 0]
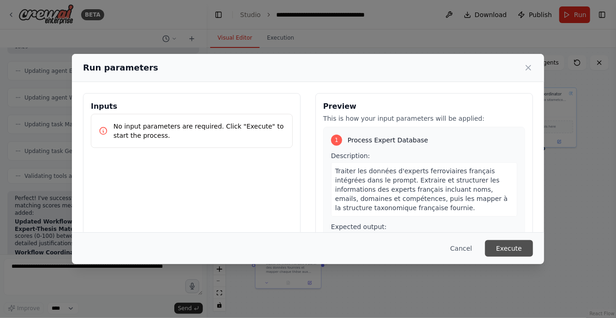
click at [508, 251] on button "Execute" at bounding box center [509, 248] width 48 height 17
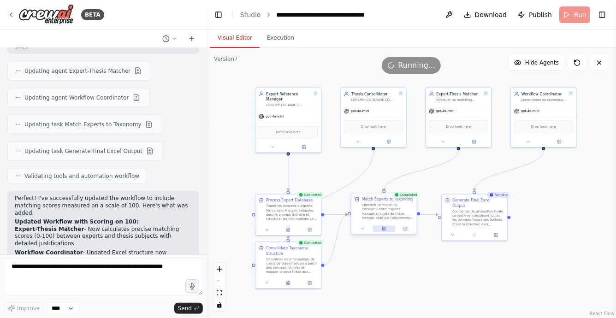
click at [386, 231] on button at bounding box center [384, 229] width 23 height 6
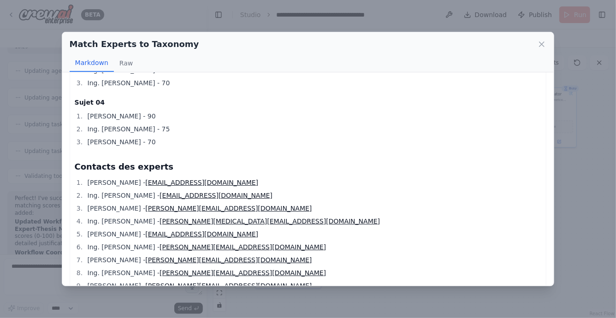
scroll to position [1004, 0]
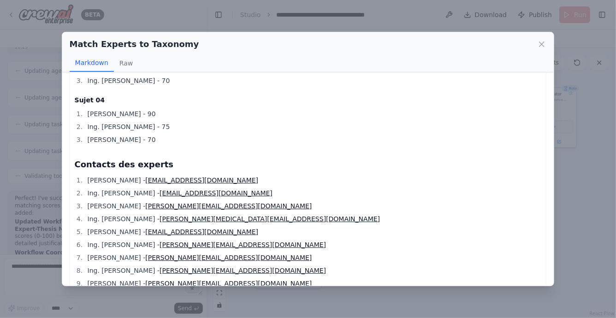
click at [331, 303] on div "Match Experts to Taxonomy Markdown Raw Voici un rapport détaillé associant les …" at bounding box center [308, 159] width 616 height 318
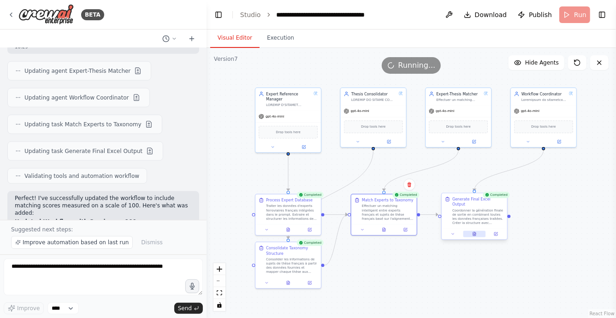
scroll to position [4035, 0]
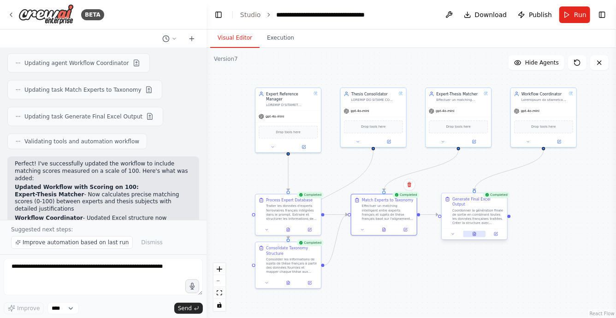
click at [474, 235] on icon at bounding box center [474, 235] width 1 height 0
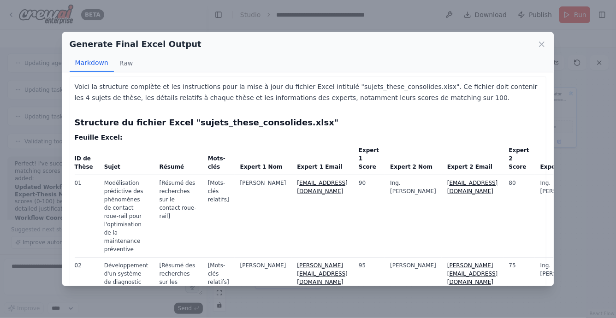
scroll to position [1, 0]
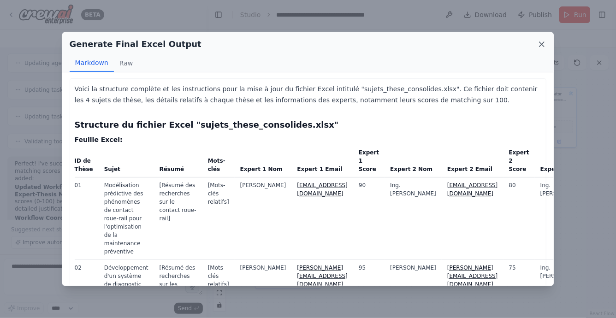
click at [542, 47] on icon at bounding box center [542, 44] width 9 height 9
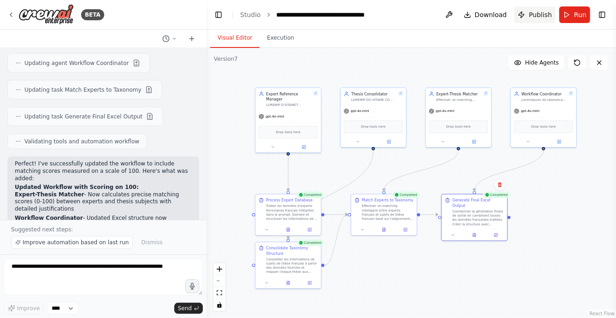
click at [538, 18] on span "Publish" at bounding box center [540, 14] width 23 height 9
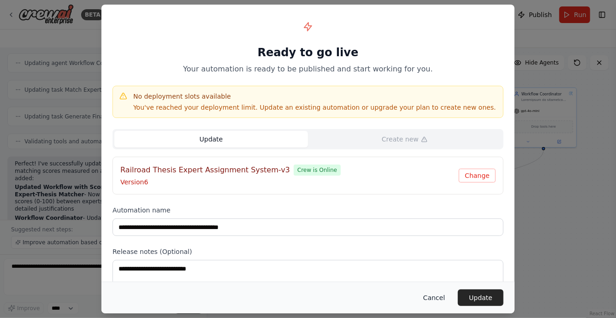
click at [444, 298] on button "Cancel" at bounding box center [434, 298] width 36 height 17
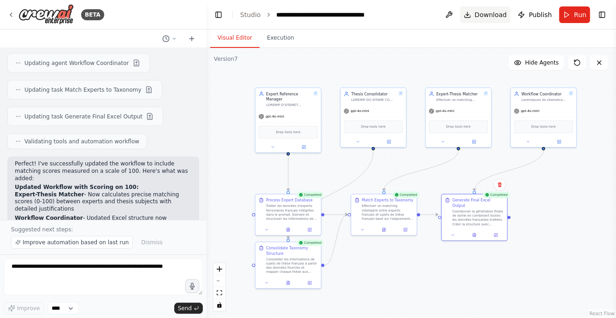
click at [485, 17] on span "Download" at bounding box center [491, 14] width 32 height 9
click at [530, 12] on span "Publish" at bounding box center [540, 14] width 23 height 9
click at [545, 16] on header "**********" at bounding box center [412, 15] width 410 height 30
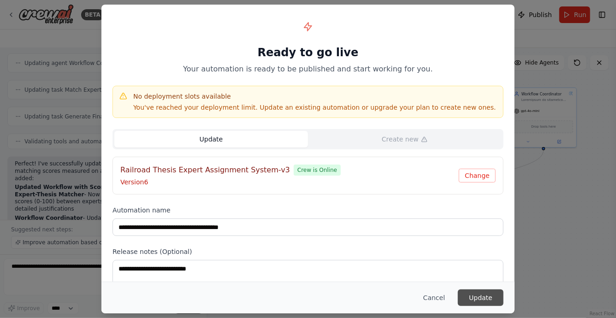
click at [470, 297] on button "Update" at bounding box center [481, 298] width 46 height 17
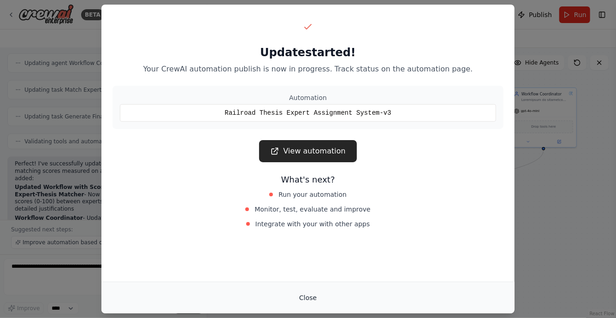
click at [305, 303] on button "Close" at bounding box center [308, 298] width 32 height 17
